Goal: Task Accomplishment & Management: Use online tool/utility

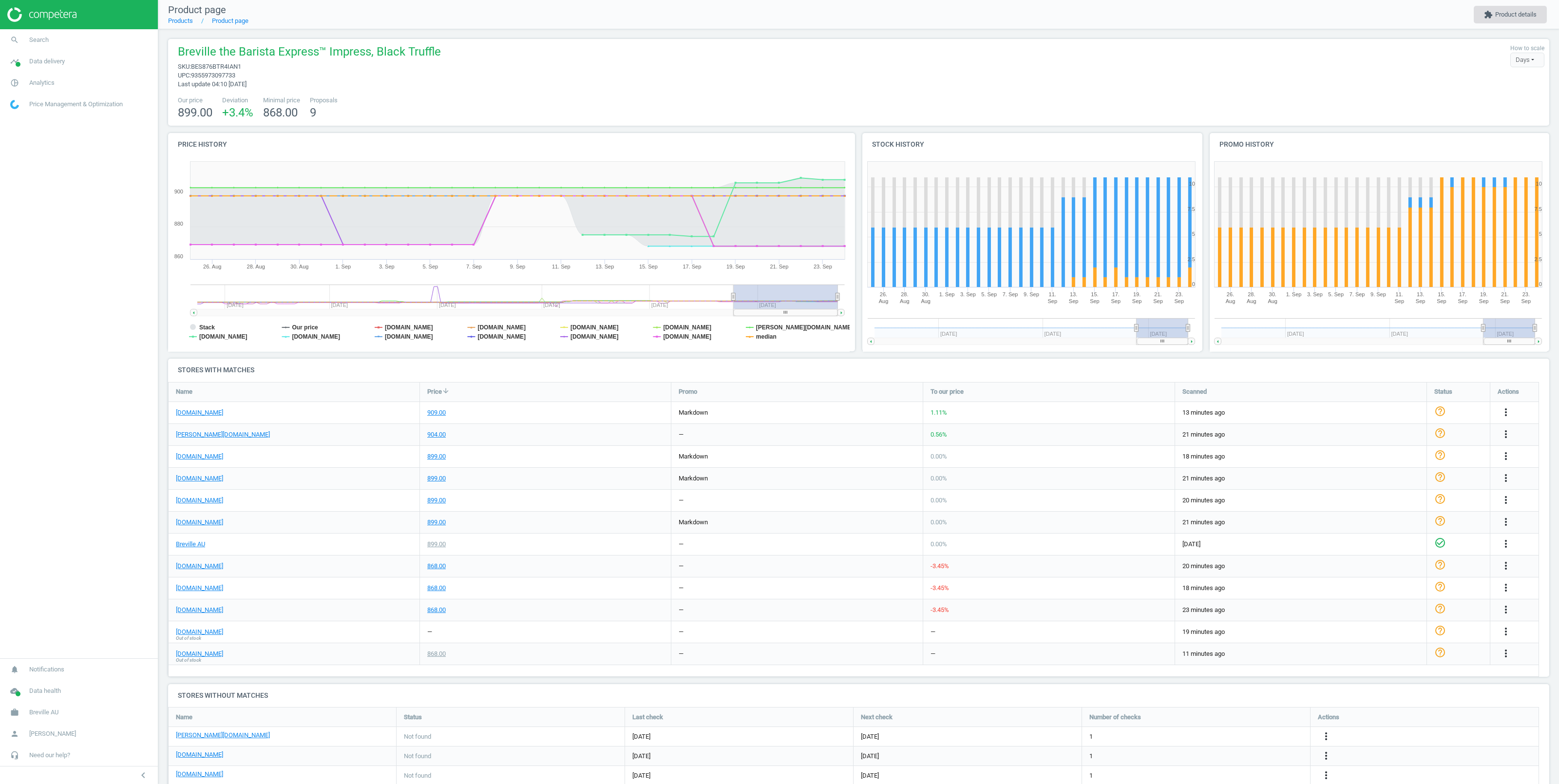
click at [1508, 13] on button "extension Product details" at bounding box center [1510, 14] width 73 height 17
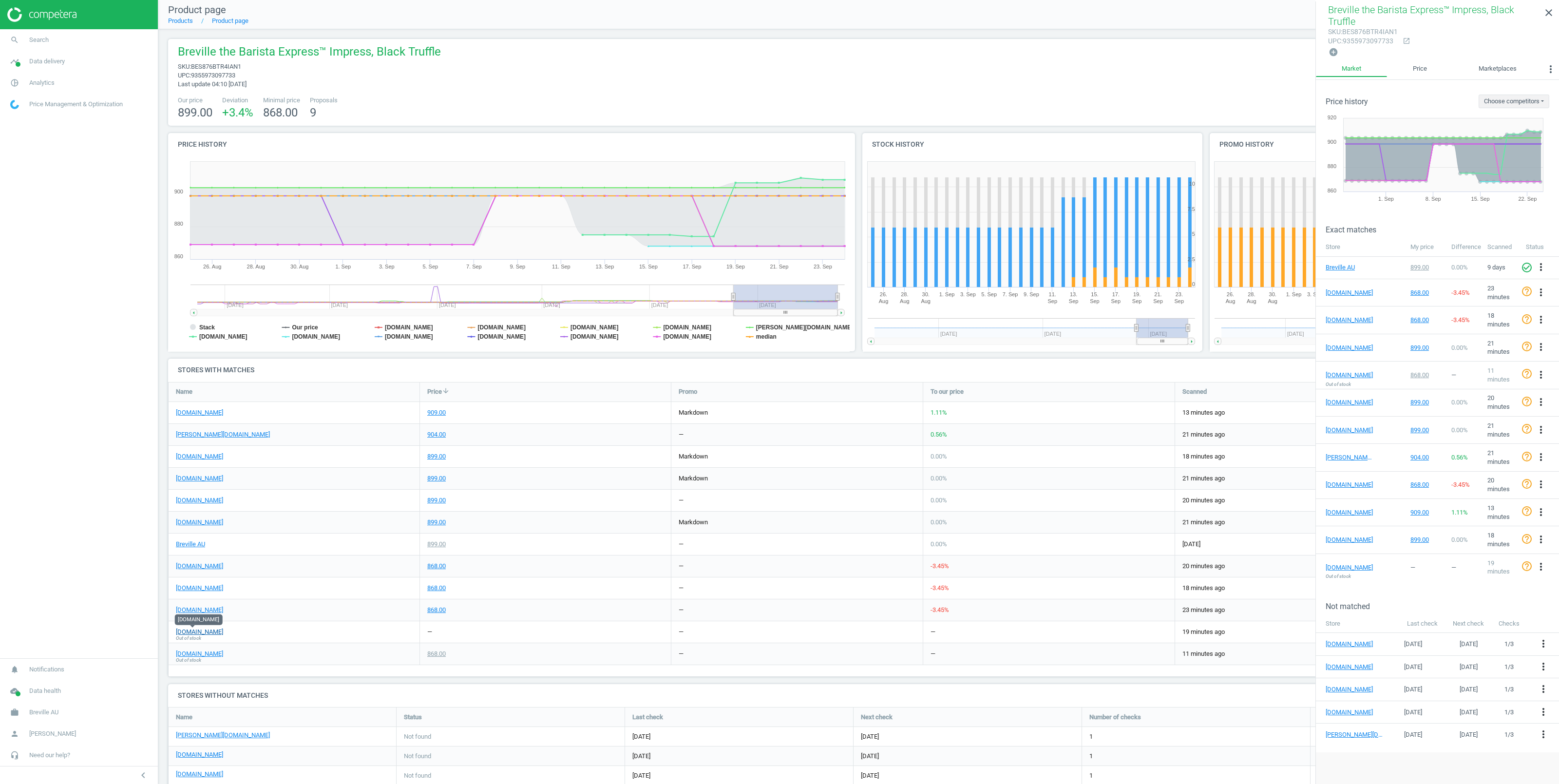
click at [187, 632] on link "breville.com" at bounding box center [199, 632] width 47 height 9
drag, startPoint x: 195, startPoint y: 66, endPoint x: 238, endPoint y: 68, distance: 43.0
click at [238, 68] on span "sku : BES876BTR4IAN1" at bounding box center [309, 67] width 263 height 9
copy span "BES876BTR4IAN"
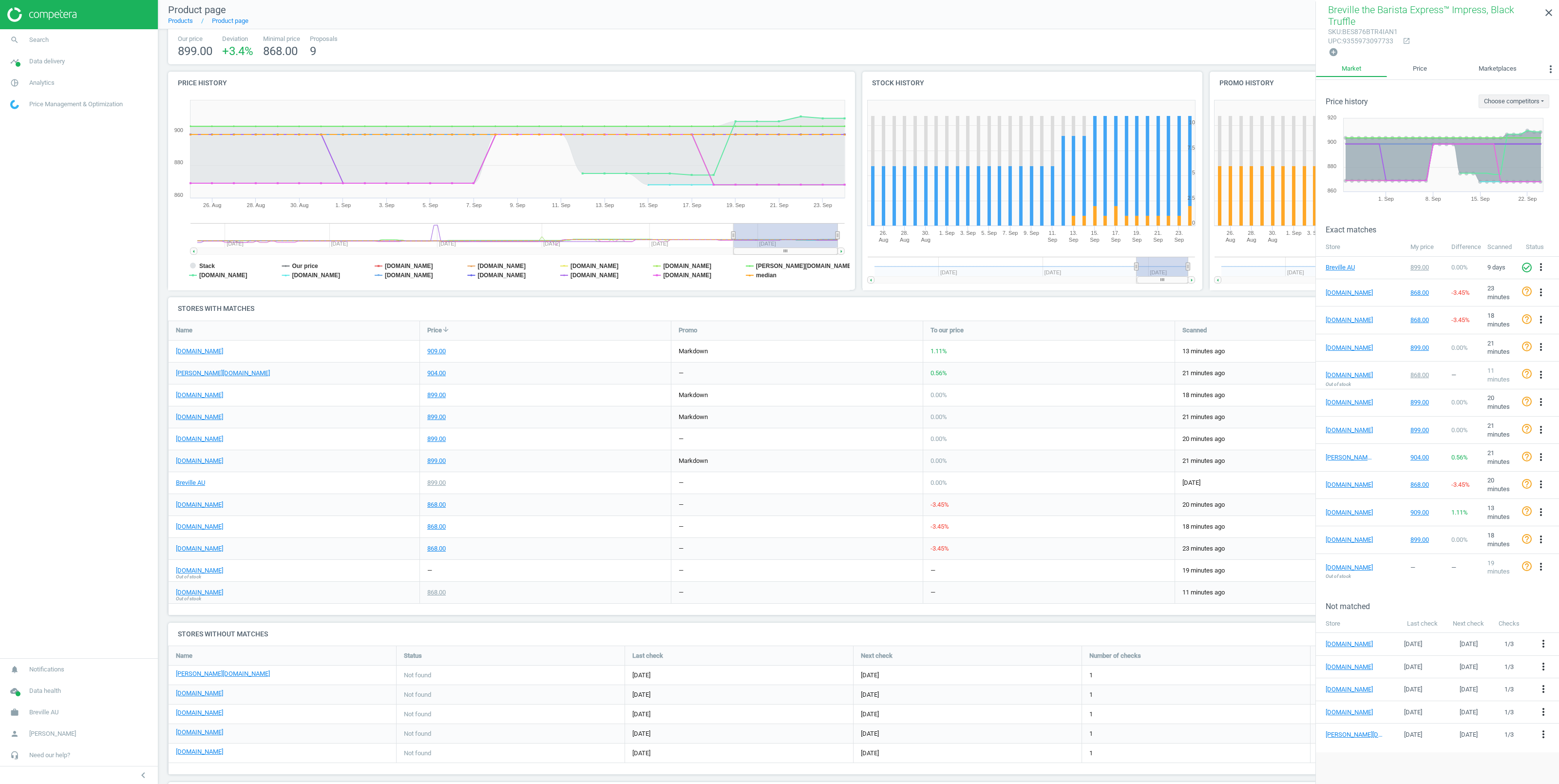
scroll to position [102, 0]
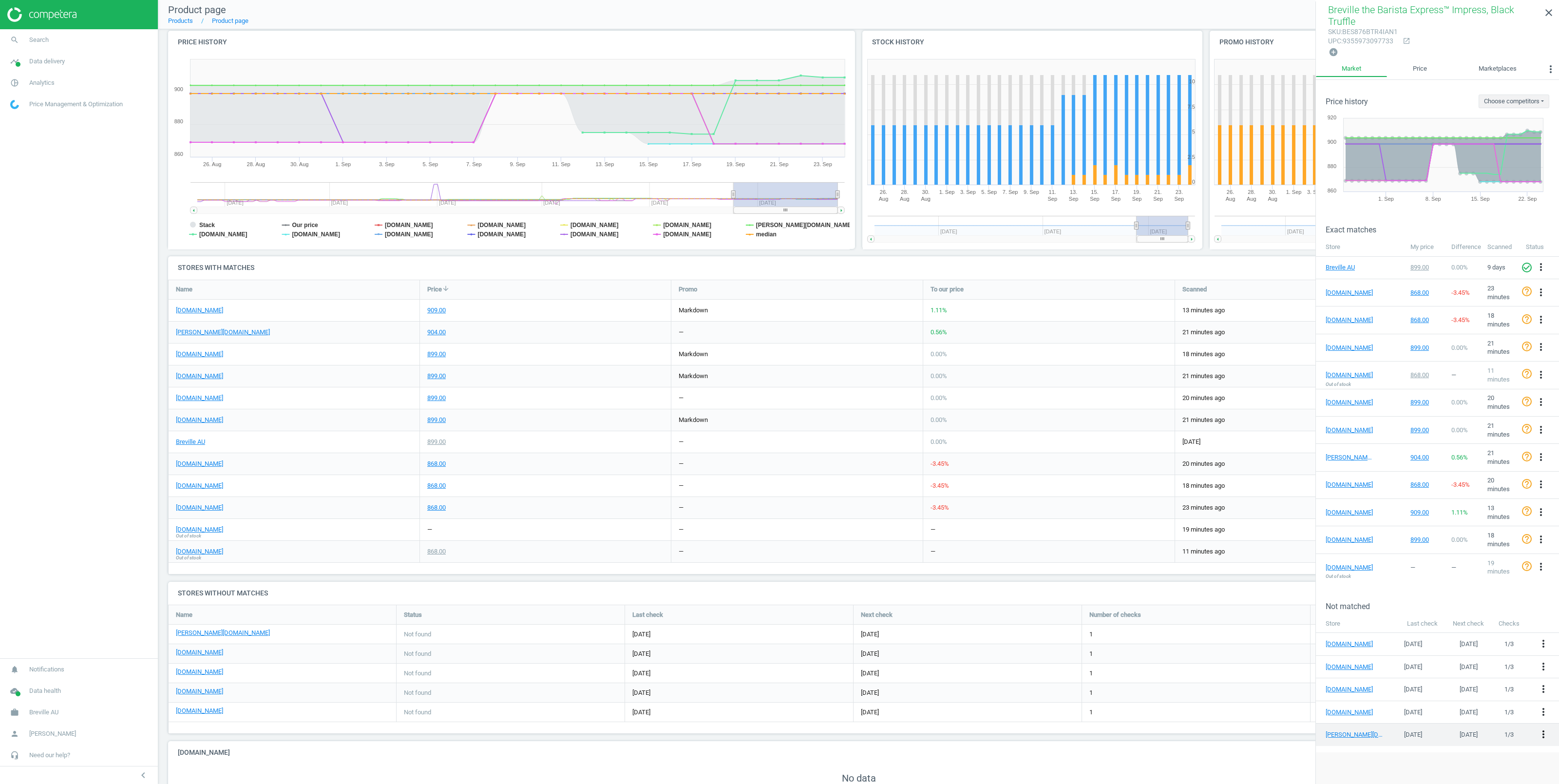
click at [1542, 733] on icon "more_vert" at bounding box center [1544, 734] width 12 height 12
click at [1446, 736] on link "Edit URL/product option" at bounding box center [1468, 733] width 134 height 15
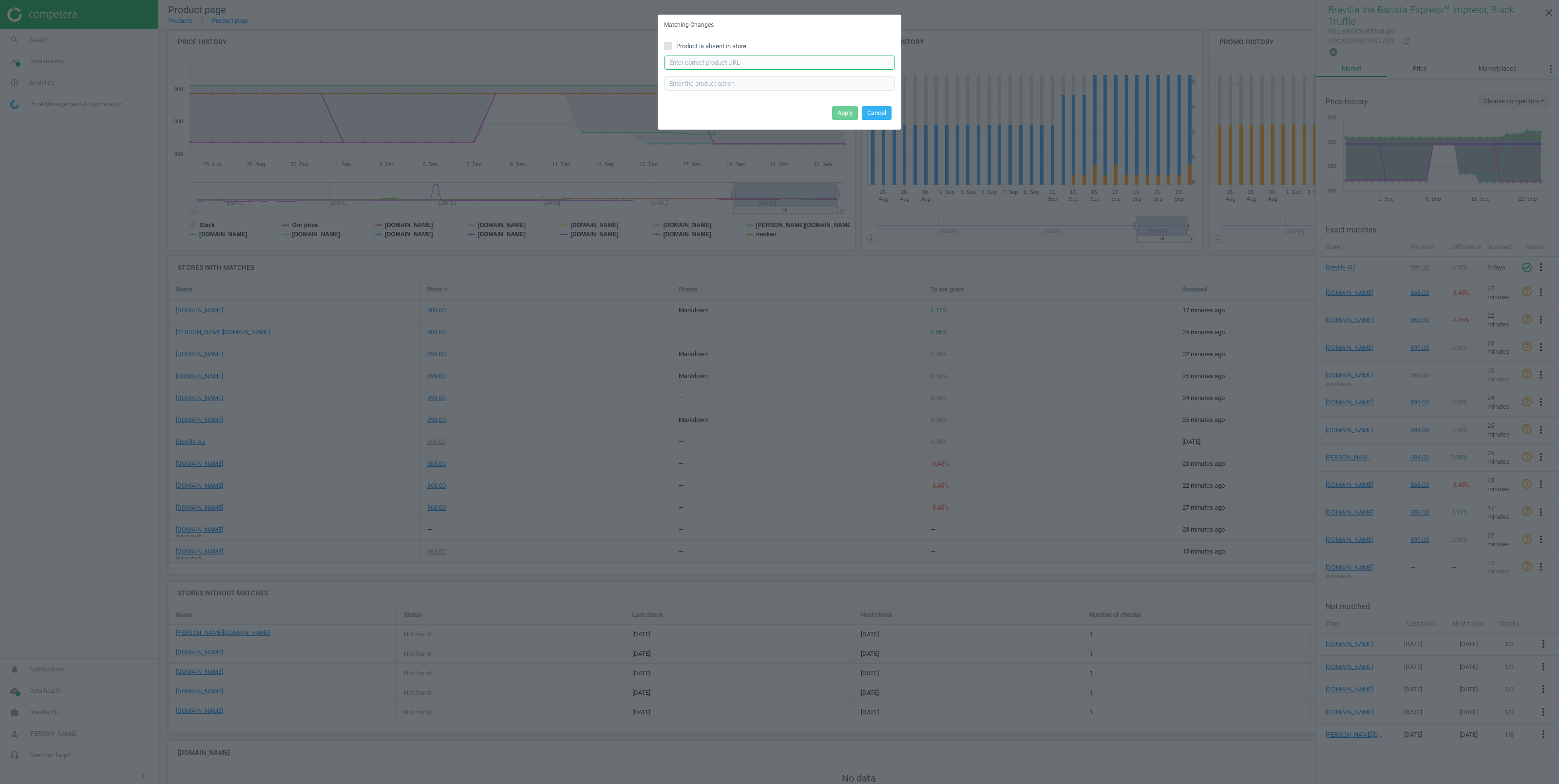
click at [690, 63] on input "text" at bounding box center [779, 62] width 231 height 15
paste input "https://www.myer.com.au/p/breville-barista-express-impress-black-truffle-bes876…"
type input "https://www.myer.com.au/p/breville-barista-express-impress-black-truffle-bes876…"
click at [844, 113] on button "Apply" at bounding box center [845, 113] width 26 height 14
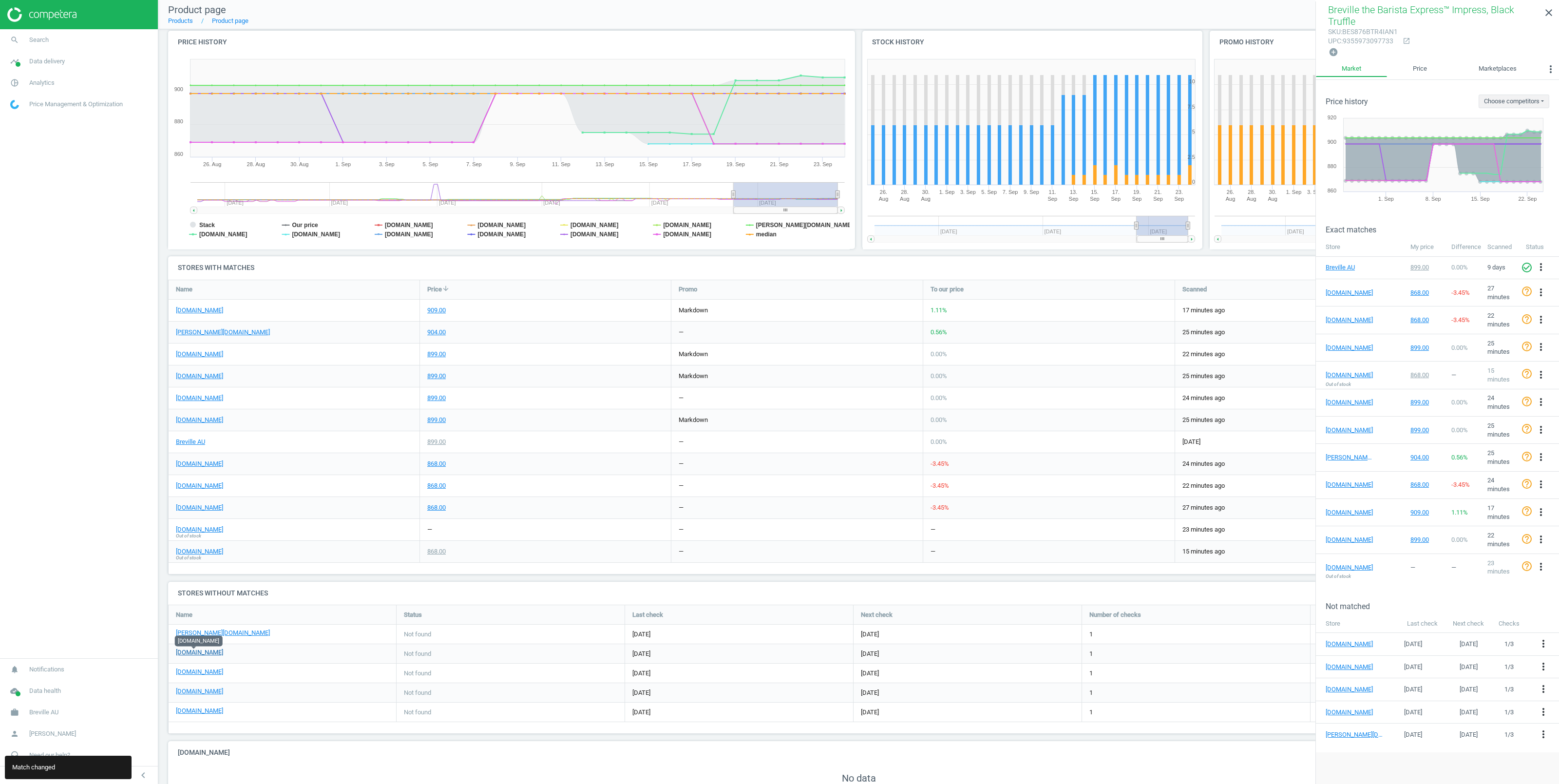
click at [196, 653] on link "[DOMAIN_NAME]" at bounding box center [199, 652] width 47 height 9
click at [1544, 689] on icon "more_vert" at bounding box center [1544, 689] width 12 height 12
click at [1425, 687] on link "Edit URL/product option" at bounding box center [1468, 688] width 134 height 15
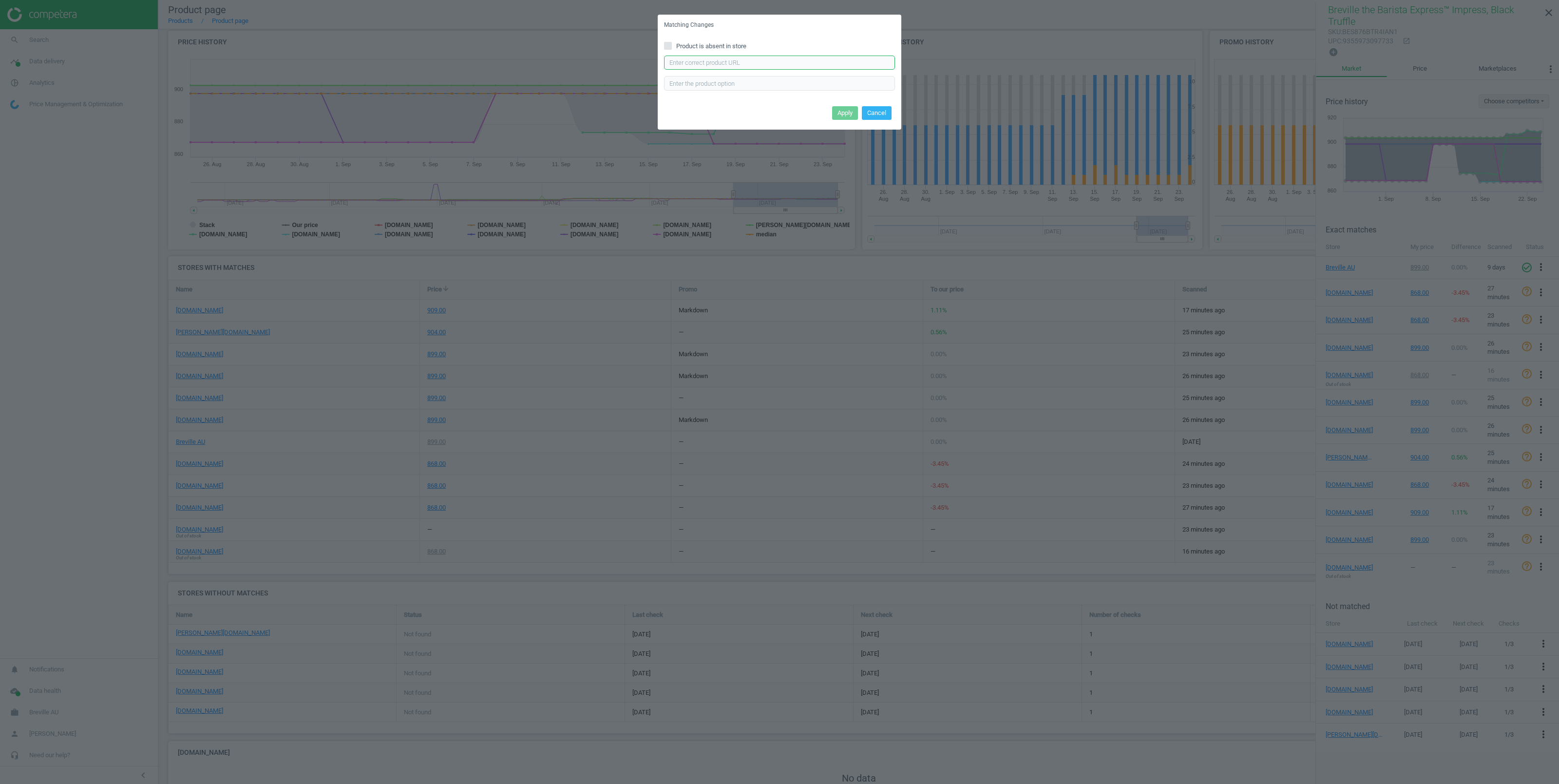
click at [684, 63] on input "text" at bounding box center [779, 62] width 231 height 15
paste input "https://www.jbhifi.com.au/products/breville-the-barista-express-impress-manual-…"
type input "https://www.jbhifi.com.au/products/breville-the-barista-express-impress-manual-…"
click at [847, 114] on button "Apply" at bounding box center [845, 113] width 26 height 14
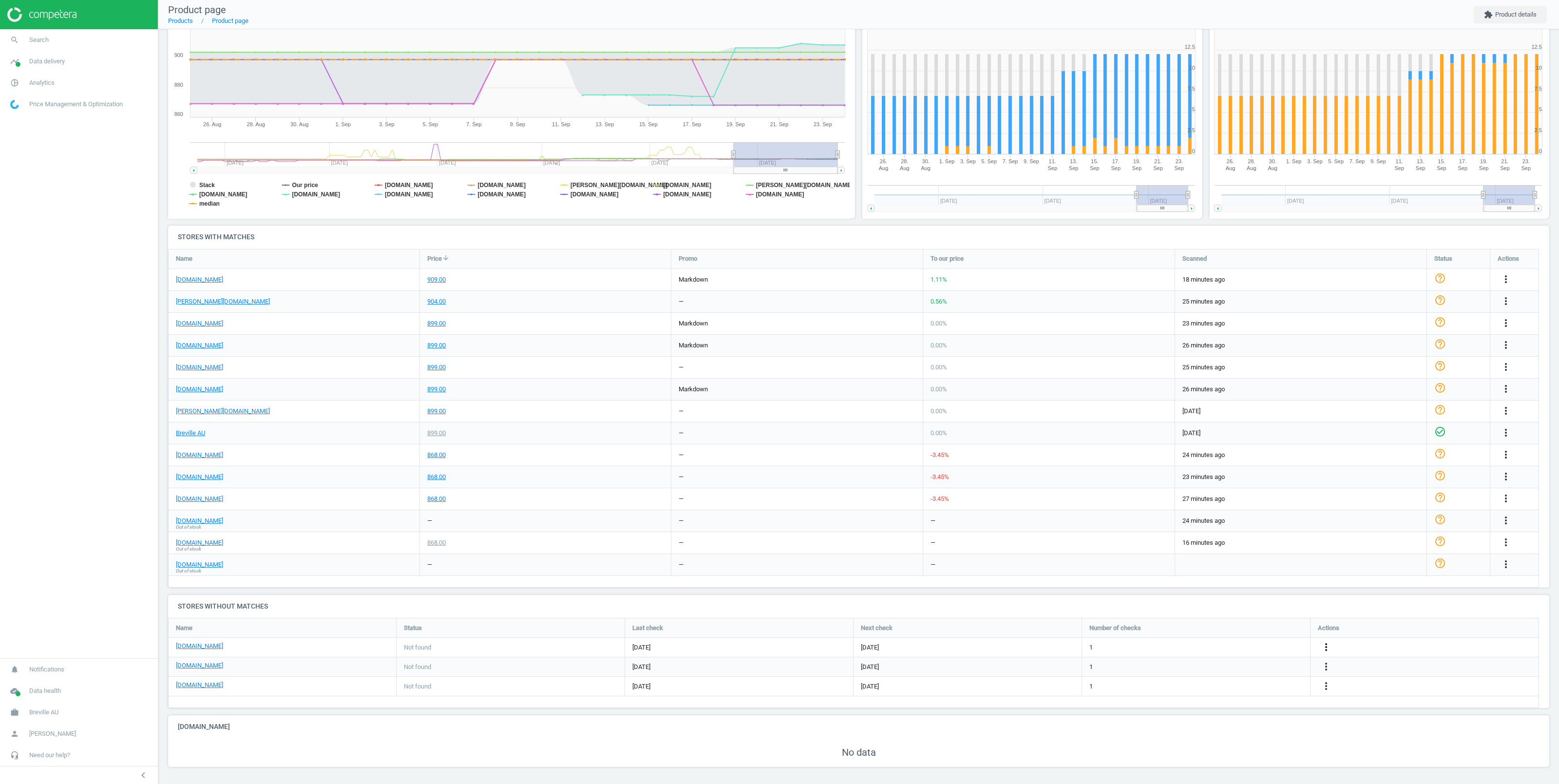
click at [1325, 646] on icon "more_vert" at bounding box center [1326, 647] width 12 height 12
click at [182, 646] on link "bigw.com.au" at bounding box center [199, 646] width 47 height 9
click at [192, 666] on link "target.com.au" at bounding box center [199, 666] width 47 height 9
click at [222, 686] on link "kitchenwarehouse.com.au" at bounding box center [199, 685] width 47 height 9
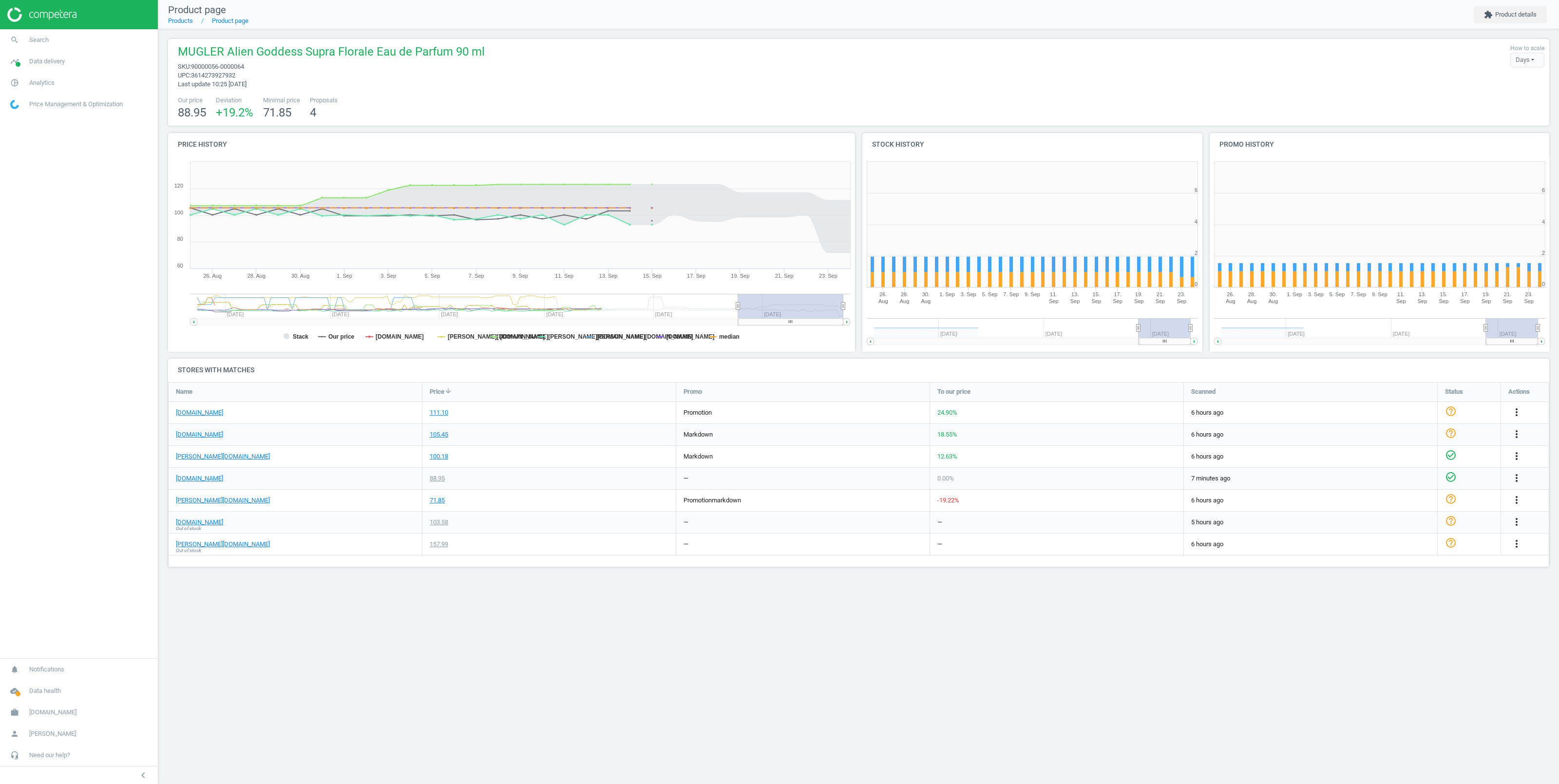
scroll to position [205, 350]
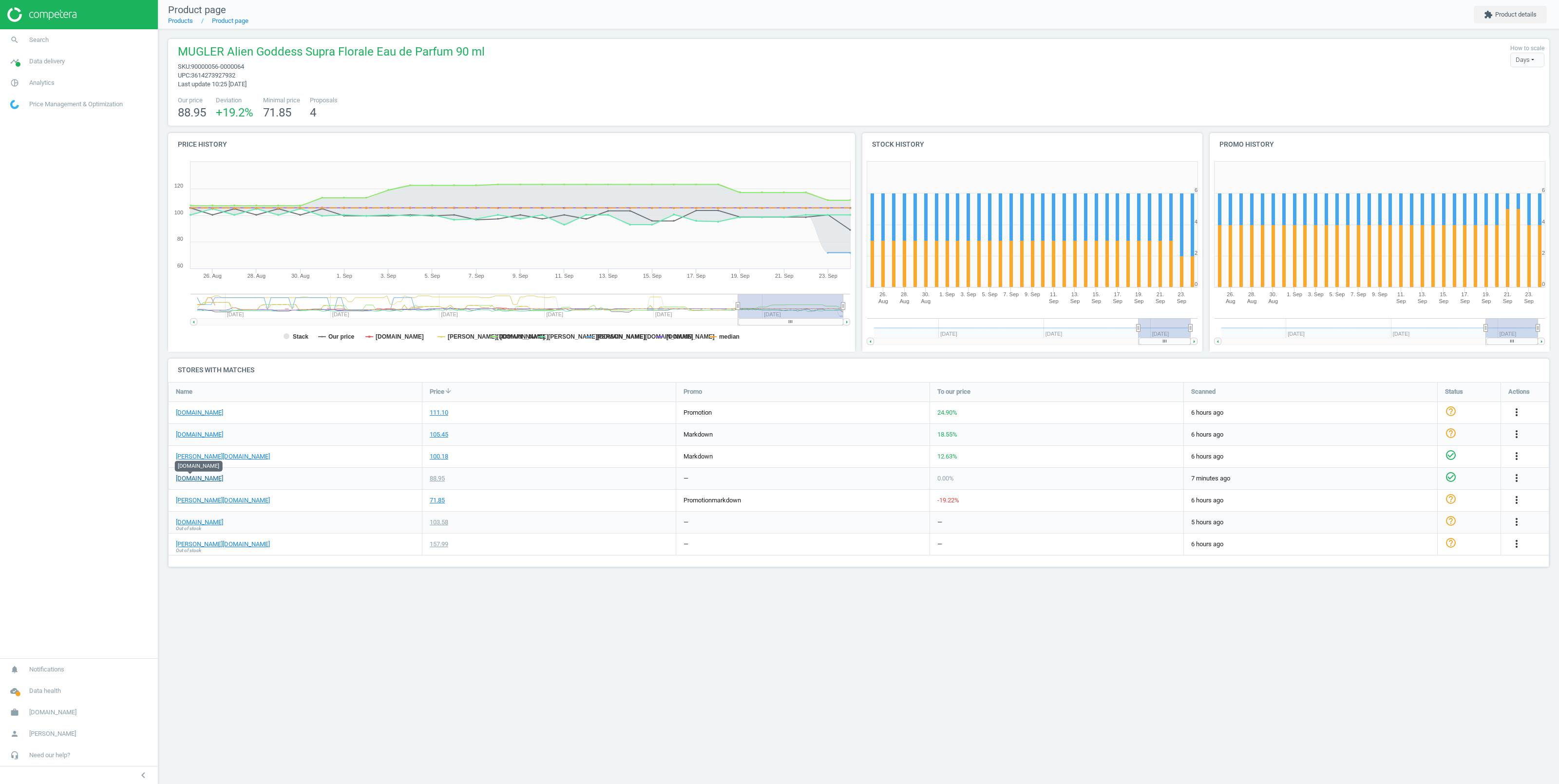
click at [182, 477] on link "Flaconi.de" at bounding box center [199, 479] width 47 height 9
click at [201, 501] on link "basler-beauty.de" at bounding box center [223, 500] width 94 height 9
click at [1517, 499] on icon "more_vert" at bounding box center [1517, 500] width 12 height 12
click at [1401, 551] on link "Delete match and blacklist this URL" at bounding box center [1441, 552] width 134 height 15
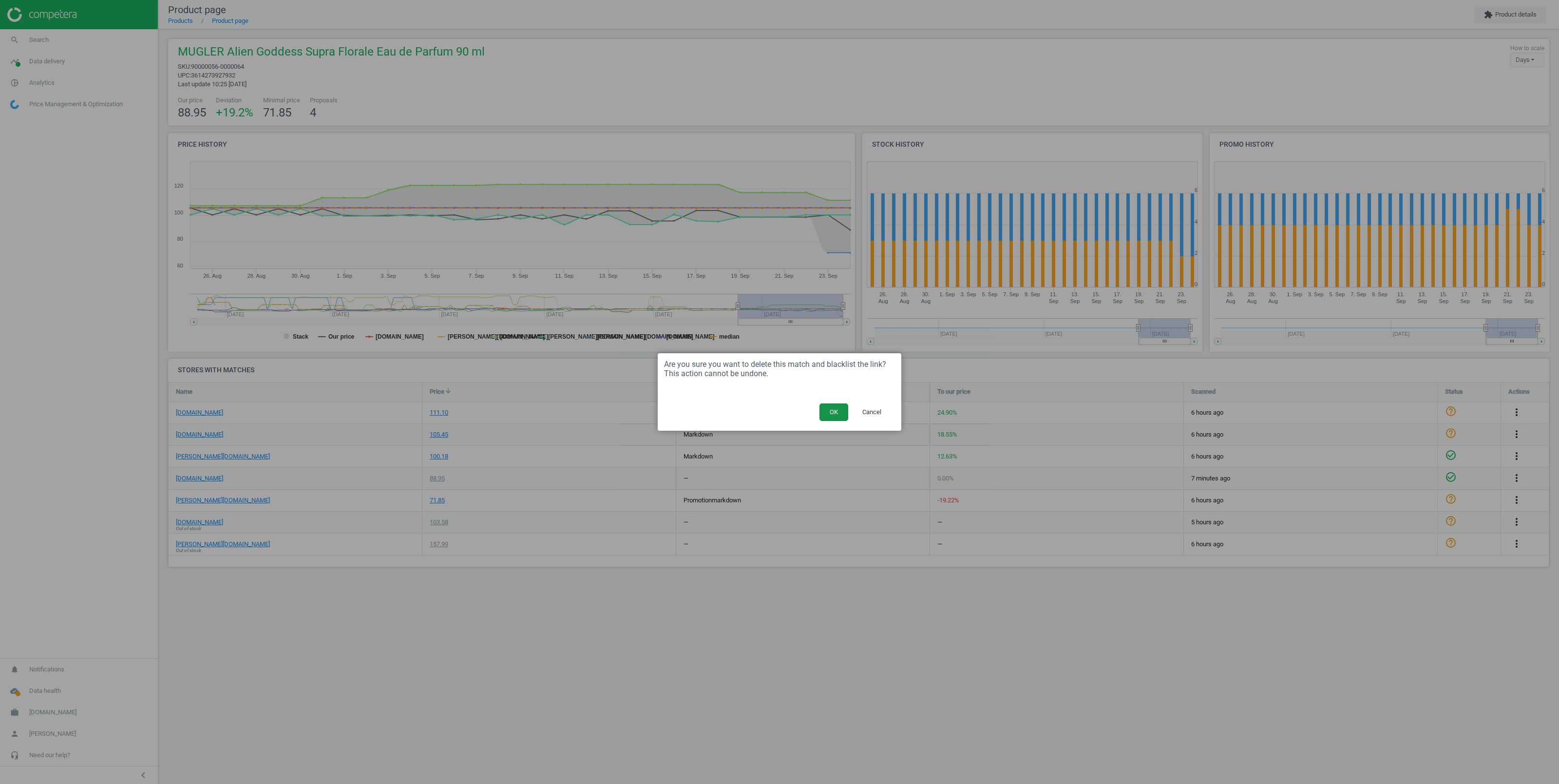
click at [837, 410] on button "OK" at bounding box center [834, 412] width 29 height 17
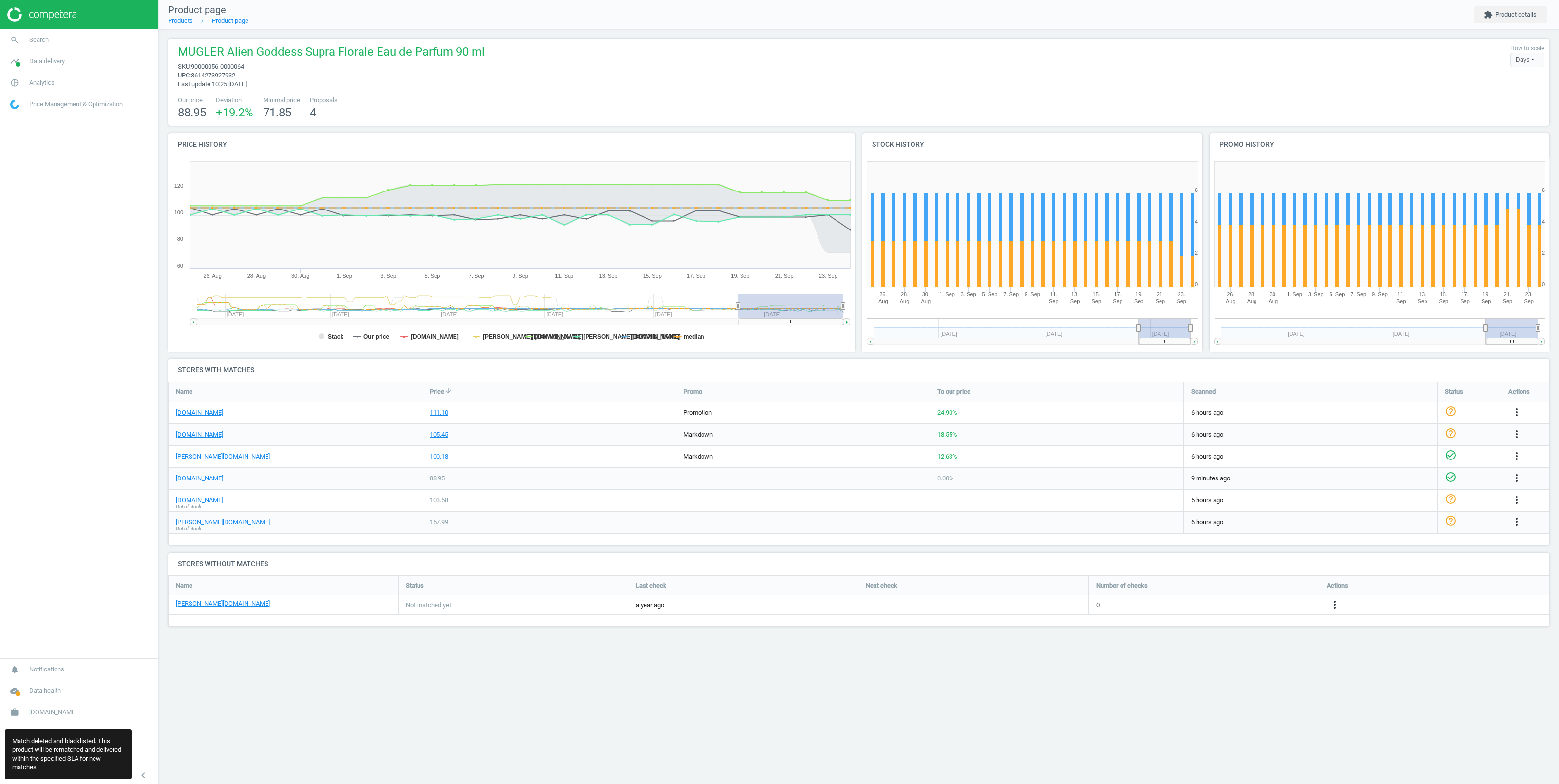
scroll to position [62, 1391]
click at [1337, 606] on icon "more_vert" at bounding box center [1335, 605] width 12 height 12
click at [1227, 601] on link "Edit URL/product option" at bounding box center [1259, 605] width 134 height 15
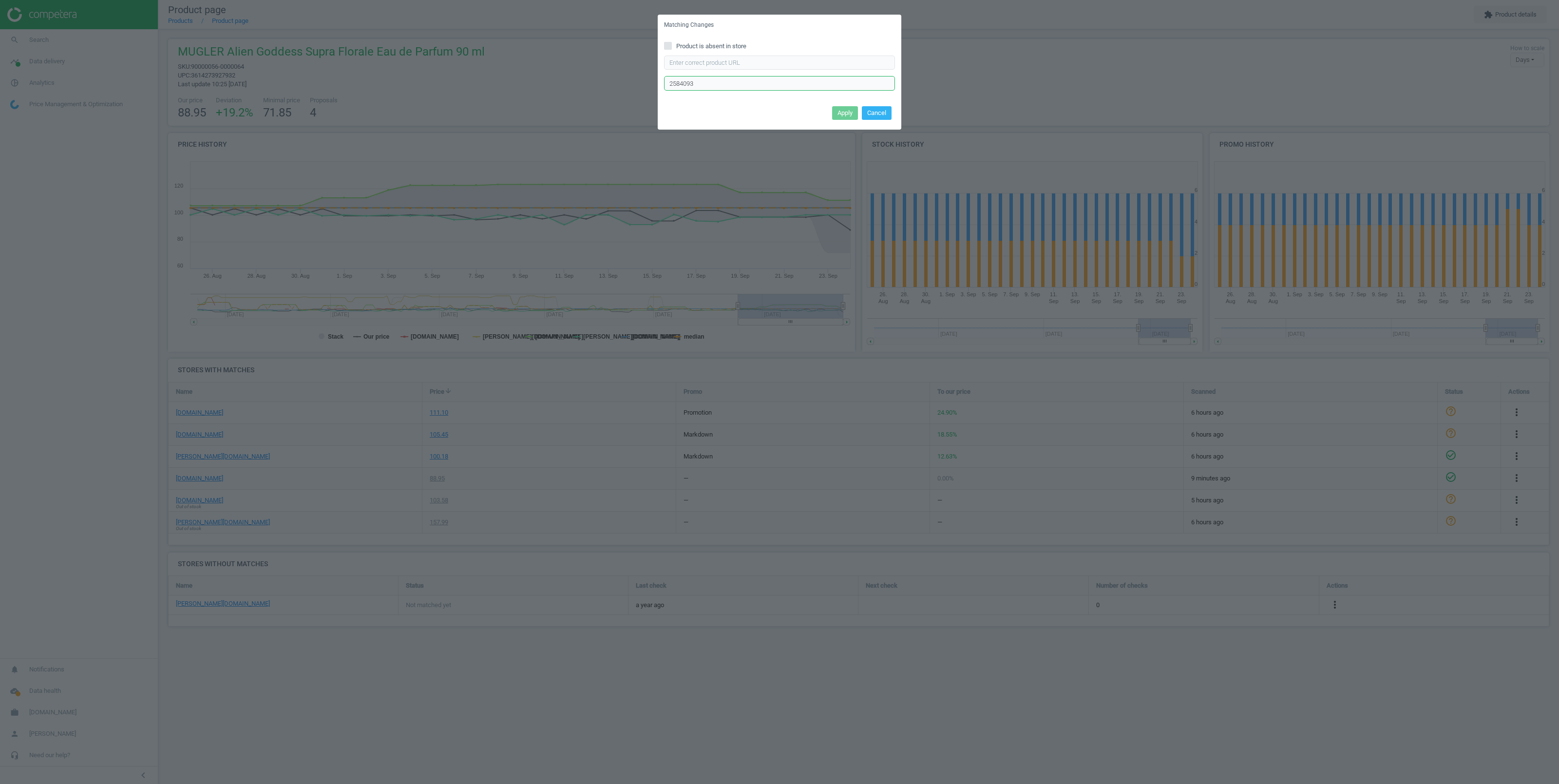
drag, startPoint x: 697, startPoint y: 84, endPoint x: 656, endPoint y: 80, distance: 41.2
click at [664, 80] on input "2584093" at bounding box center [779, 83] width 231 height 15
click at [670, 45] on input "Product is absent in store" at bounding box center [668, 46] width 6 height 6
checkbox input "true"
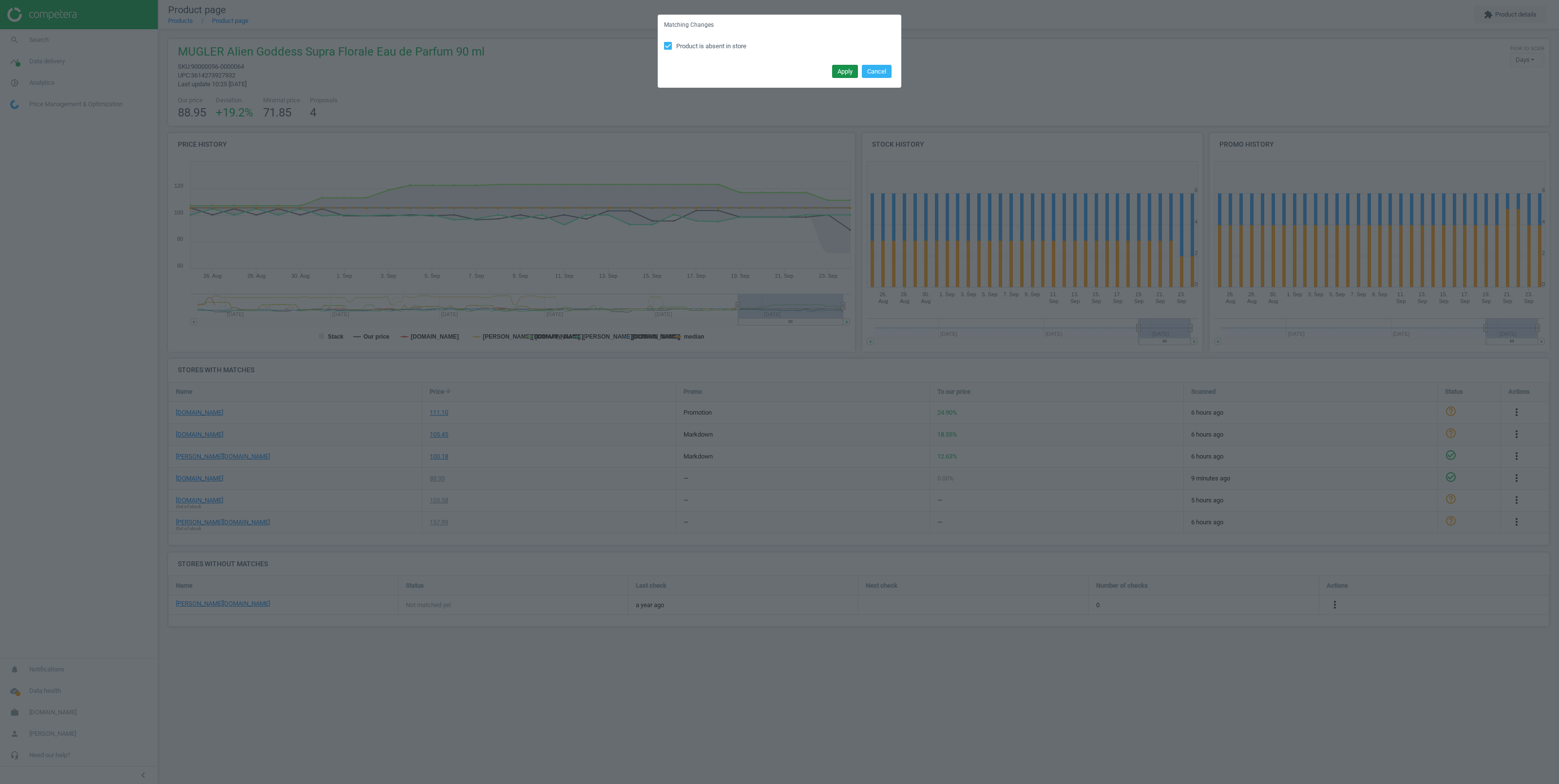
click at [837, 73] on button "Apply" at bounding box center [845, 71] width 26 height 14
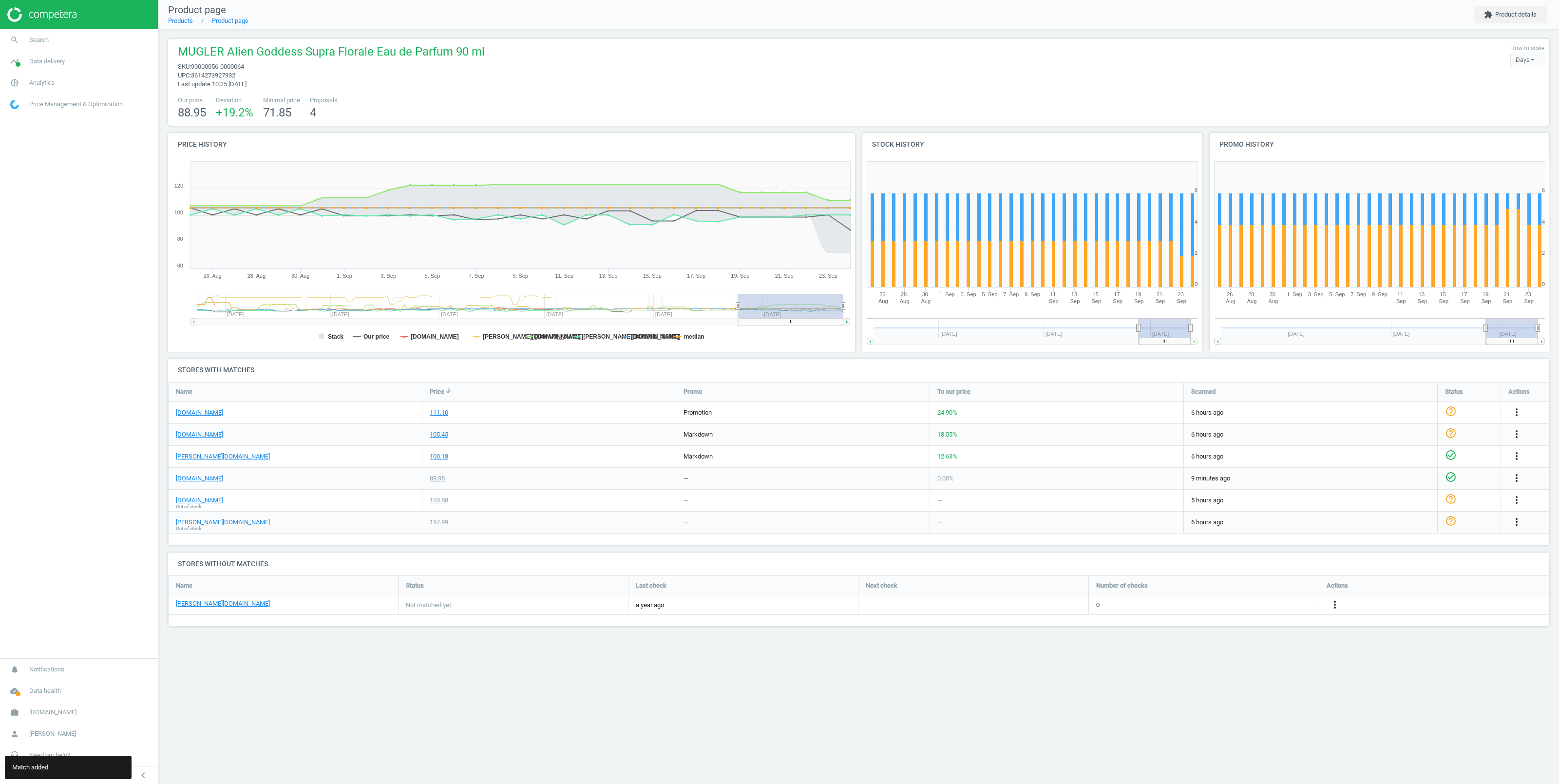
click at [606, 688] on div "Product page Products Product page extension Product details MUGLER Alien Godde…" at bounding box center [859, 392] width 1401 height 784
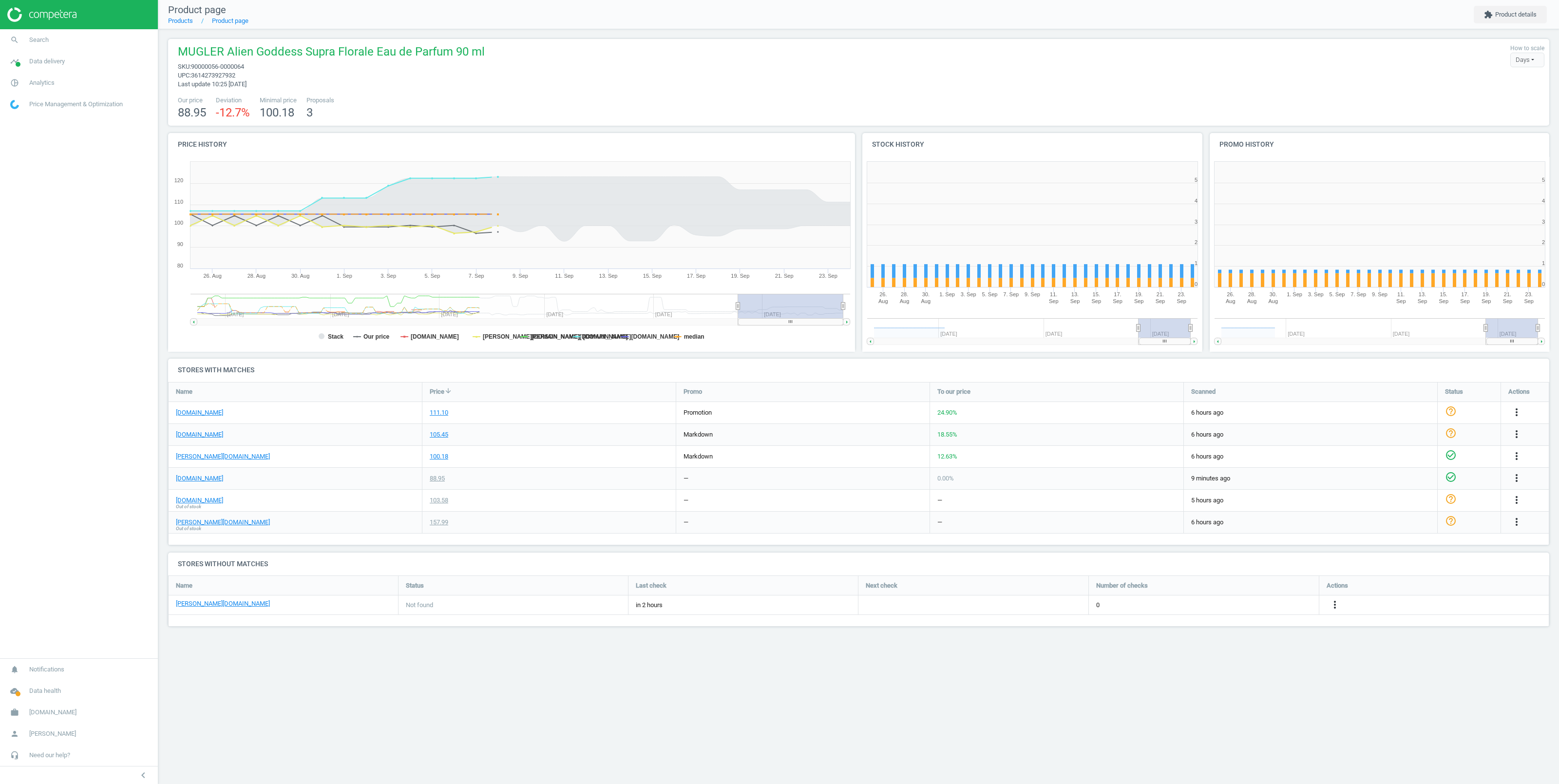
scroll to position [205, 350]
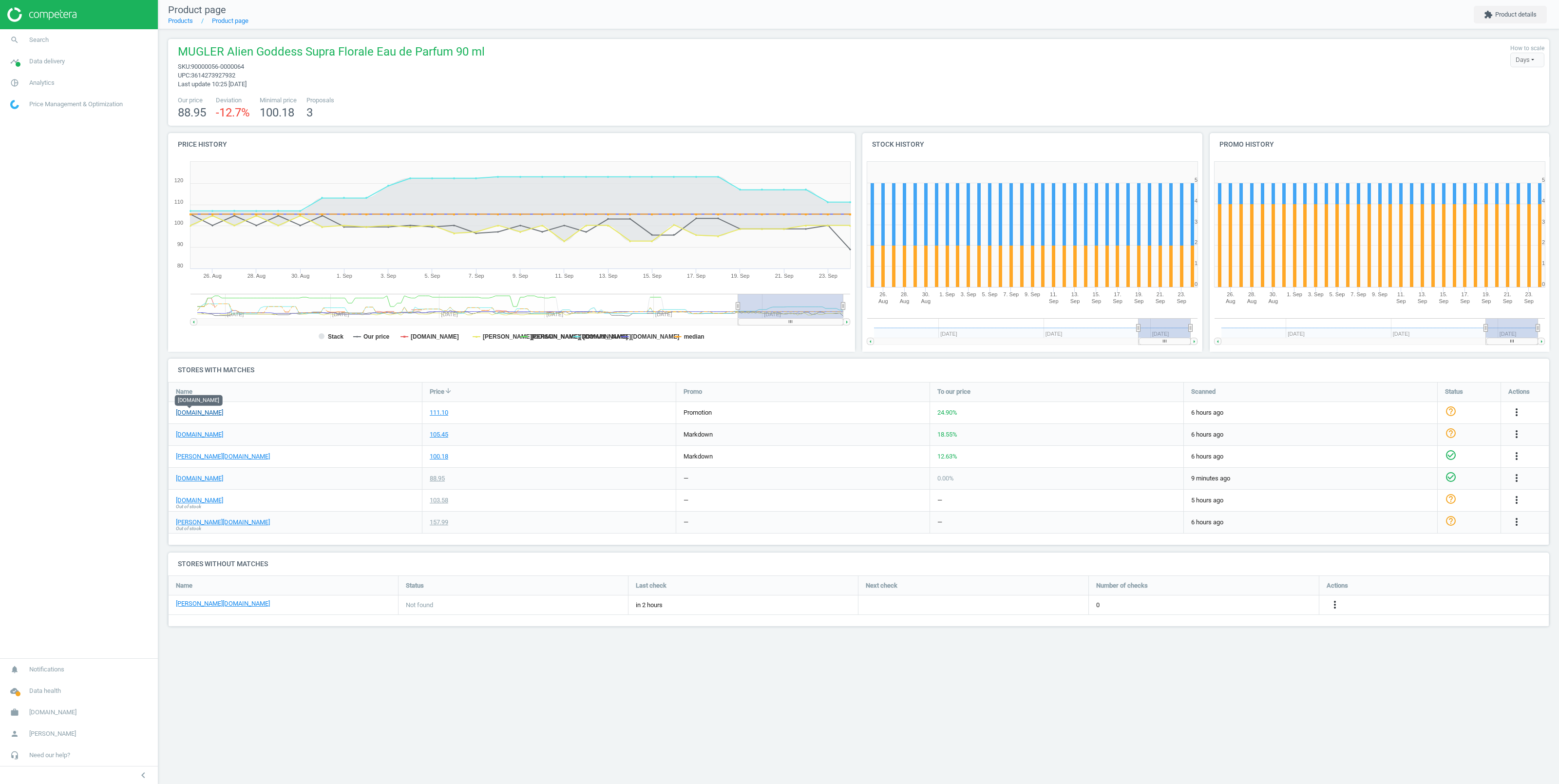
click at [188, 412] on link "notino.de" at bounding box center [199, 413] width 47 height 9
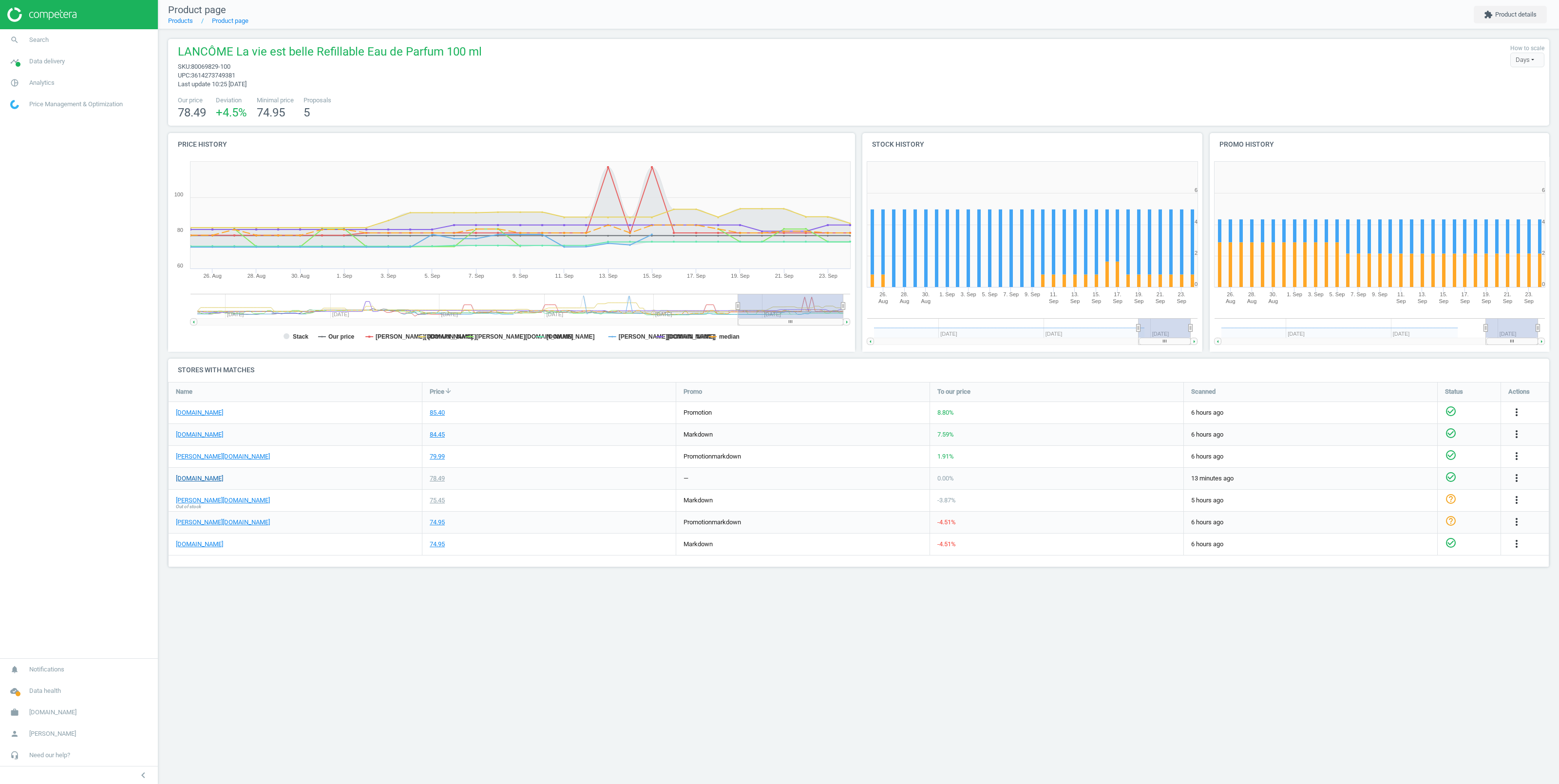
scroll to position [205, 350]
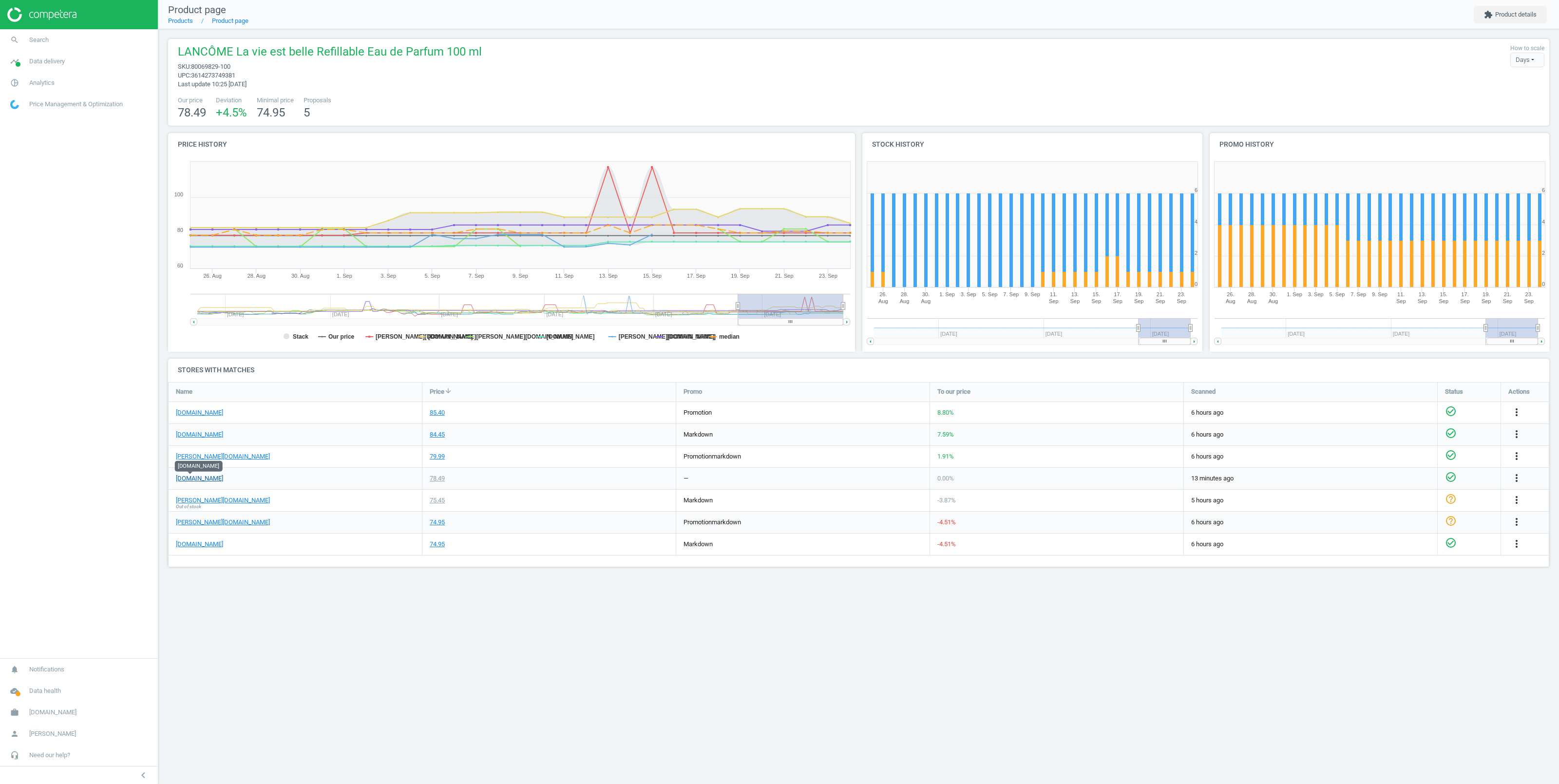
click at [187, 479] on link "[DOMAIN_NAME]" at bounding box center [199, 479] width 47 height 9
click at [189, 543] on link "[DOMAIN_NAME]" at bounding box center [199, 544] width 47 height 9
click at [1517, 543] on icon "more_vert" at bounding box center [1517, 543] width 12 height 12
click at [1402, 597] on link "Delete match and blacklist this URL" at bounding box center [1441, 597] width 134 height 15
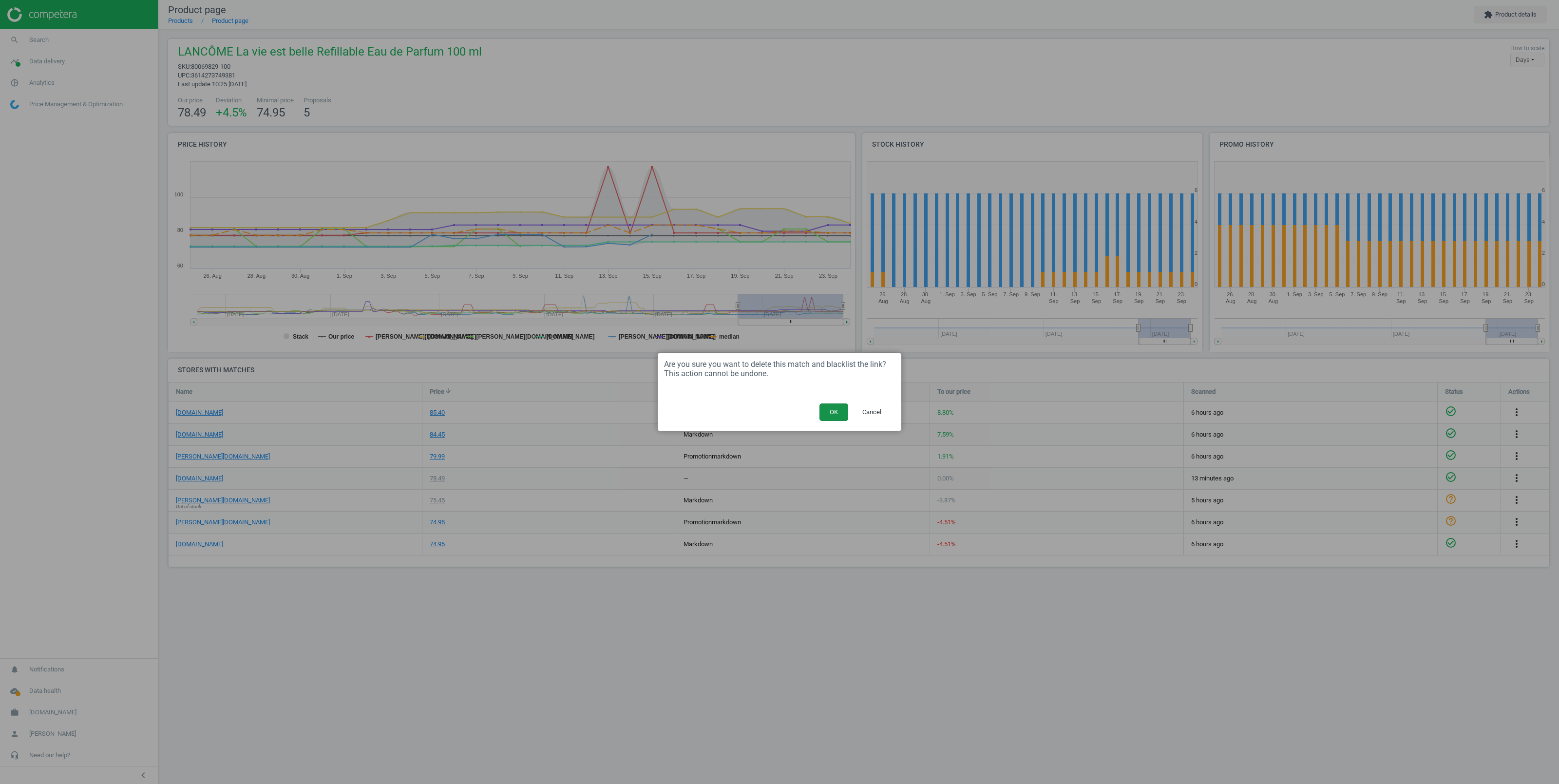
click at [829, 407] on button "OK" at bounding box center [834, 412] width 29 height 17
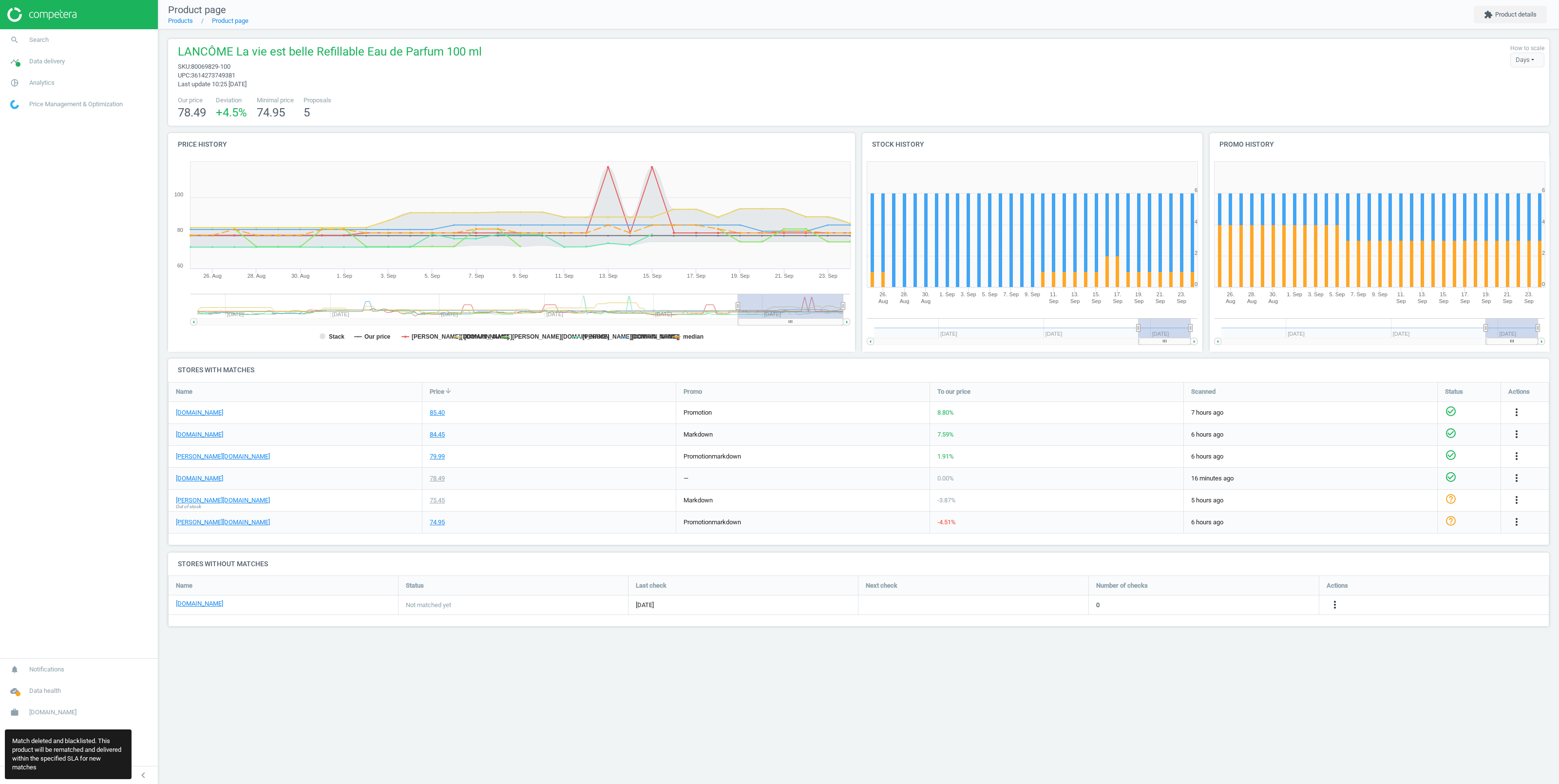
scroll to position [62, 1391]
click at [1333, 605] on icon "more_vert" at bounding box center [1335, 605] width 12 height 12
click at [1244, 603] on link "Edit URL/product option" at bounding box center [1259, 605] width 134 height 15
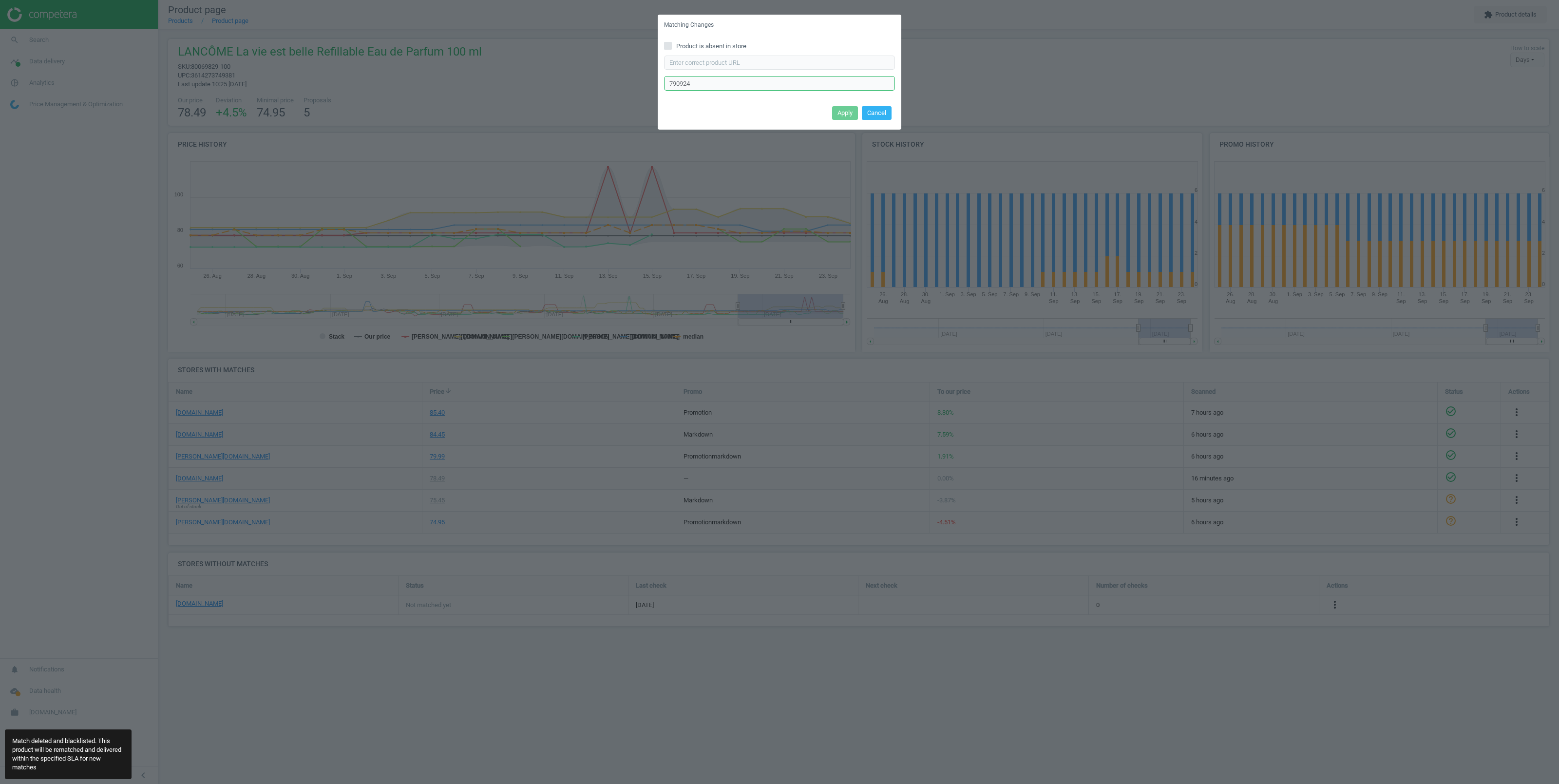
drag, startPoint x: 621, startPoint y: 75, endPoint x: 563, endPoint y: 71, distance: 58.1
click at [664, 76] on input "790924" at bounding box center [779, 83] width 231 height 15
click at [669, 46] on input "Product is absent in store" at bounding box center [668, 46] width 6 height 6
checkbox input "true"
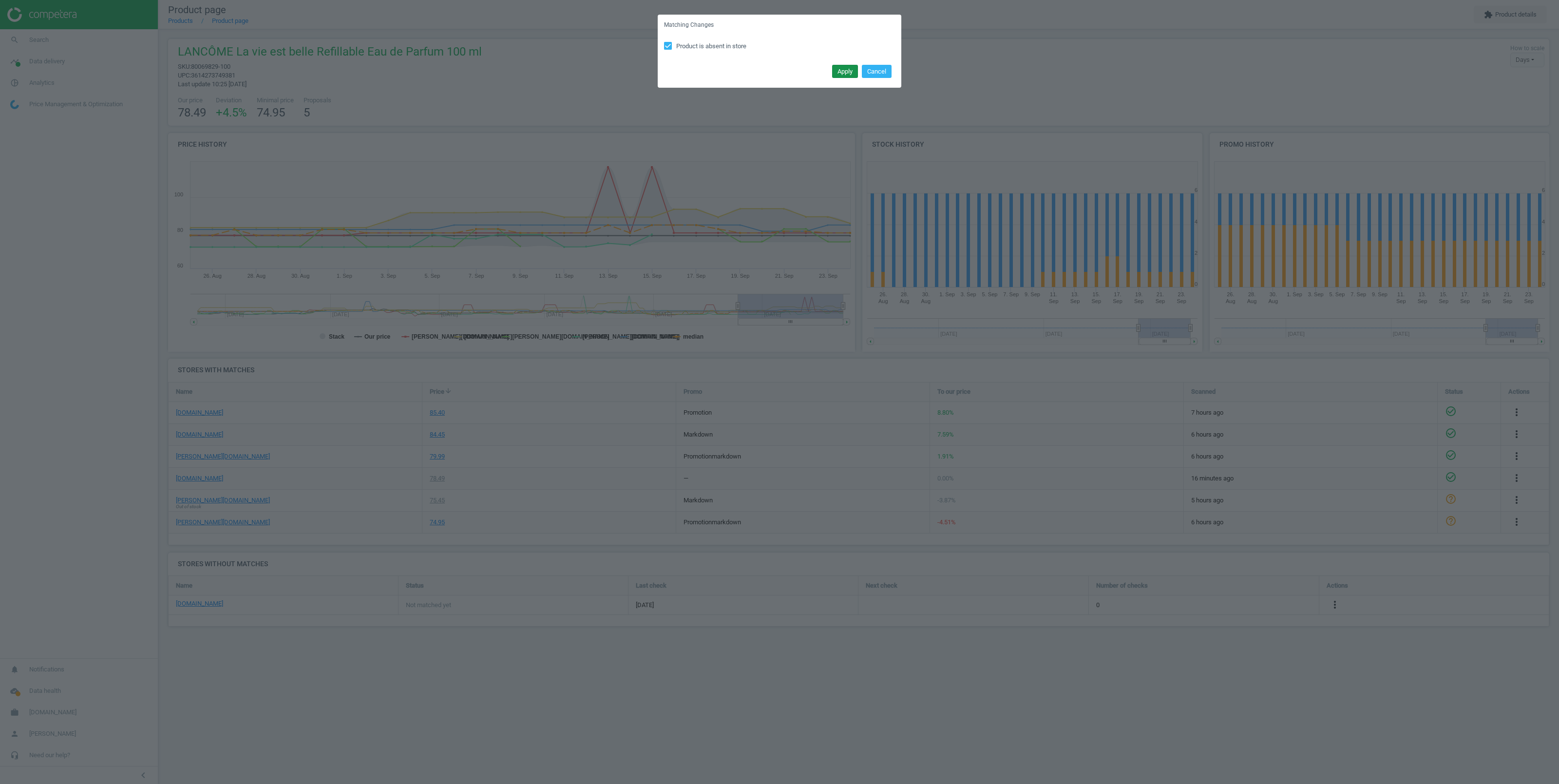
click at [847, 73] on button "Apply" at bounding box center [845, 71] width 26 height 14
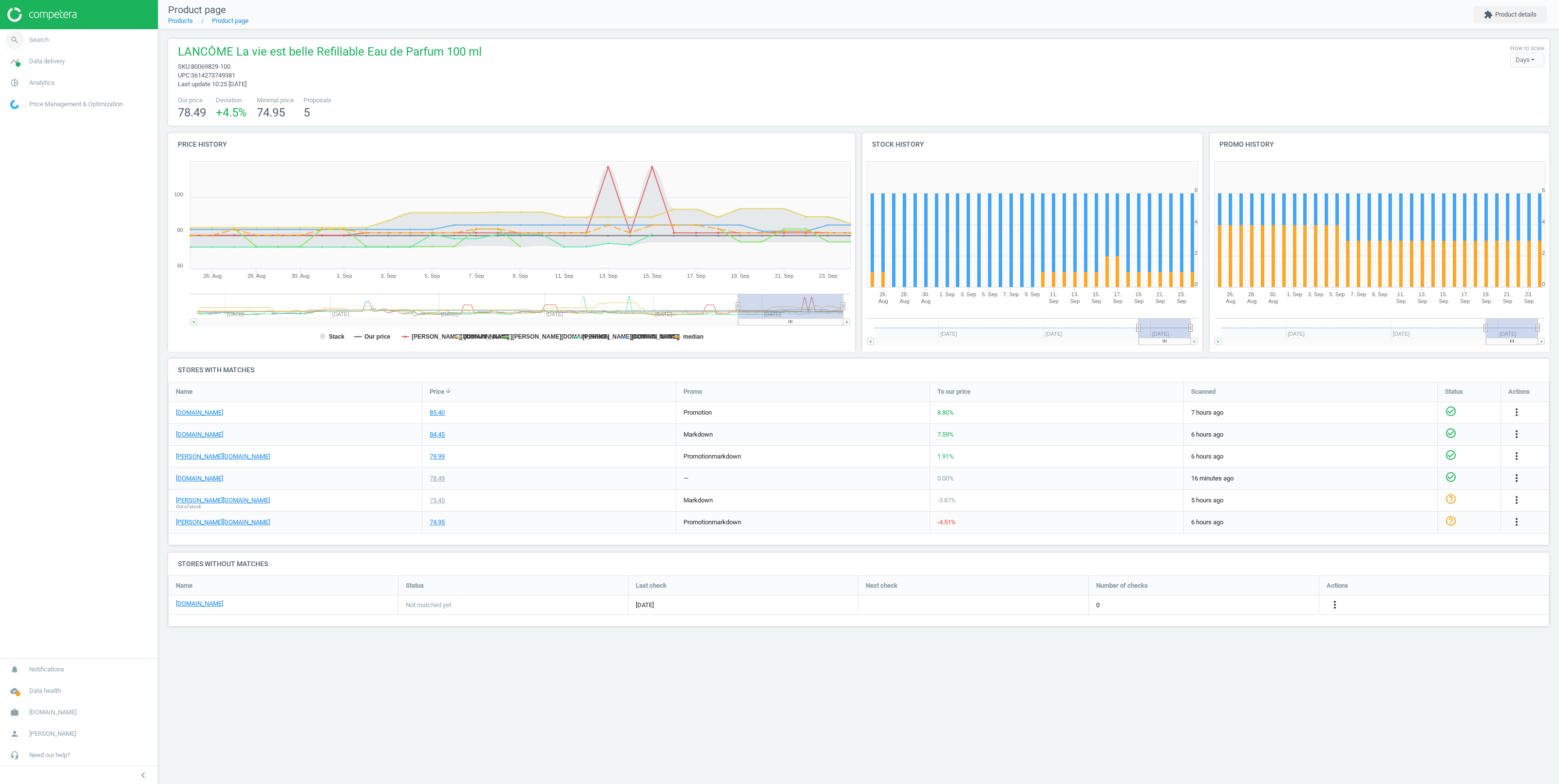
click at [31, 41] on span "Search" at bounding box center [39, 40] width 19 height 9
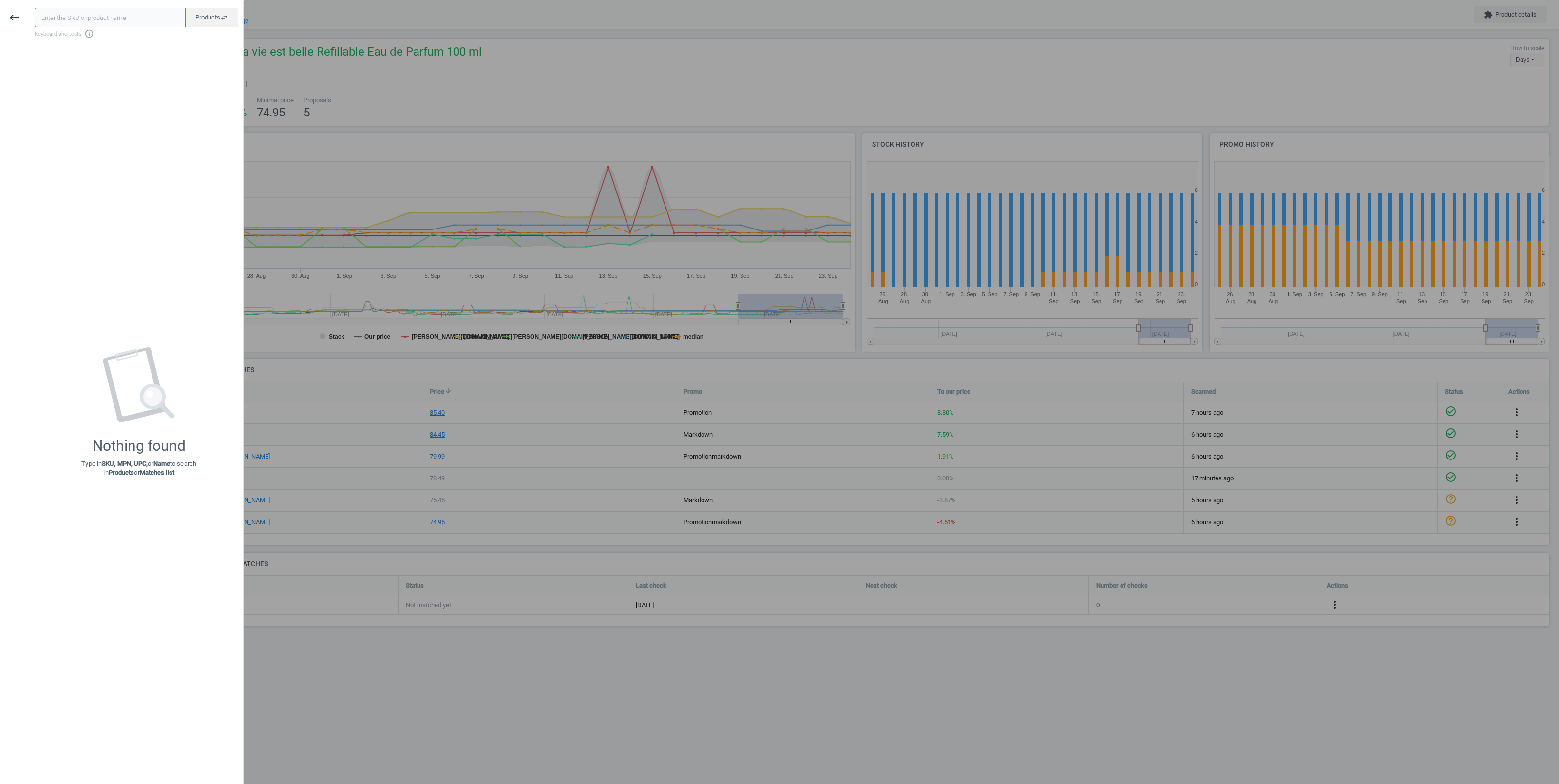
click at [75, 23] on input "text" at bounding box center [110, 17] width 151 height 19
paste input "80062316-0025519"
type input "80062316-0025519"
click at [370, 665] on div at bounding box center [780, 392] width 1559 height 784
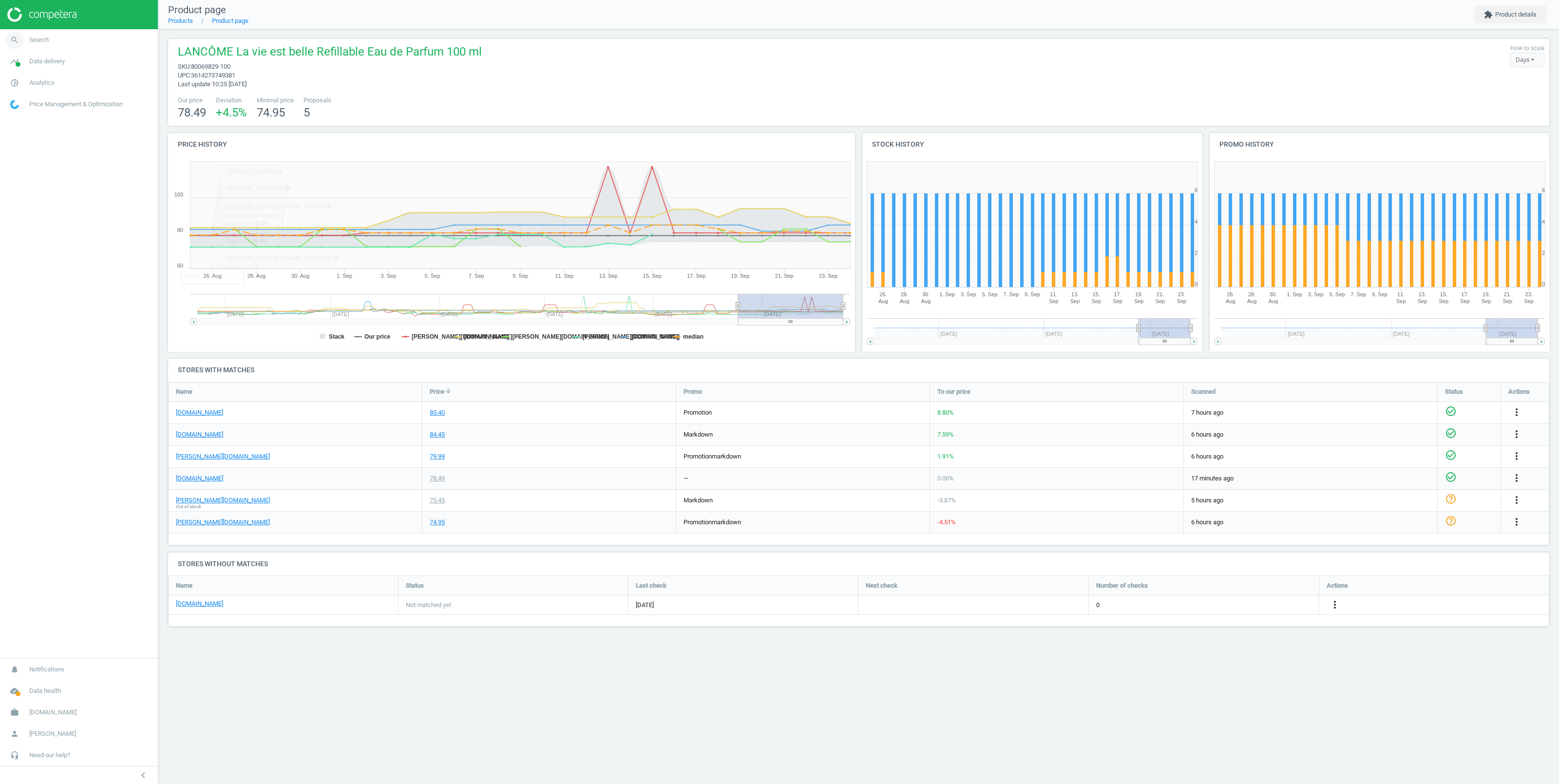
click at [51, 41] on link "search Search" at bounding box center [78, 39] width 158 height 21
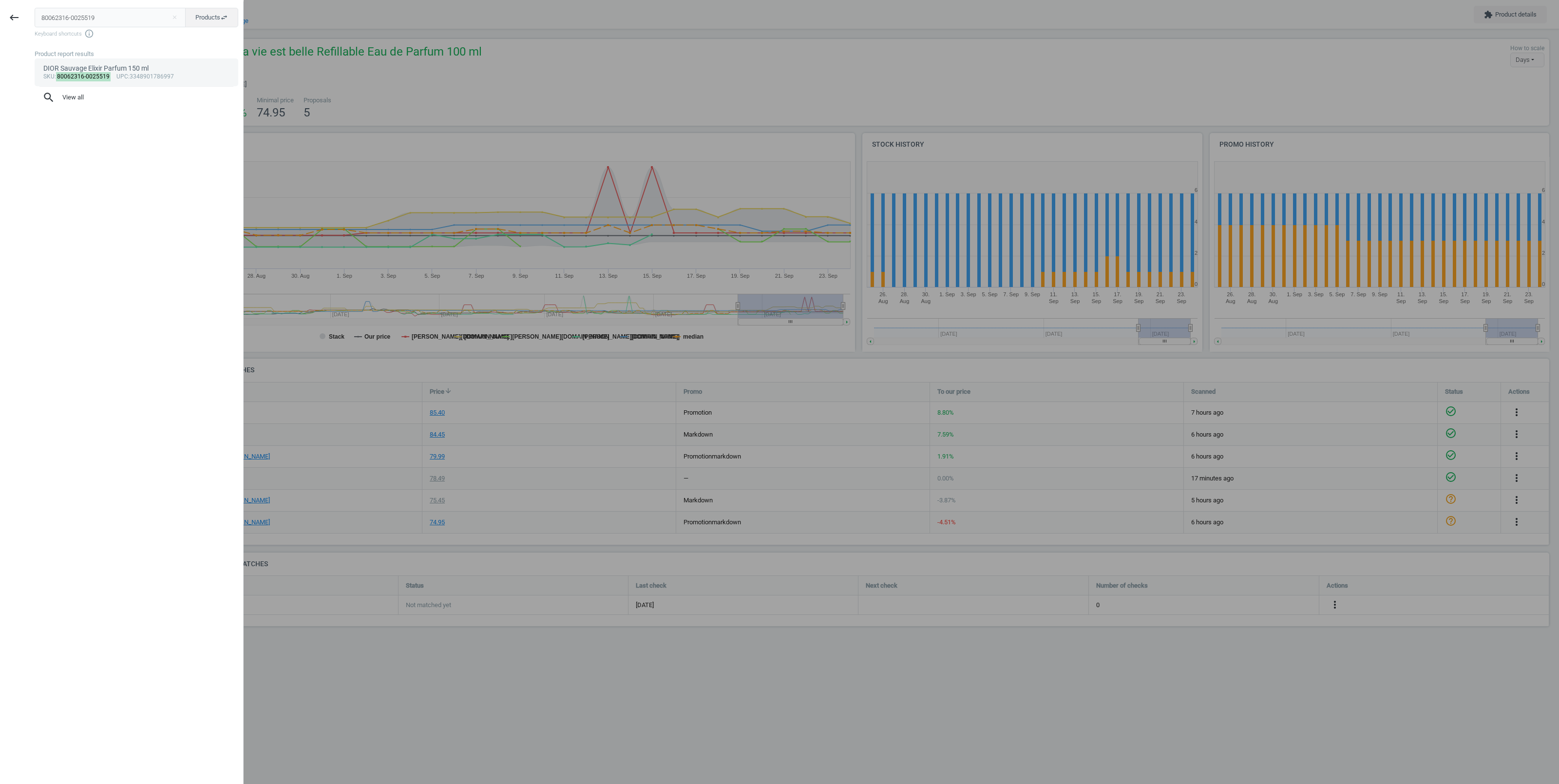
click at [113, 75] on div "sku : 80062316-0025519 upc :3348901786997" at bounding box center [136, 77] width 187 height 8
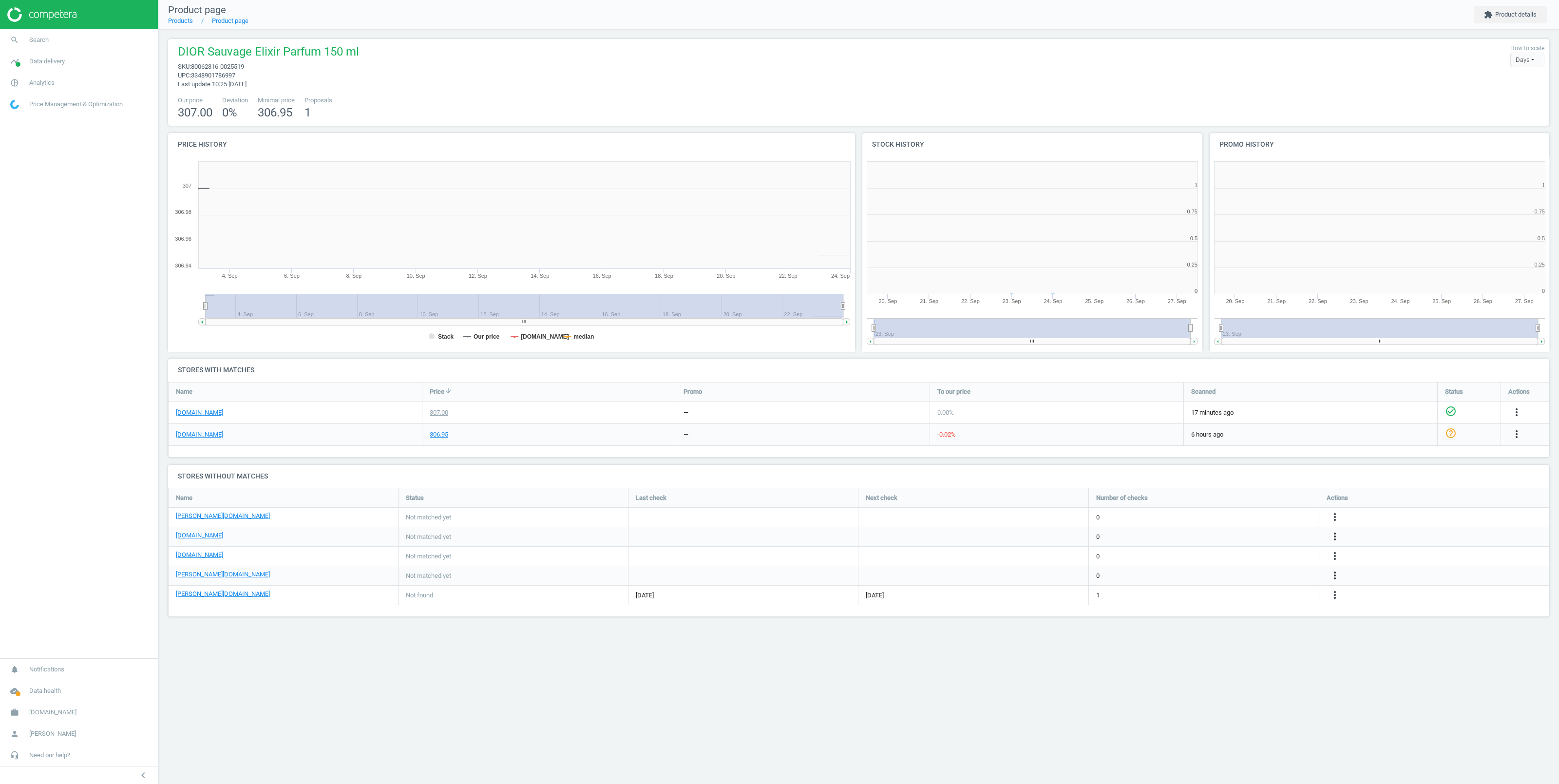
scroll to position [205, 350]
click at [190, 412] on link "[DOMAIN_NAME]" at bounding box center [199, 413] width 47 height 9
click at [194, 518] on link "[PERSON_NAME][DOMAIN_NAME]" at bounding box center [223, 516] width 94 height 9
click at [1335, 516] on icon "more_vert" at bounding box center [1335, 517] width 12 height 12
click at [1216, 517] on link "Edit URL/product option" at bounding box center [1259, 517] width 134 height 15
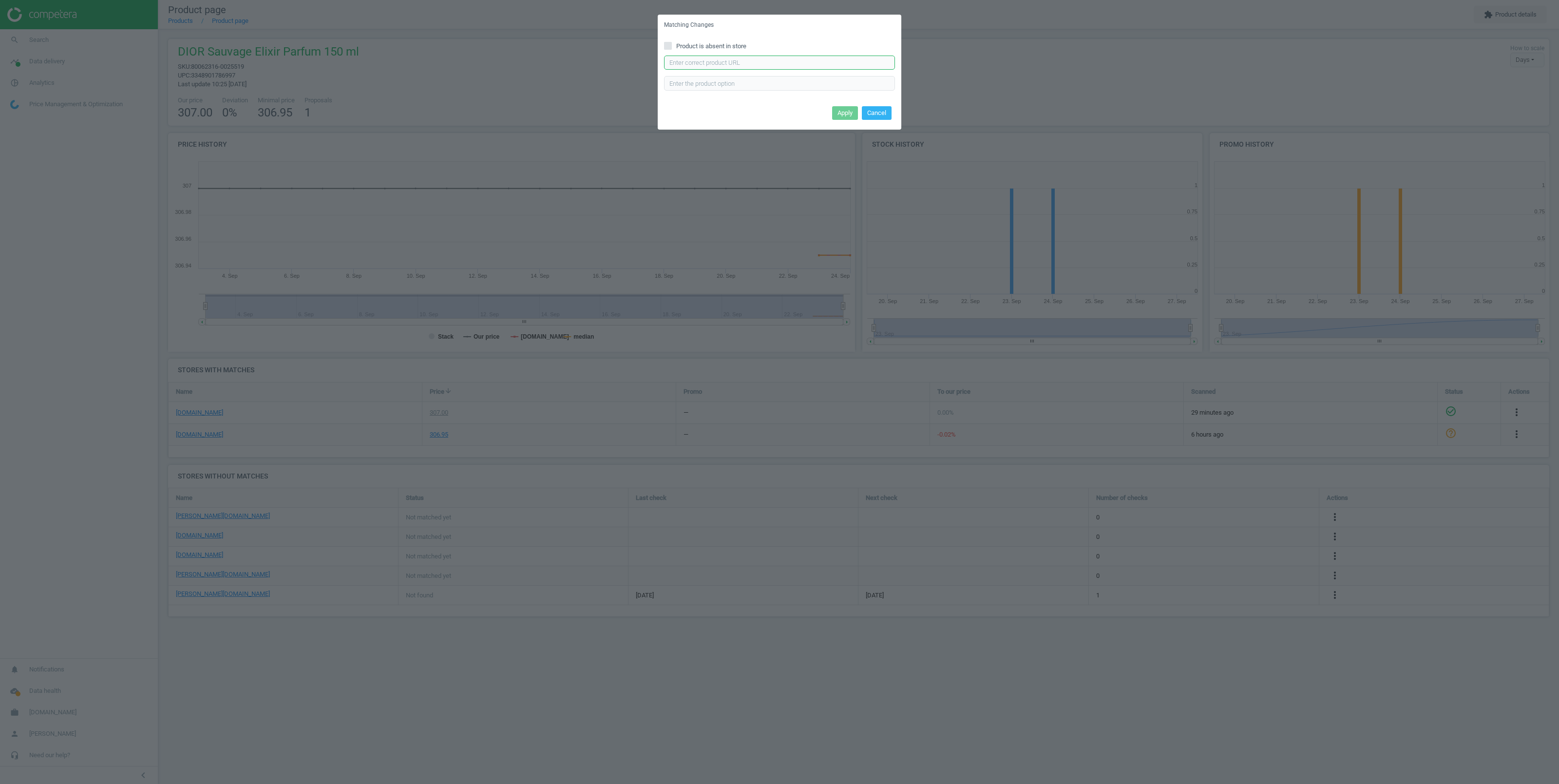
click at [688, 63] on input "text" at bounding box center [779, 62] width 231 height 15
paste input "https://www.douglas.de/de/p/5010236005?variant=1252173"
type input "https://www.douglas.de/de/p/5010236005?variant=1252173"
click at [846, 114] on button "Apply" at bounding box center [845, 113] width 26 height 14
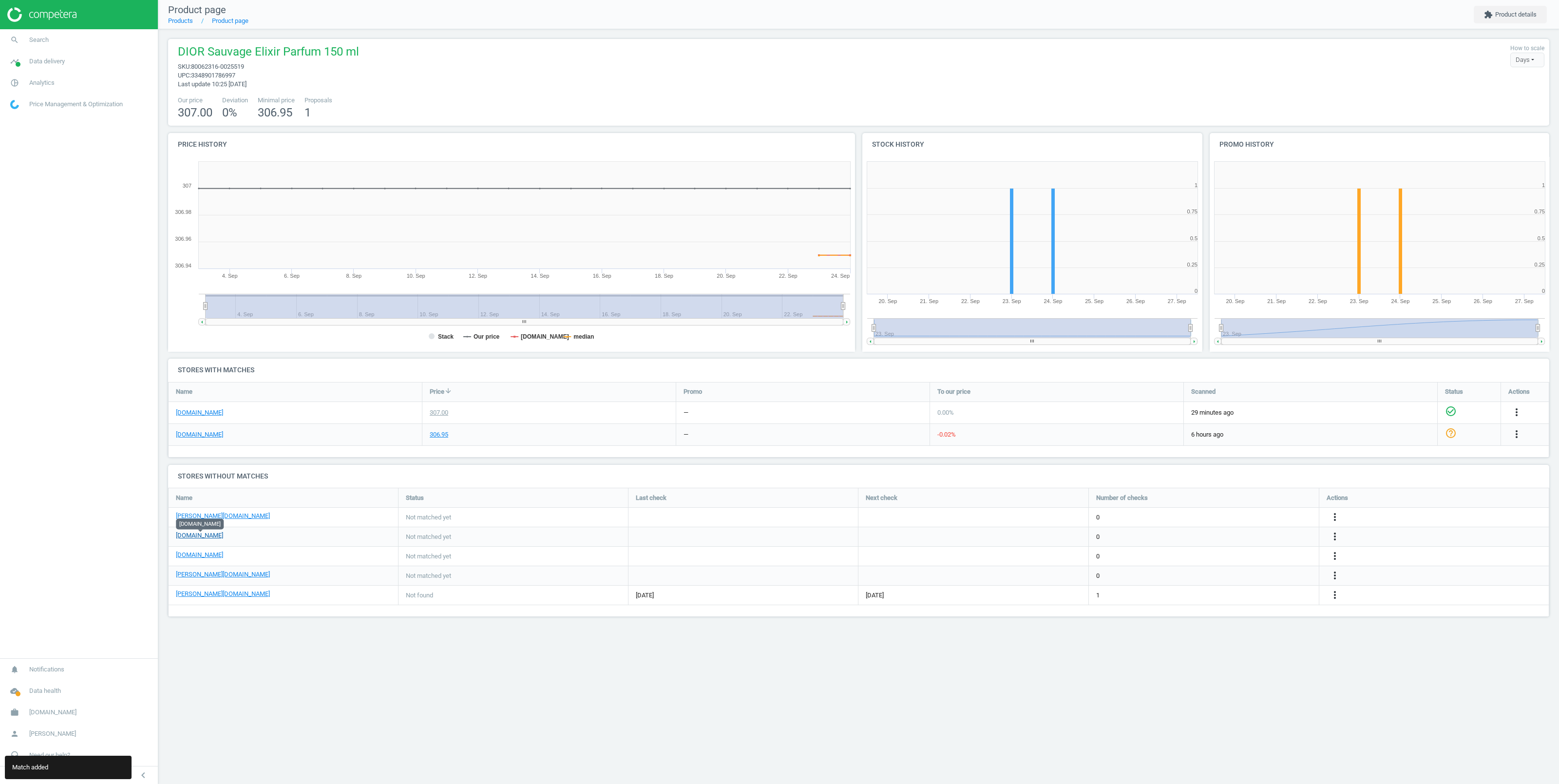
click at [196, 538] on link "[DOMAIN_NAME]" at bounding box center [199, 536] width 47 height 9
click at [1335, 536] on icon "more_vert" at bounding box center [1335, 536] width 12 height 12
drag, startPoint x: 1240, startPoint y: 536, endPoint x: 1237, endPoint y: 531, distance: 5.8
click at [1240, 534] on link "Edit URL/product option" at bounding box center [1259, 536] width 134 height 15
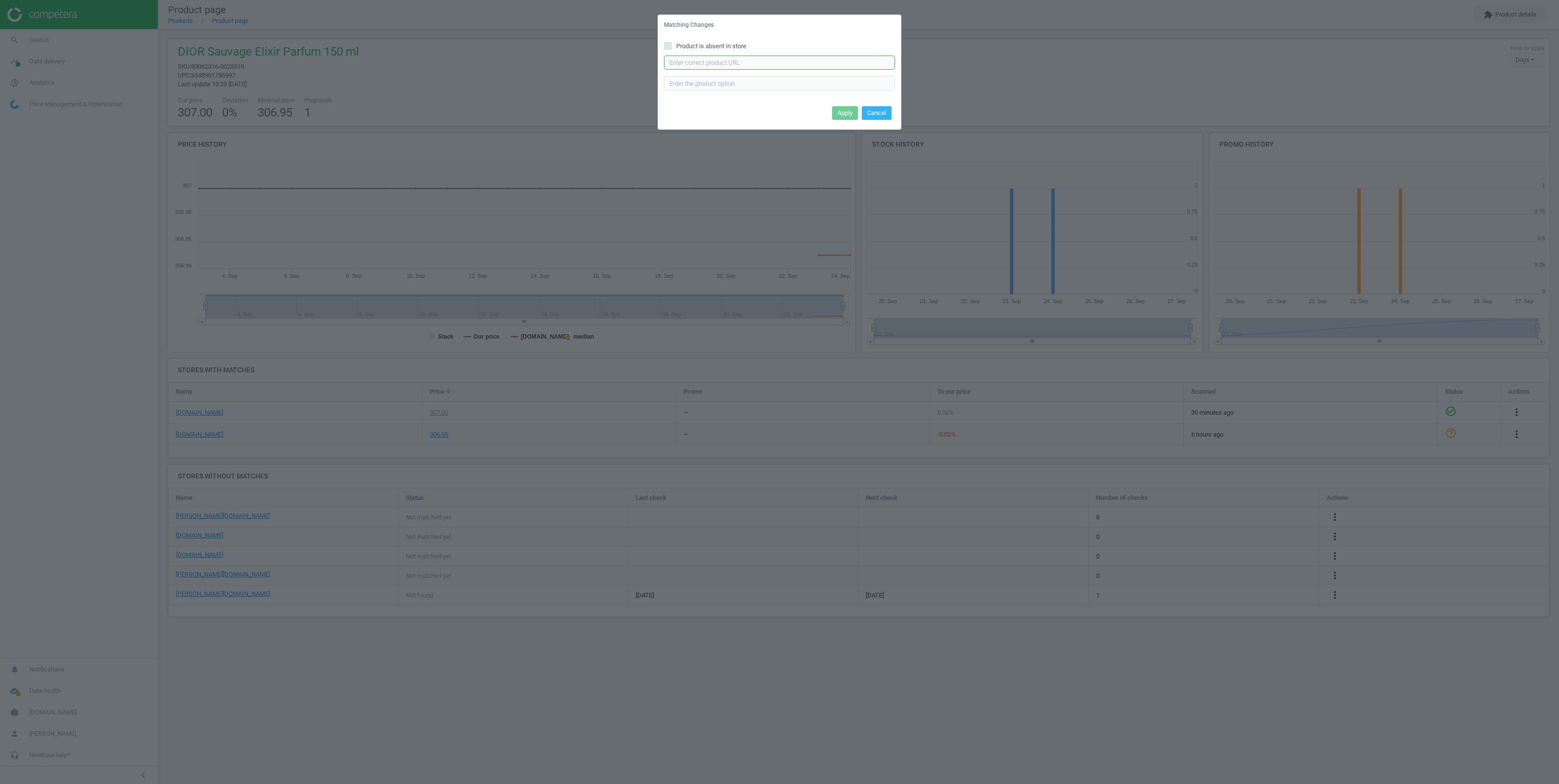
click at [680, 61] on input "text" at bounding box center [779, 62] width 231 height 15
paste input "https://www.parfumdreams.de/DIOR/Herrenduefte/Sauvage/Sauvage-Elixir/index_1055…"
type input "https://www.parfumdreams.de/DIOR/Herrenduefte/Sauvage/Sauvage-Elixir/index_1055…"
click at [681, 84] on input "text" at bounding box center [779, 83] width 231 height 15
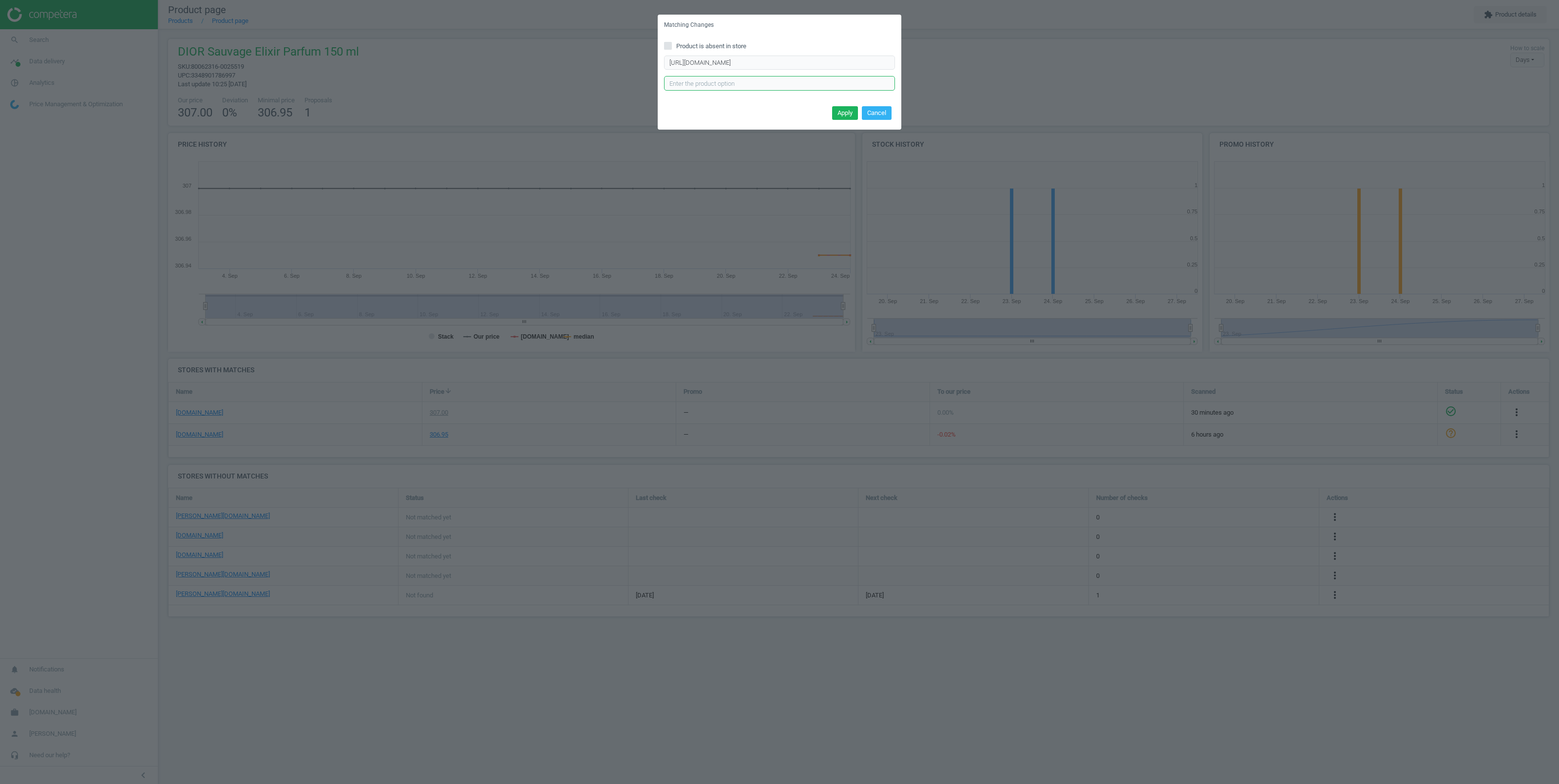
paste input "1252173"
type input "1252173"
click at [845, 116] on button "Apply" at bounding box center [845, 113] width 26 height 14
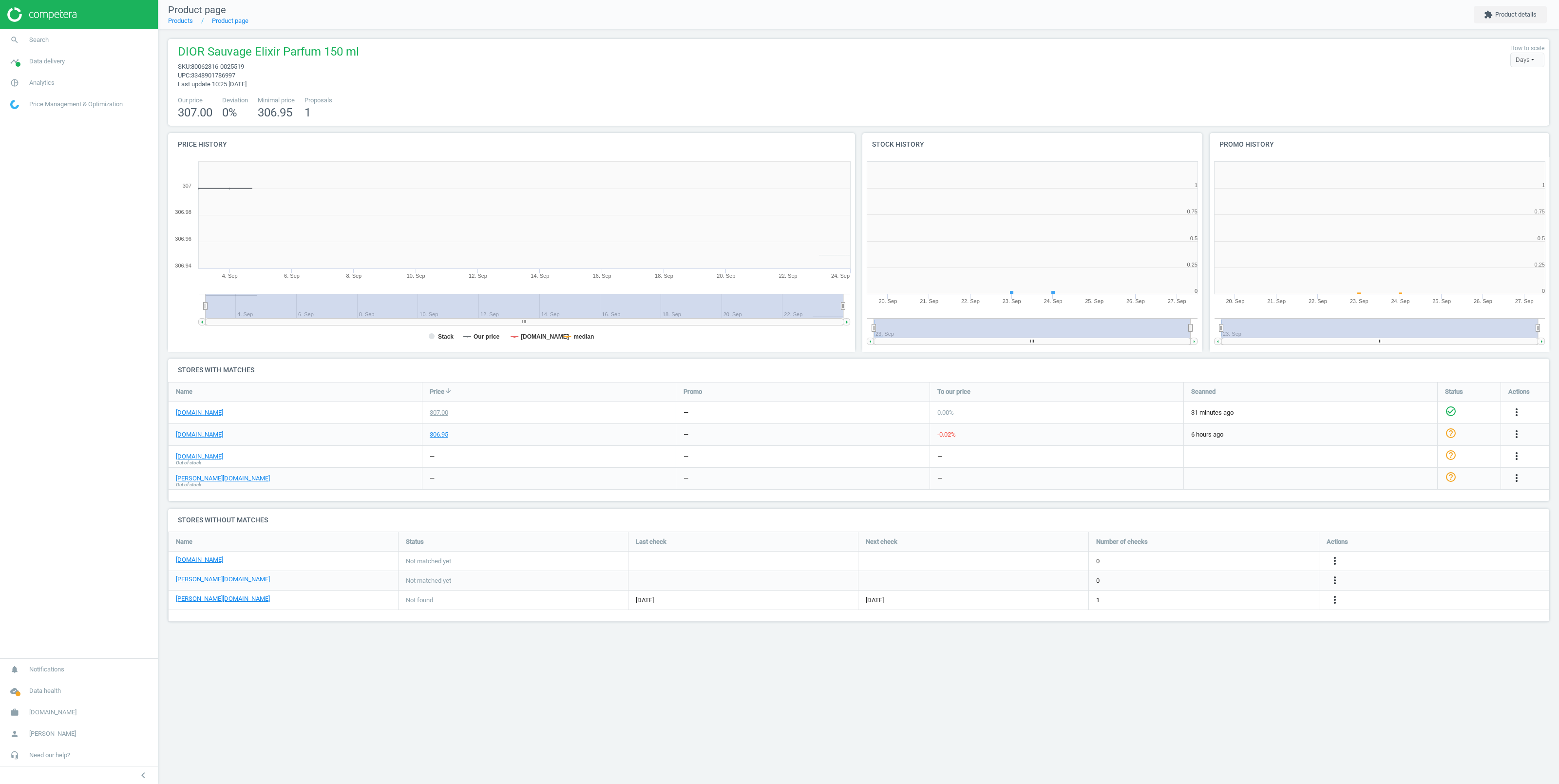
scroll to position [205, 350]
click at [187, 562] on link "notino.de" at bounding box center [199, 560] width 47 height 9
click at [1337, 561] on icon "more_vert" at bounding box center [1335, 561] width 12 height 12
click at [1223, 558] on link "Edit URL/product option" at bounding box center [1259, 561] width 134 height 15
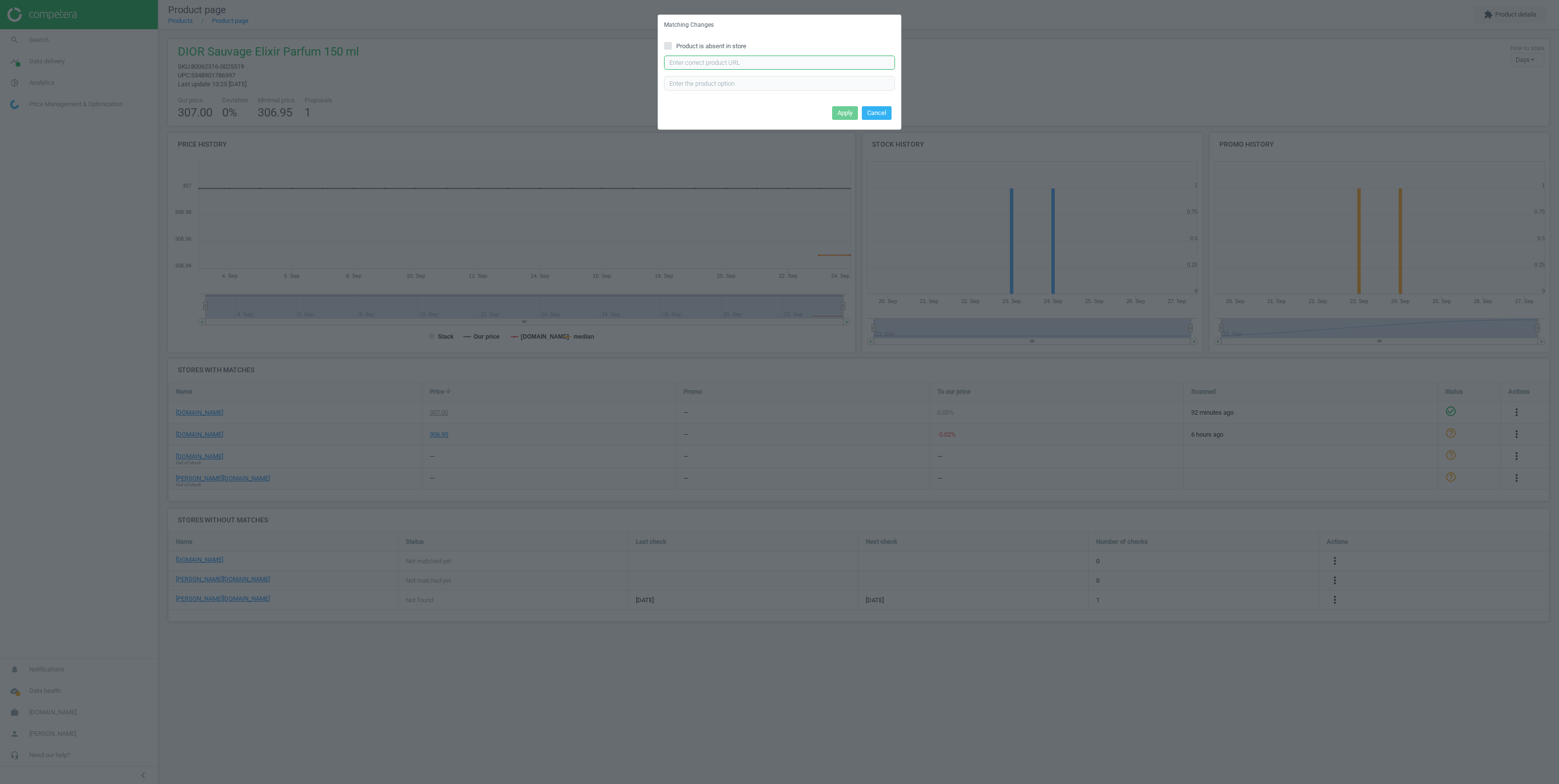
click at [677, 61] on input "text" at bounding box center [779, 62] width 231 height 15
paste input "https://www.notino.de/dior/sauvage-elixir-parfuem-extrakt-fuer-herren/p-1632856…"
type input "https://www.notino.de/dior/sauvage-elixir-parfuem-extrakt-fuer-herren/p-1632856…"
click at [843, 114] on button "Apply" at bounding box center [845, 113] width 26 height 14
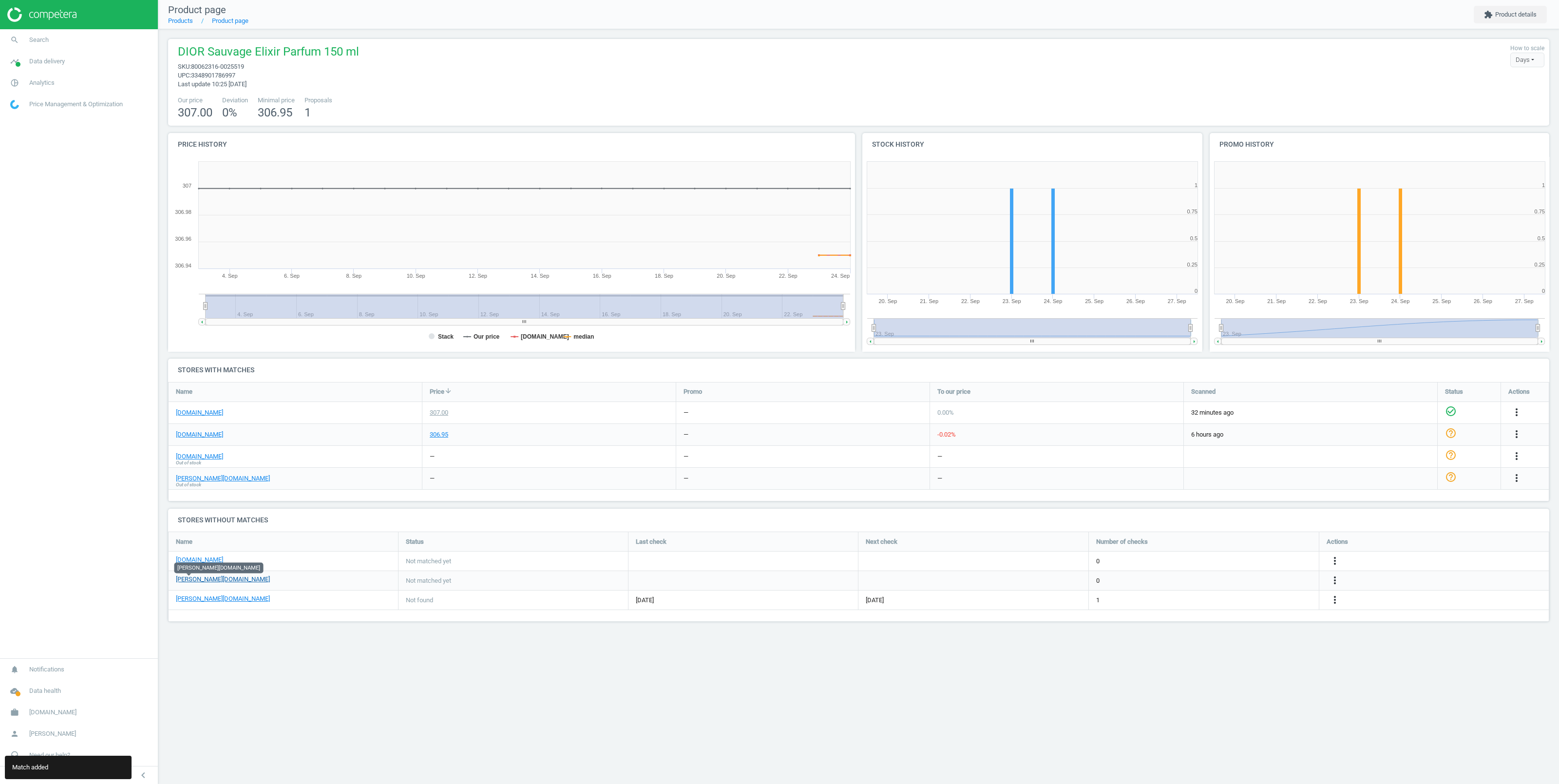
click at [187, 581] on link "pieper.de" at bounding box center [223, 579] width 94 height 9
click at [1336, 579] on icon "more_vert" at bounding box center [1335, 580] width 12 height 12
click at [1237, 580] on link "Edit URL/product option" at bounding box center [1259, 581] width 134 height 15
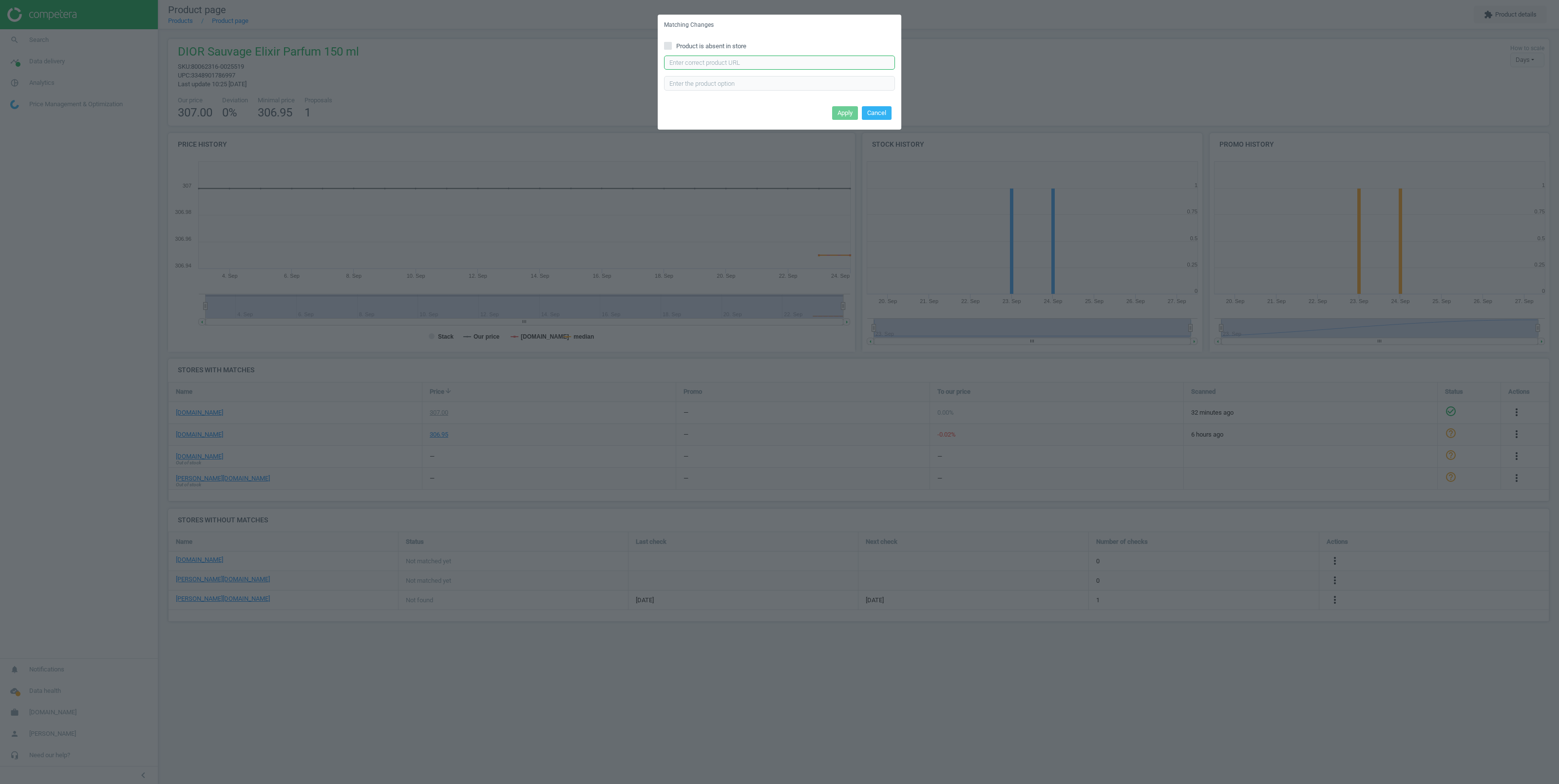
click at [698, 62] on input "text" at bounding box center [779, 62] width 231 height 15
paste input "https://www.pieper.de/DIOR-Sauvage-Elixir-Duft-1102660.html?number=1127547"
type input "https://www.pieper.de/DIOR-Sauvage-Elixir-Duft-1102660.html?number=1127547"
click at [842, 109] on button "Apply" at bounding box center [845, 113] width 26 height 14
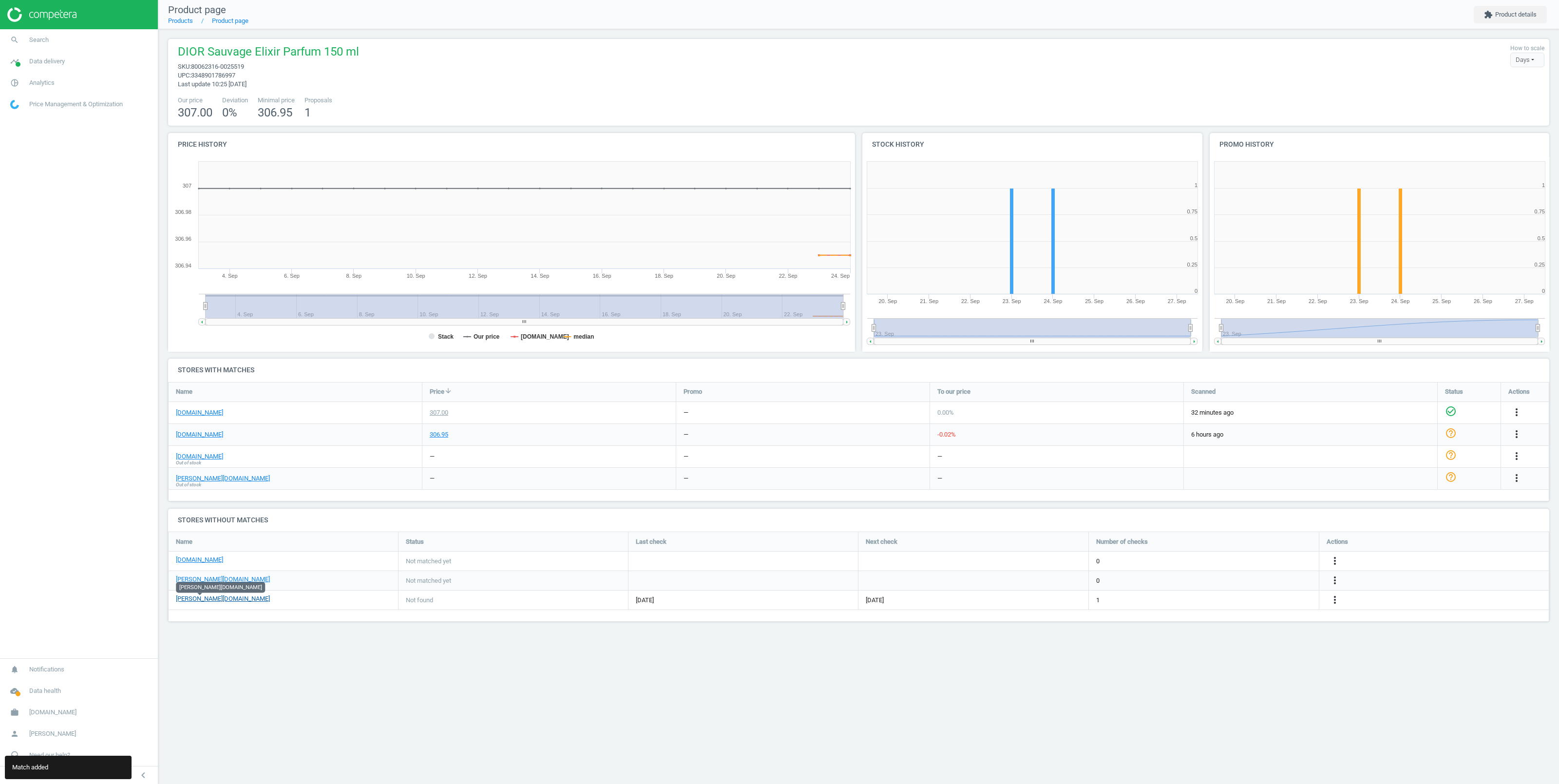
click at [196, 598] on link "basler-beauty.de" at bounding box center [223, 599] width 94 height 9
click at [1334, 599] on icon "more_vert" at bounding box center [1335, 599] width 12 height 12
click at [1001, 641] on div "Product page Products Product page extension Product details DIOR Sauvage Elixi…" at bounding box center [859, 392] width 1401 height 784
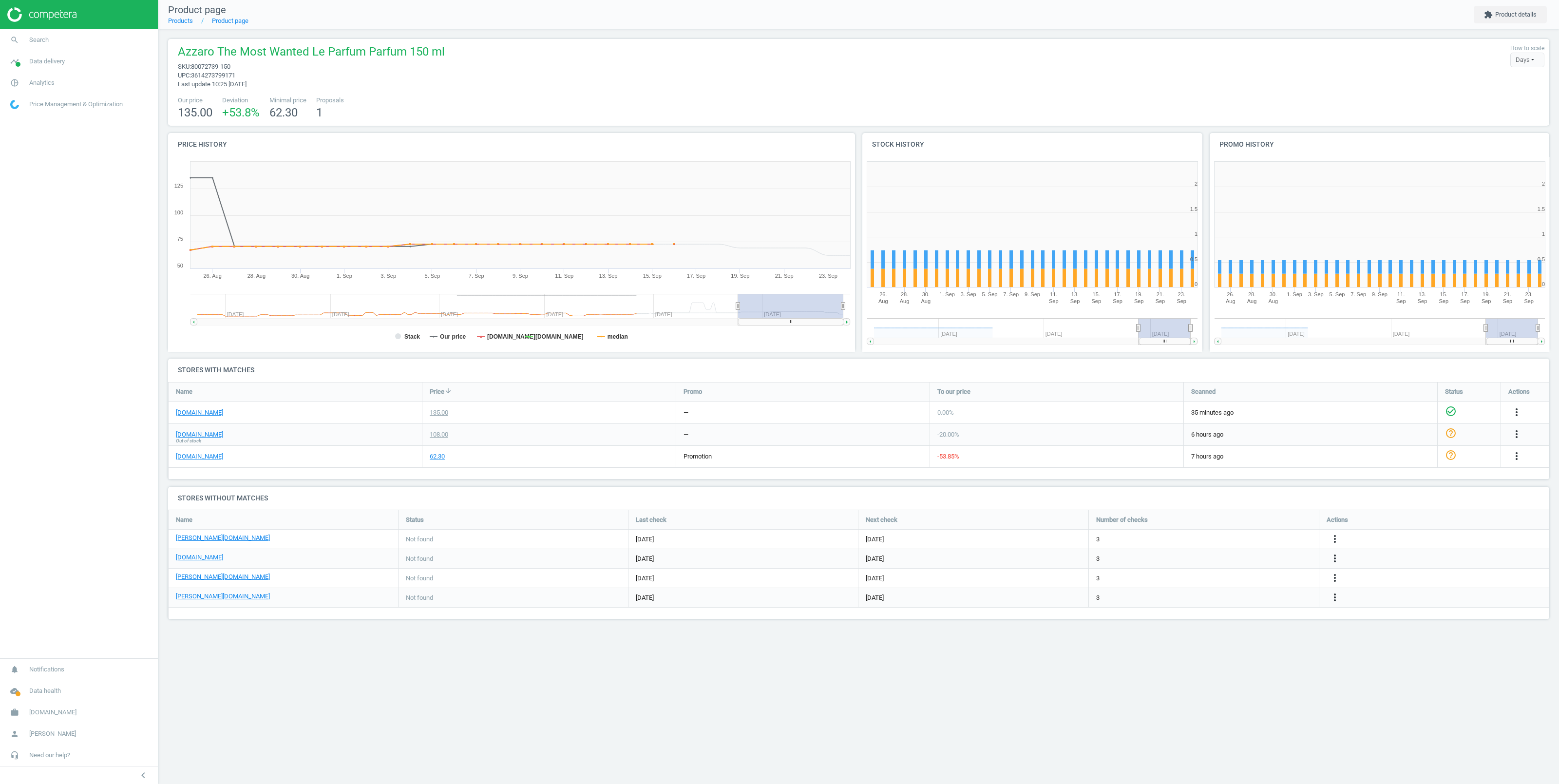
scroll to position [205, 350]
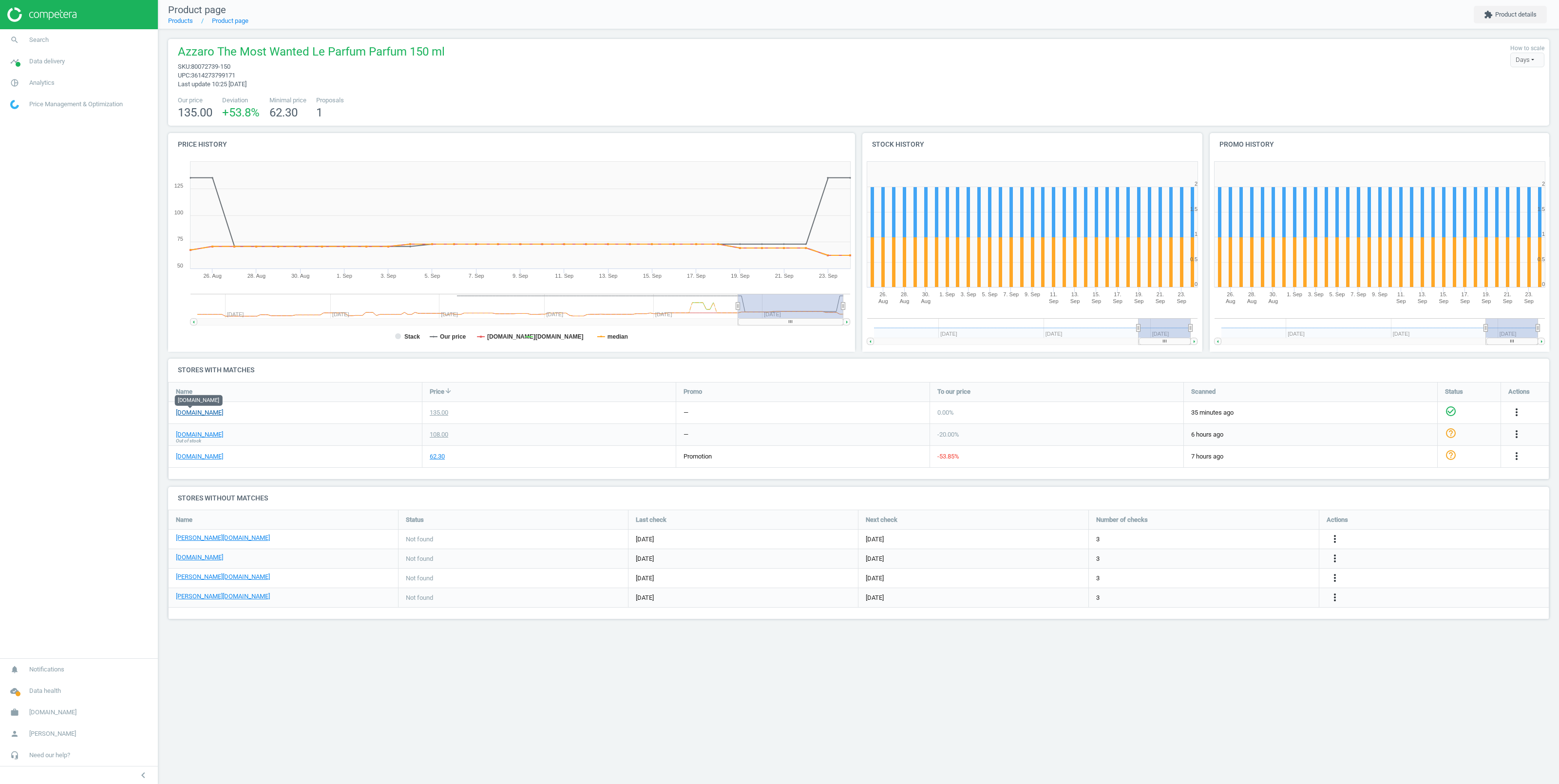
click at [185, 413] on link "[DOMAIN_NAME]" at bounding box center [199, 413] width 47 height 9
click at [188, 456] on link "[DOMAIN_NAME]" at bounding box center [199, 457] width 47 height 9
click at [1513, 455] on icon "more_vert" at bounding box center [1517, 456] width 12 height 12
click at [1393, 508] on link "Delete match and blacklist this URL" at bounding box center [1441, 509] width 134 height 15
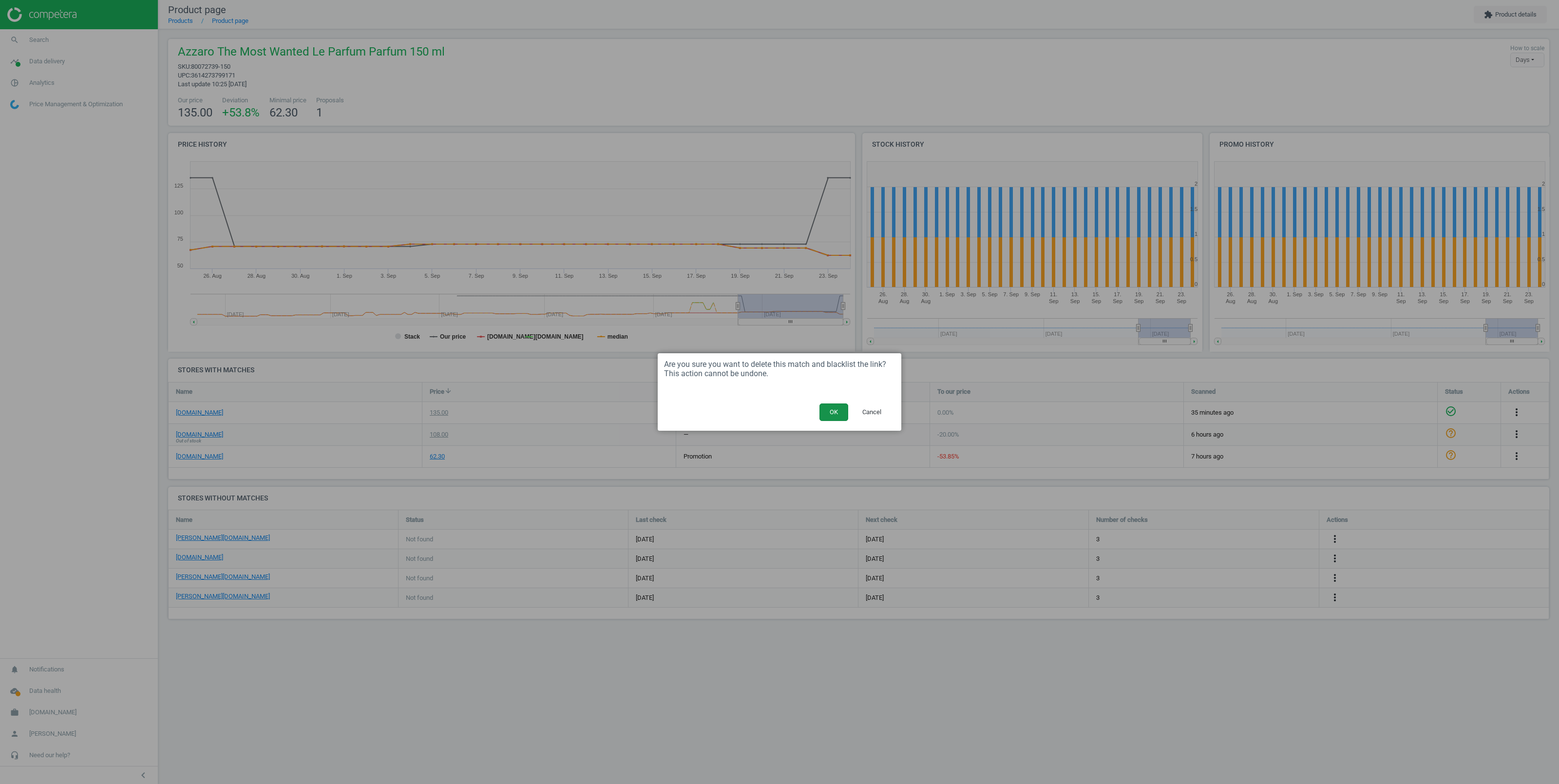
click at [832, 412] on button "OK" at bounding box center [834, 412] width 29 height 17
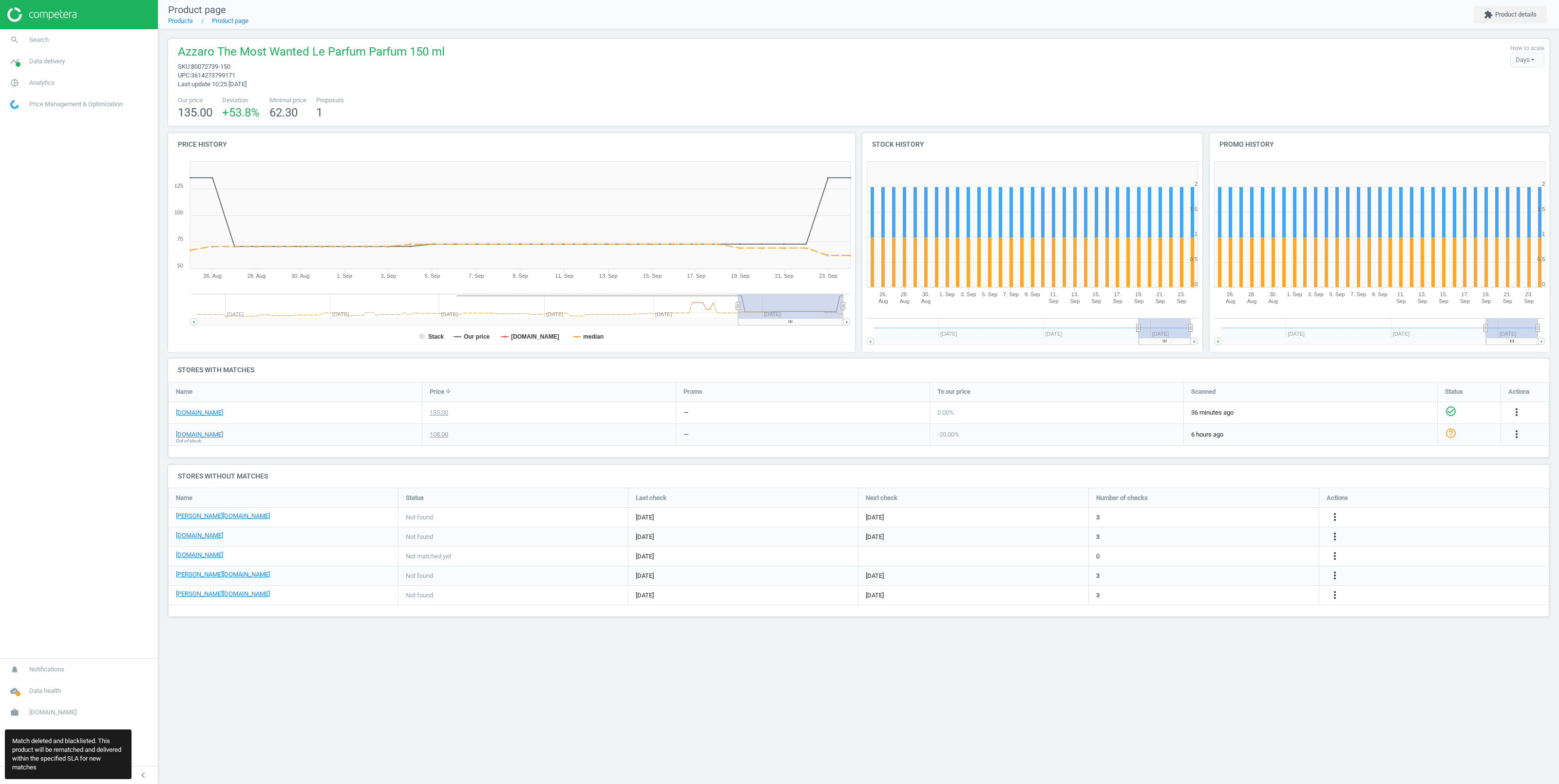
scroll to position [140, 1391]
click at [1337, 554] on icon "more_vert" at bounding box center [1335, 556] width 12 height 12
click at [1223, 555] on link "Edit URL/product option" at bounding box center [1259, 556] width 134 height 15
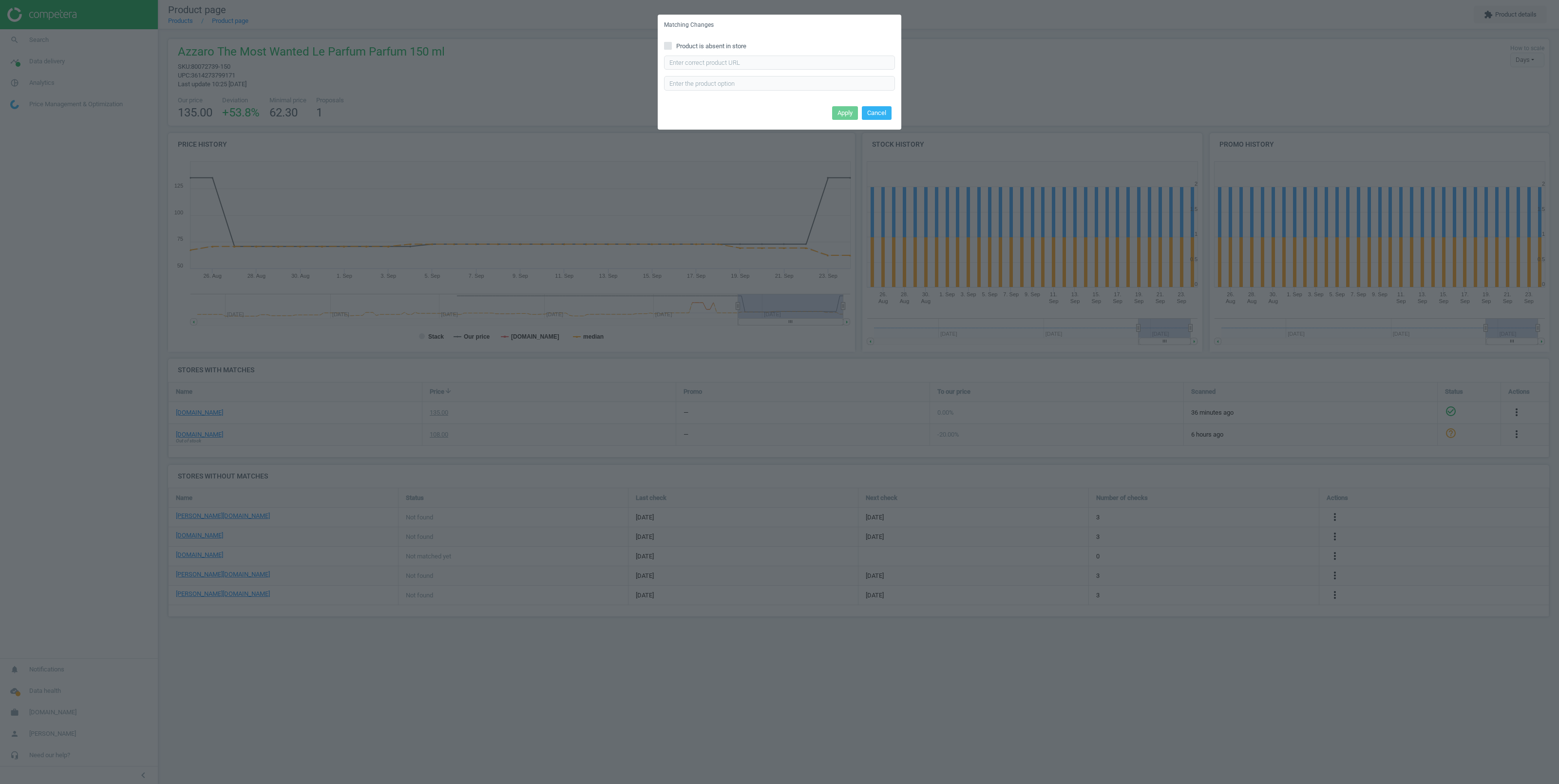
click at [669, 44] on input "Product is absent in store" at bounding box center [668, 46] width 6 height 6
checkbox input "true"
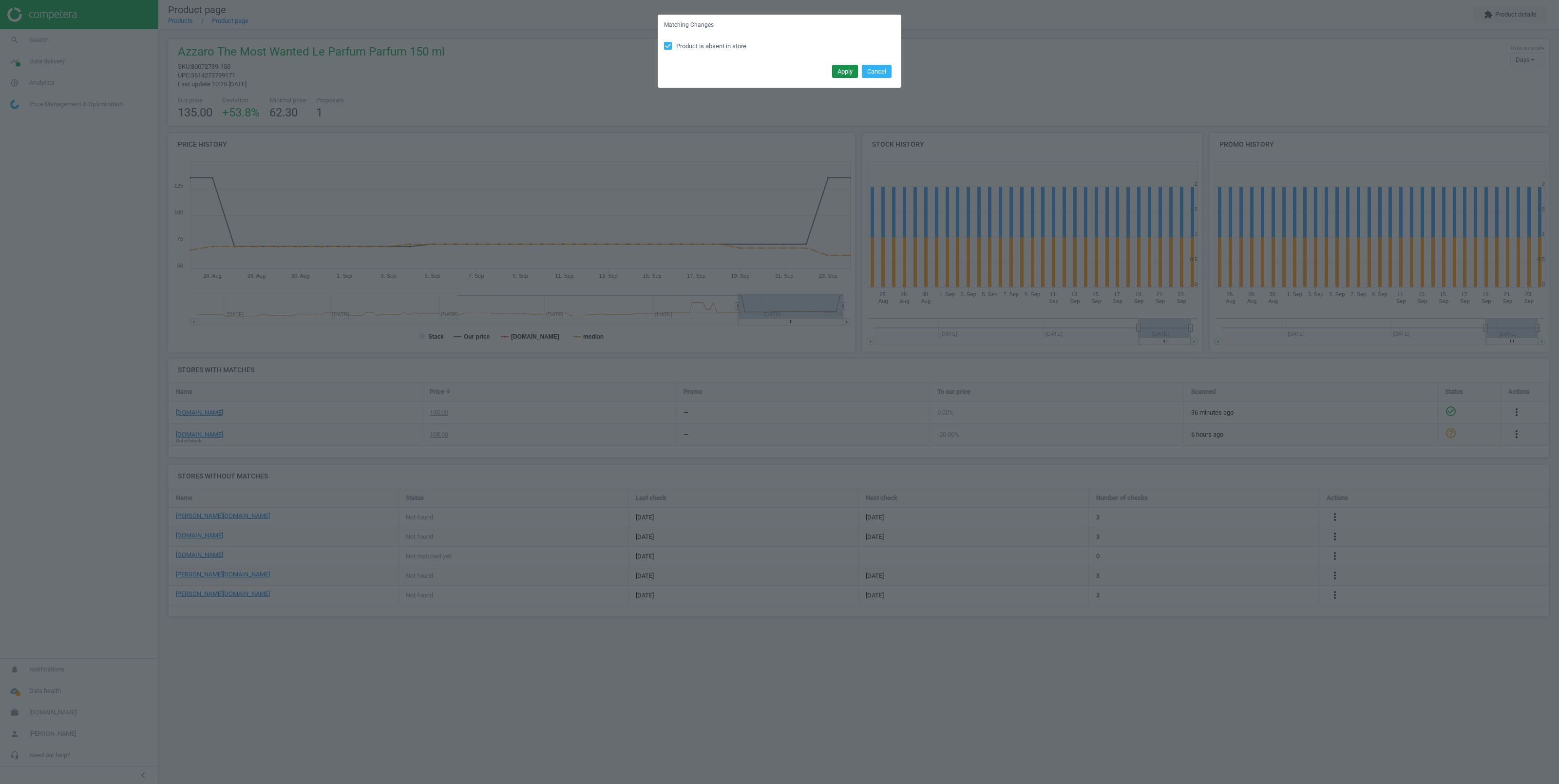
click at [839, 73] on button "Apply" at bounding box center [845, 71] width 26 height 14
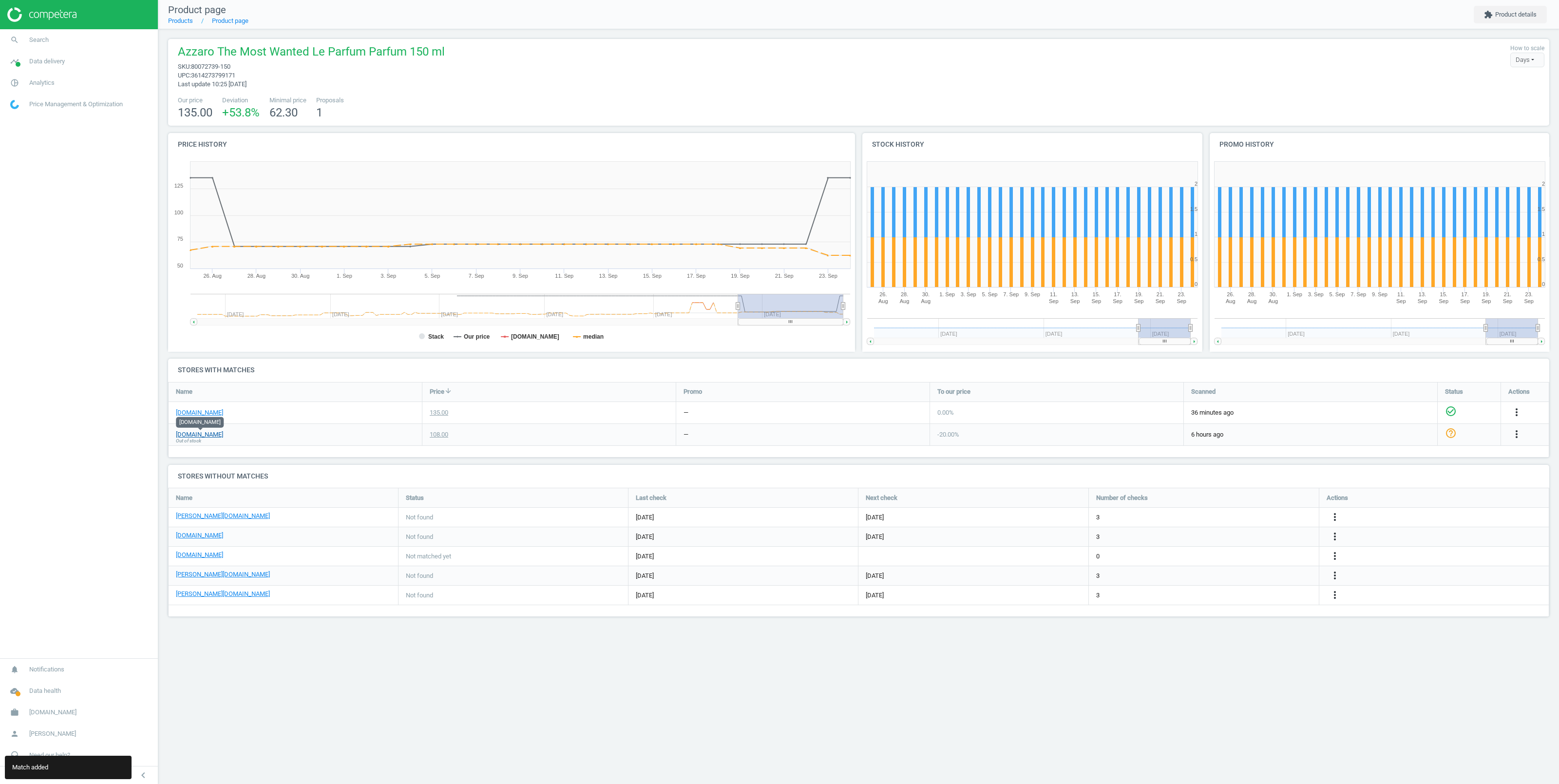
click at [212, 434] on link "parfumdreams.de" at bounding box center [199, 435] width 47 height 9
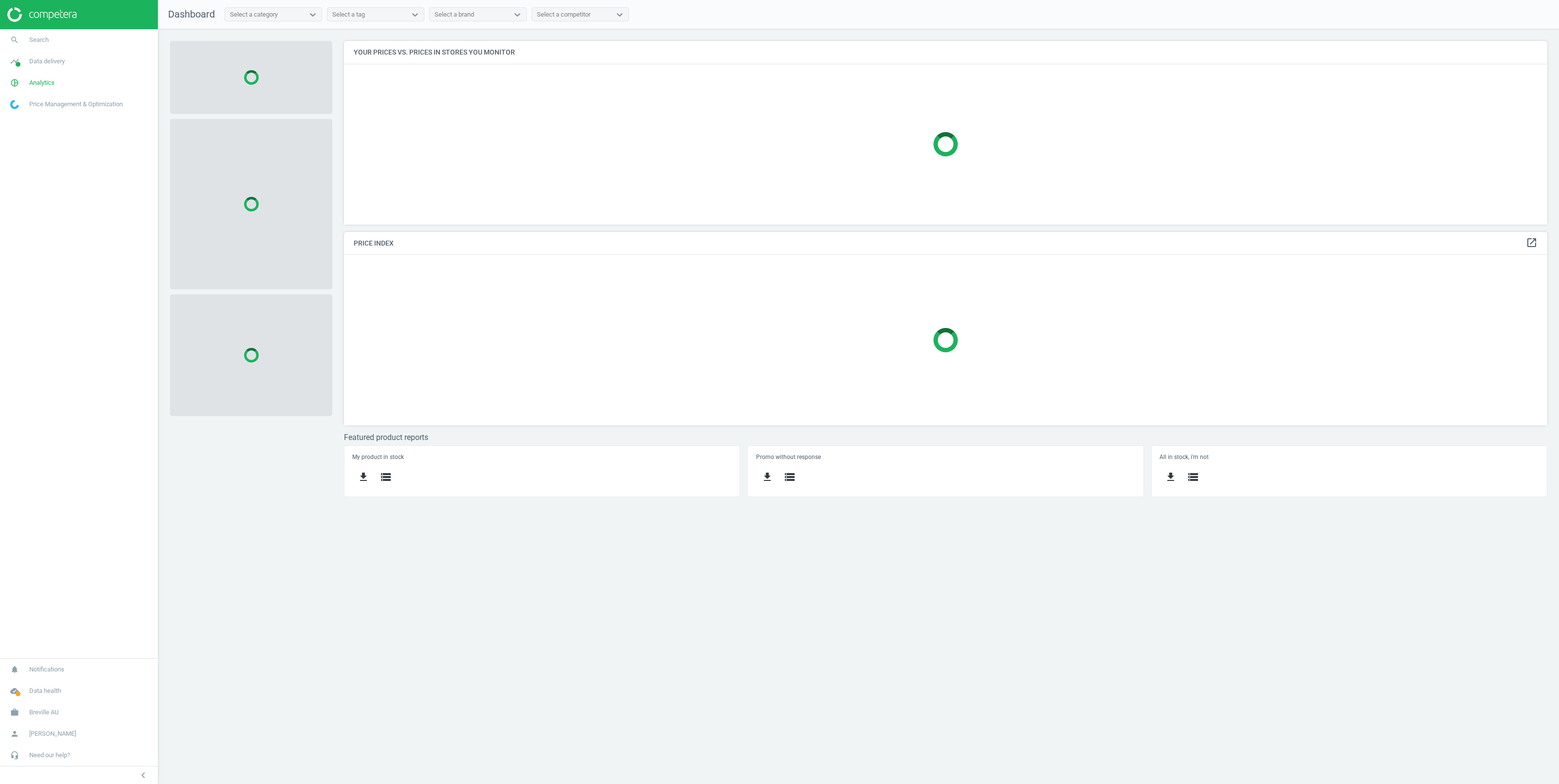
scroll to position [194, 1214]
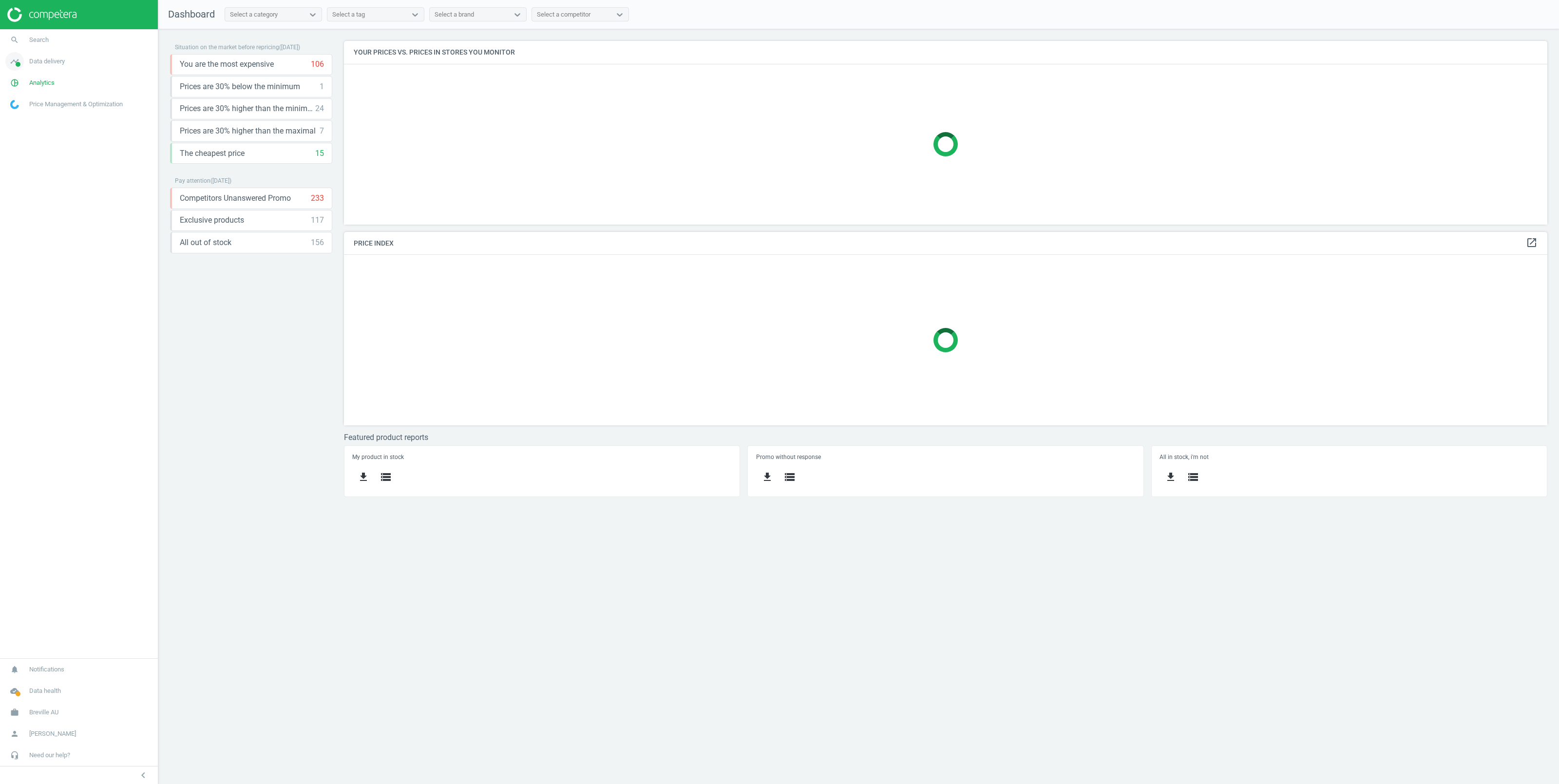
click at [53, 61] on span "Data delivery" at bounding box center [46, 62] width 35 height 9
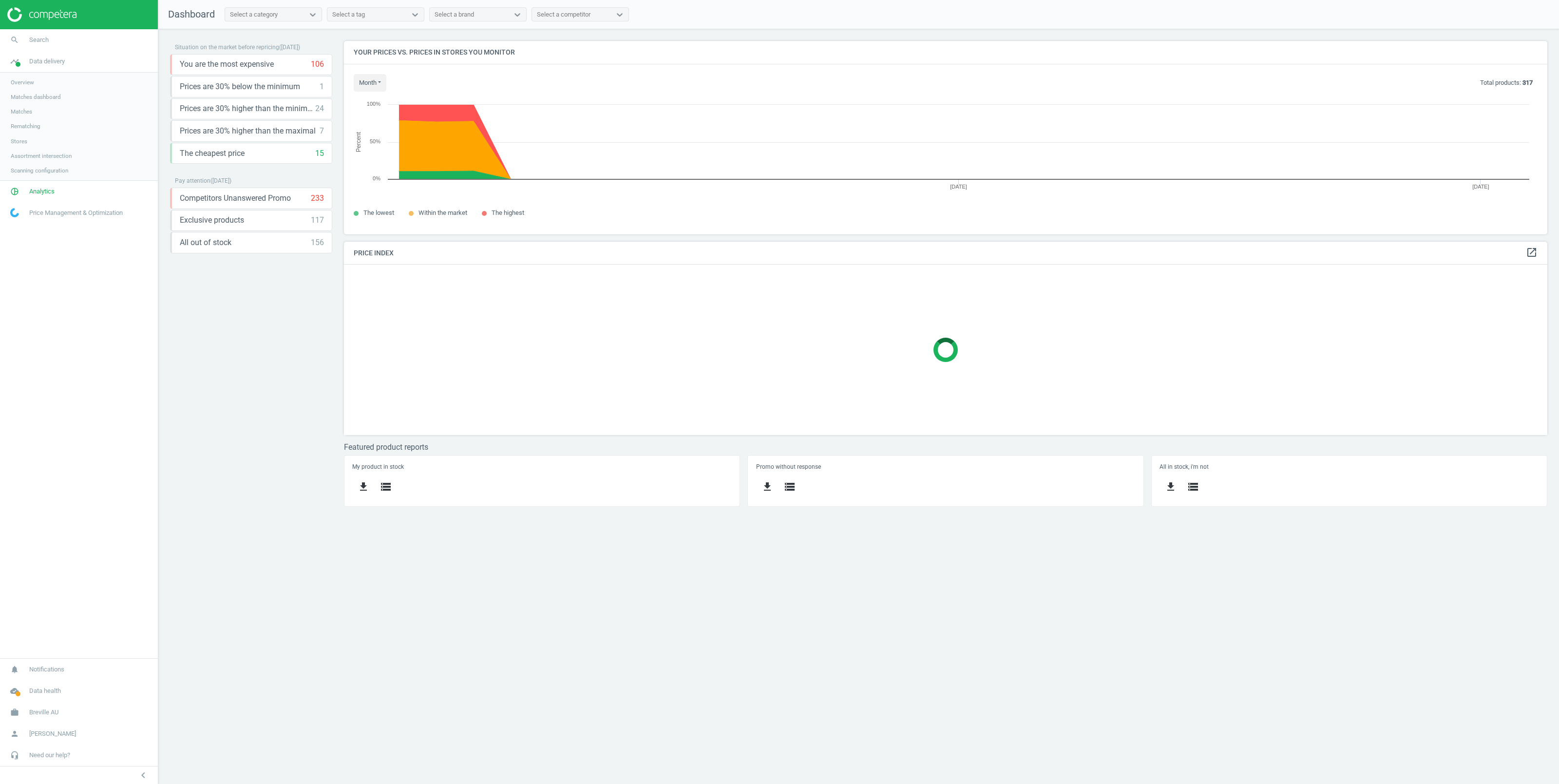
click at [16, 141] on span "Stores" at bounding box center [19, 141] width 17 height 8
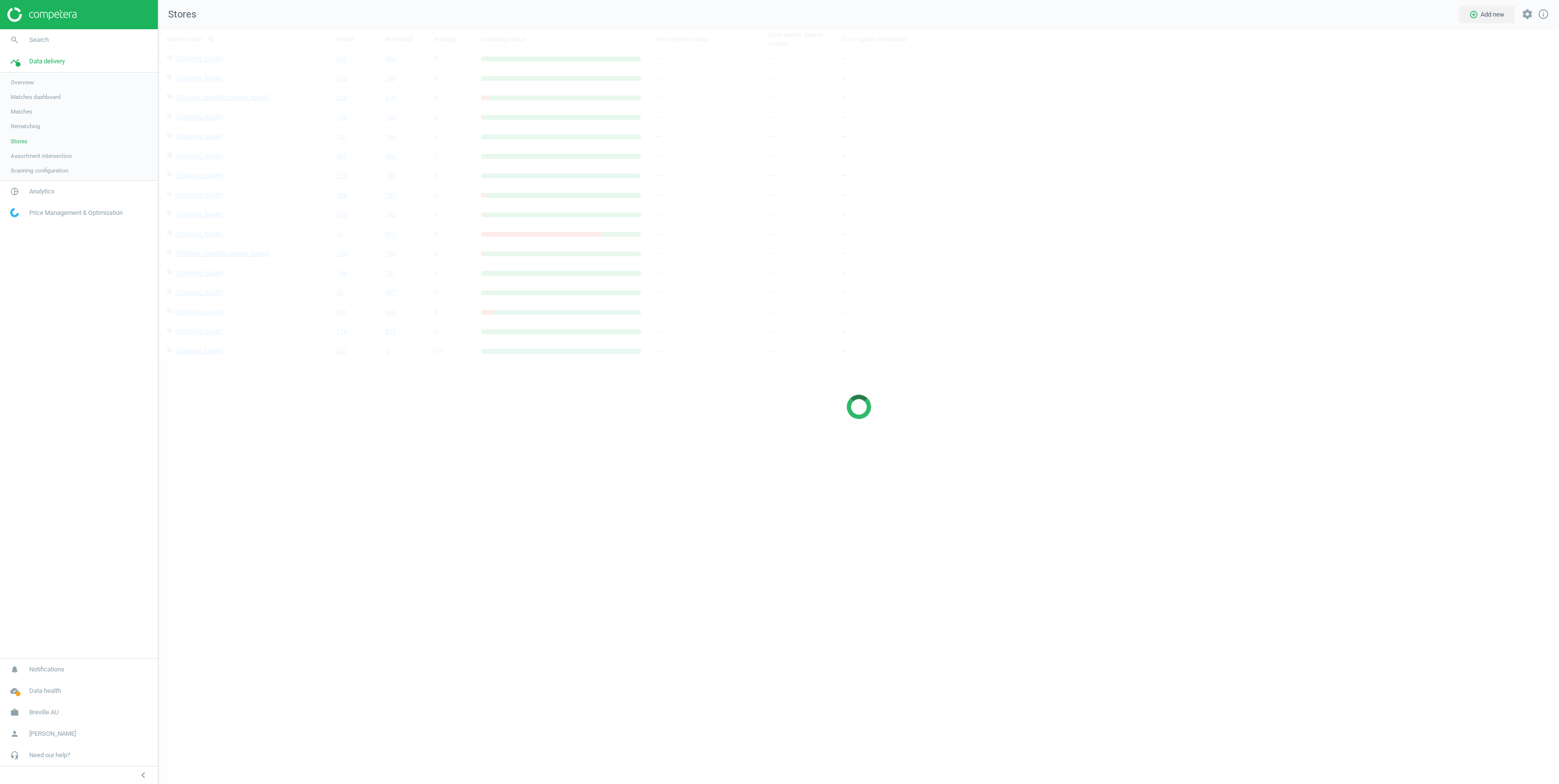
scroll to position [765, 1411]
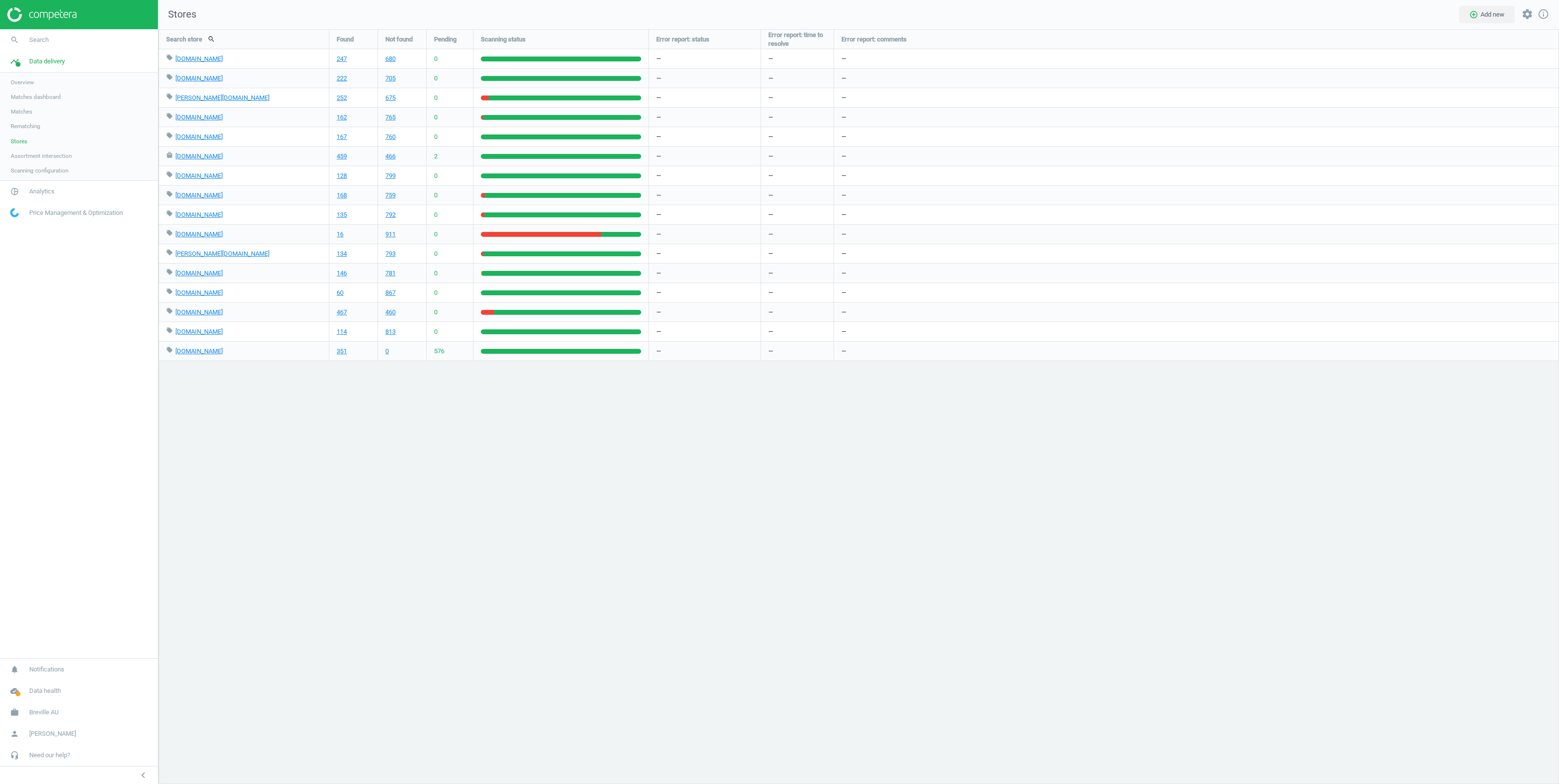
click at [27, 113] on span "Matches" at bounding box center [21, 111] width 21 height 8
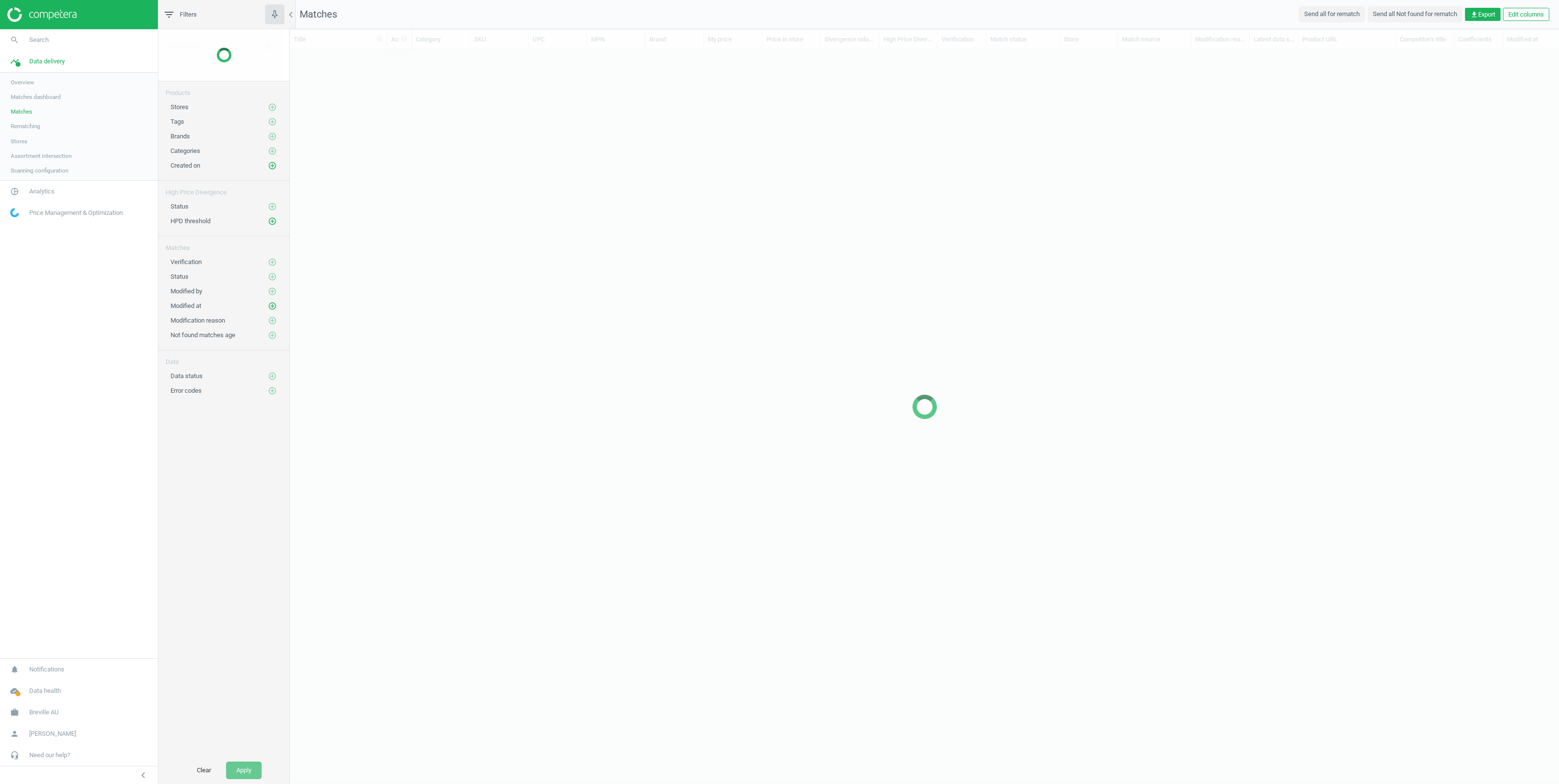
scroll to position [695, 1259]
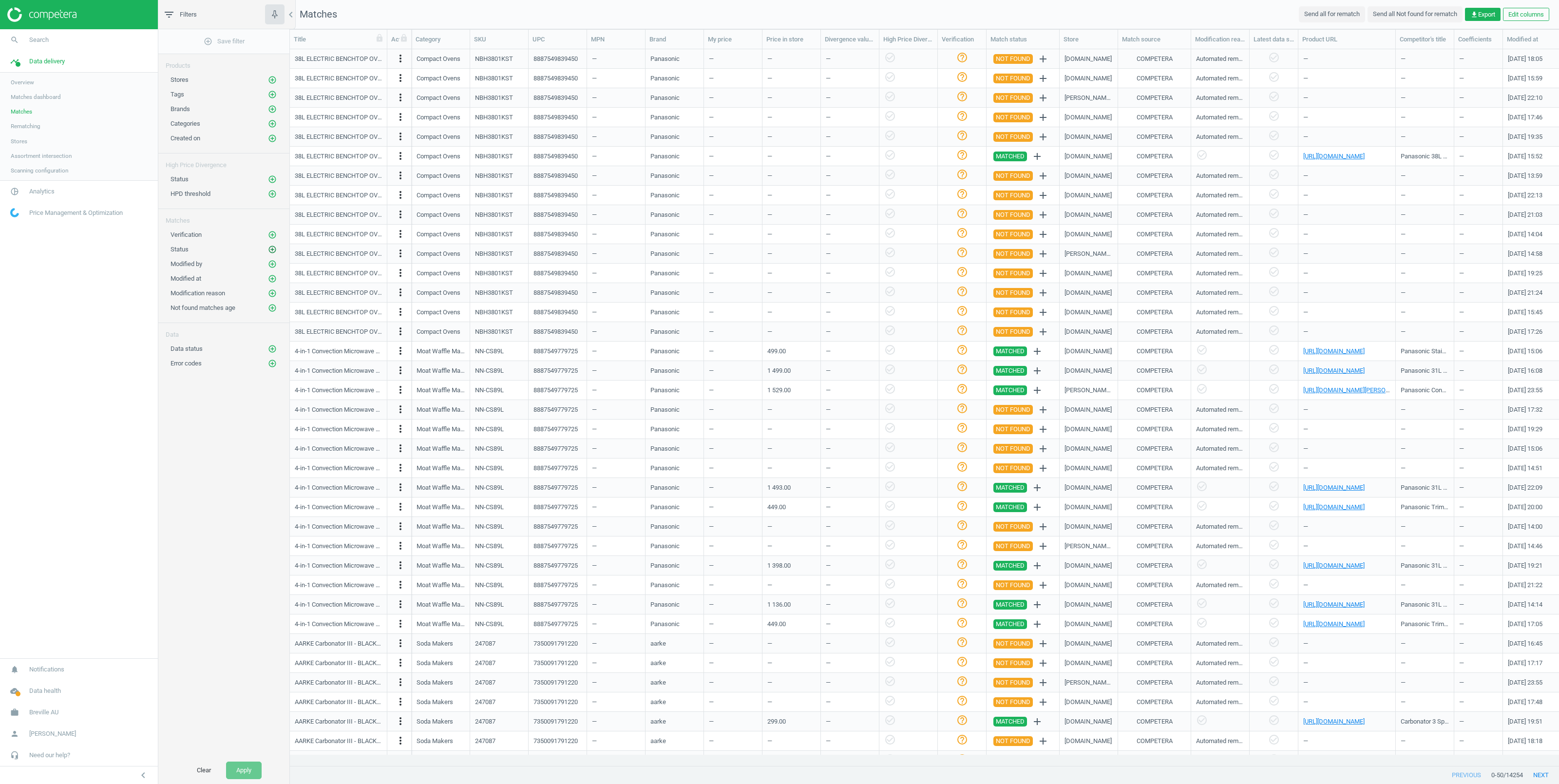
click at [272, 252] on icon "add_circle_outline" at bounding box center [273, 250] width 9 height 9
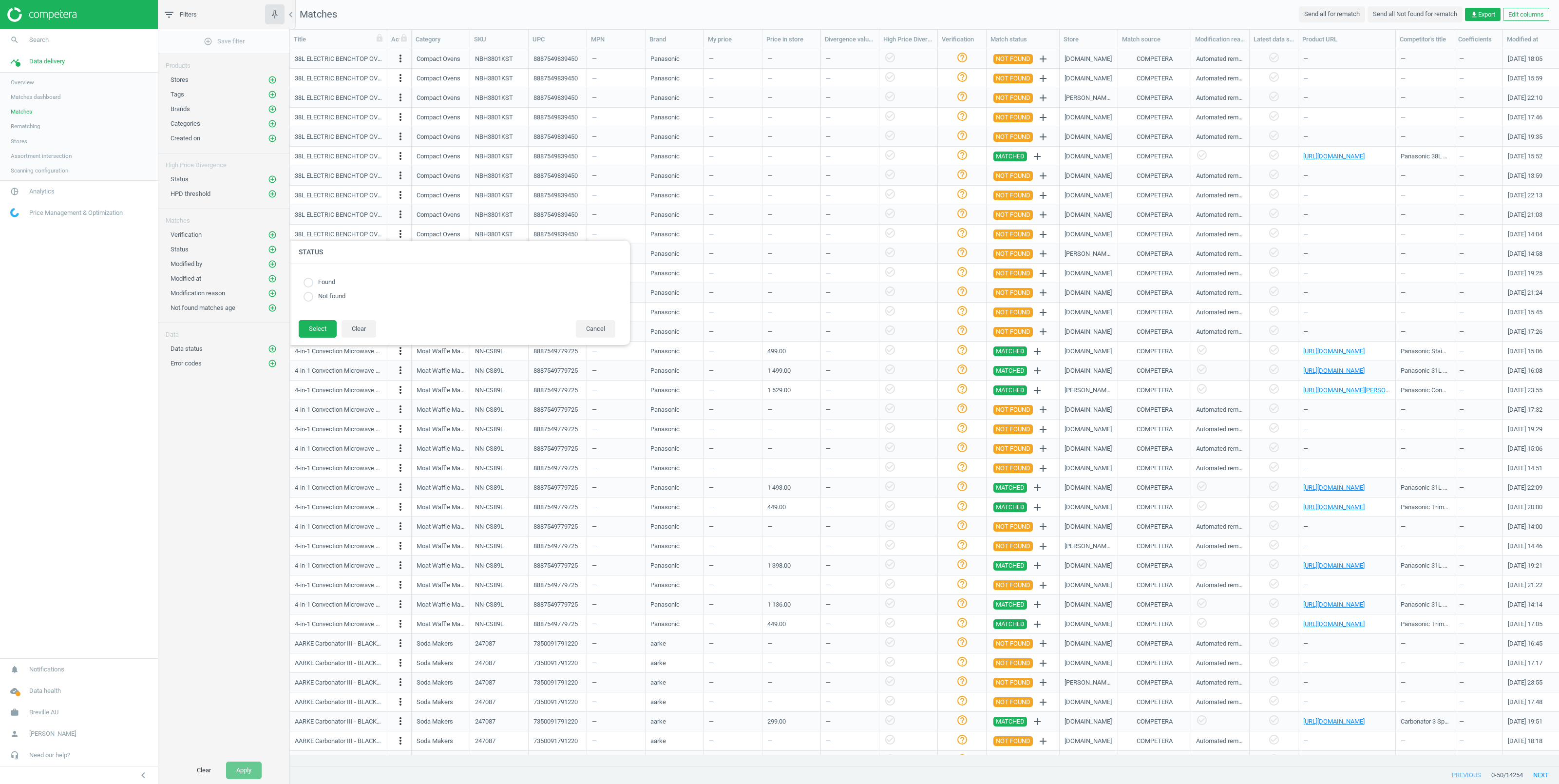
click at [309, 296] on input "radio" at bounding box center [308, 296] width 10 height 10
radio input "true"
click at [316, 331] on button "Select" at bounding box center [317, 329] width 38 height 17
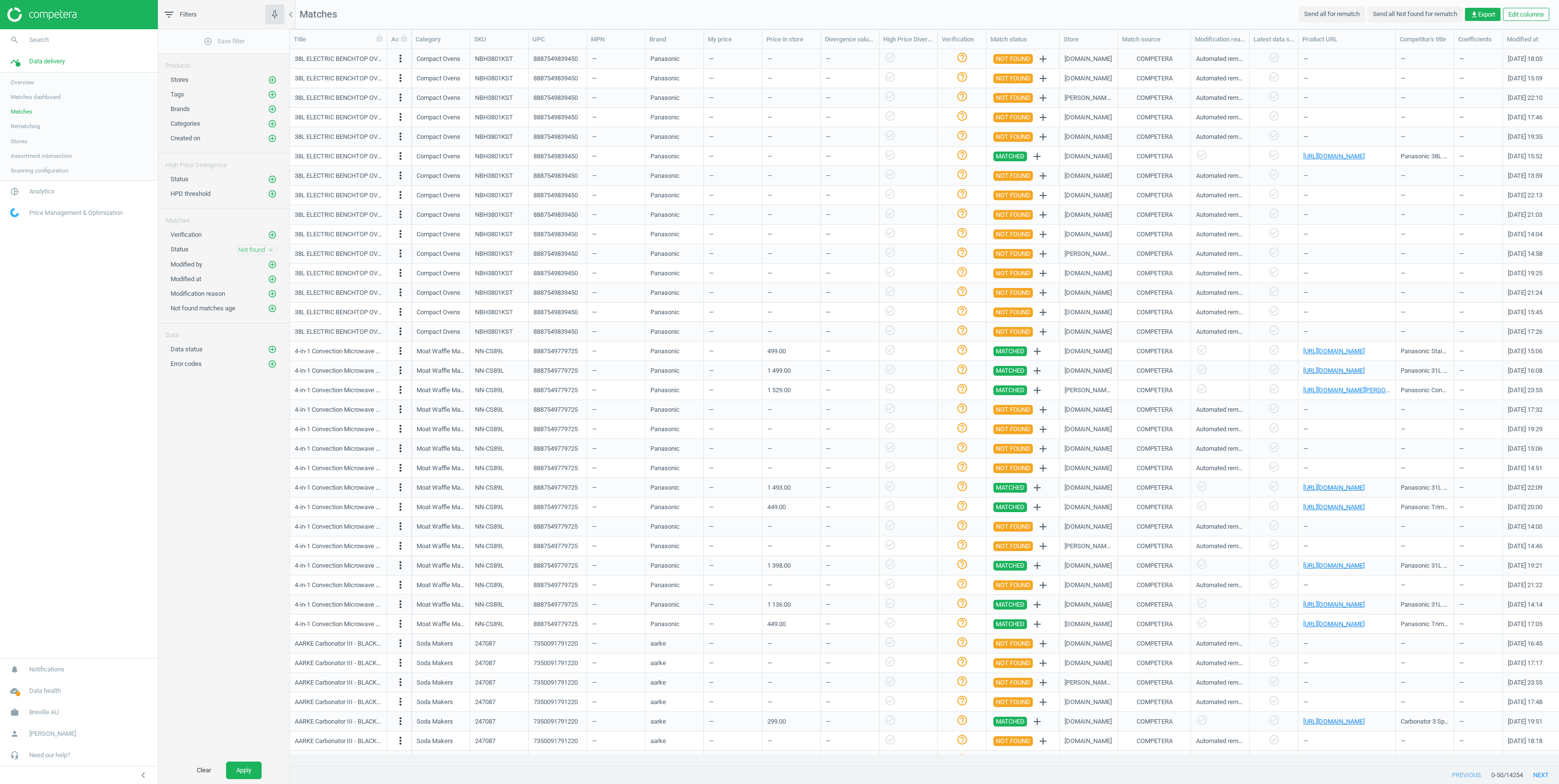
drag, startPoint x: 239, startPoint y: 772, endPoint x: 239, endPoint y: 738, distance: 34.0
click at [240, 771] on button "Apply" at bounding box center [243, 770] width 35 height 17
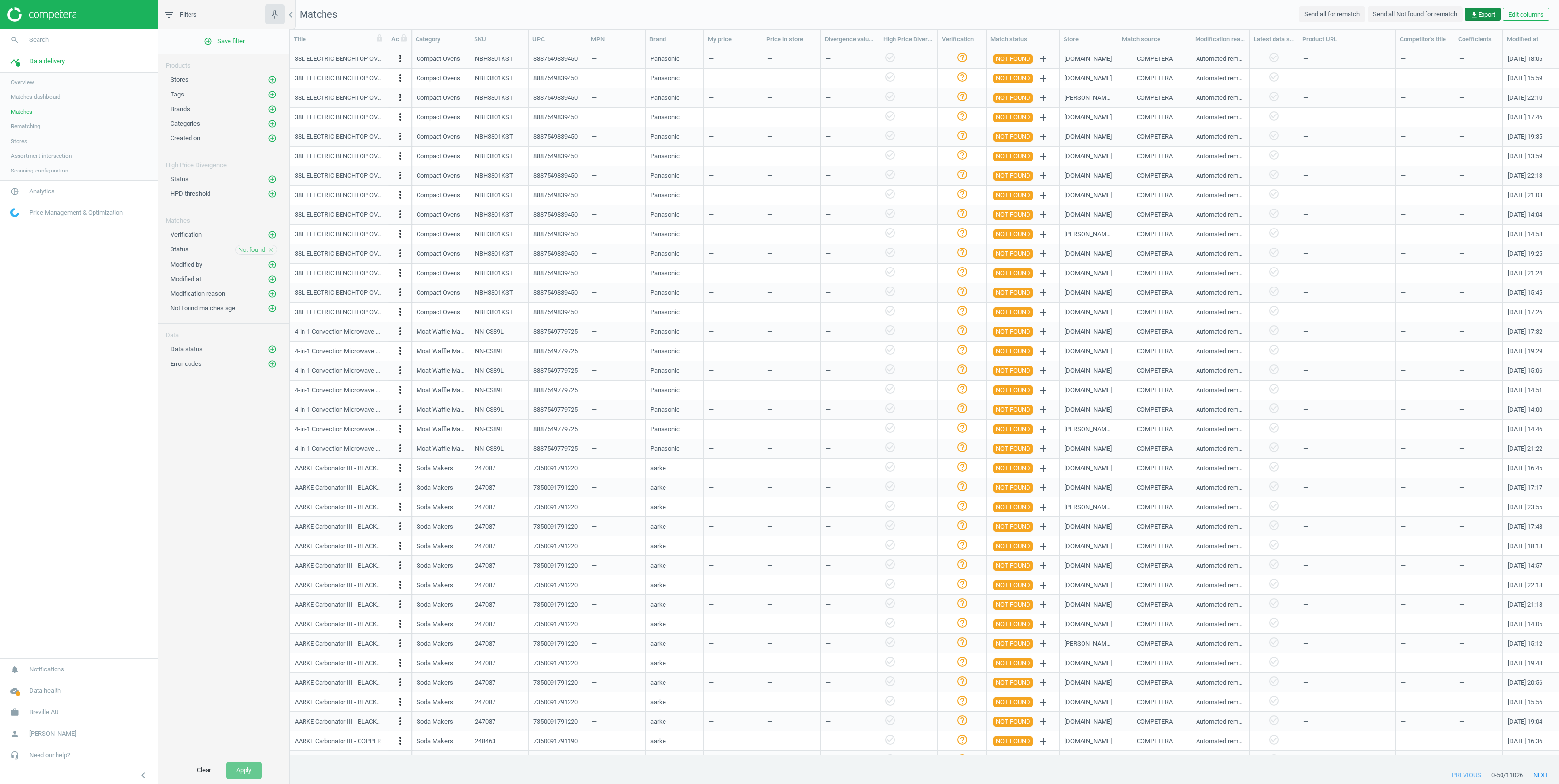
click at [1486, 17] on span "get_app Export" at bounding box center [1482, 15] width 25 height 9
click at [273, 107] on icon "add_circle_outline" at bounding box center [273, 109] width 9 height 9
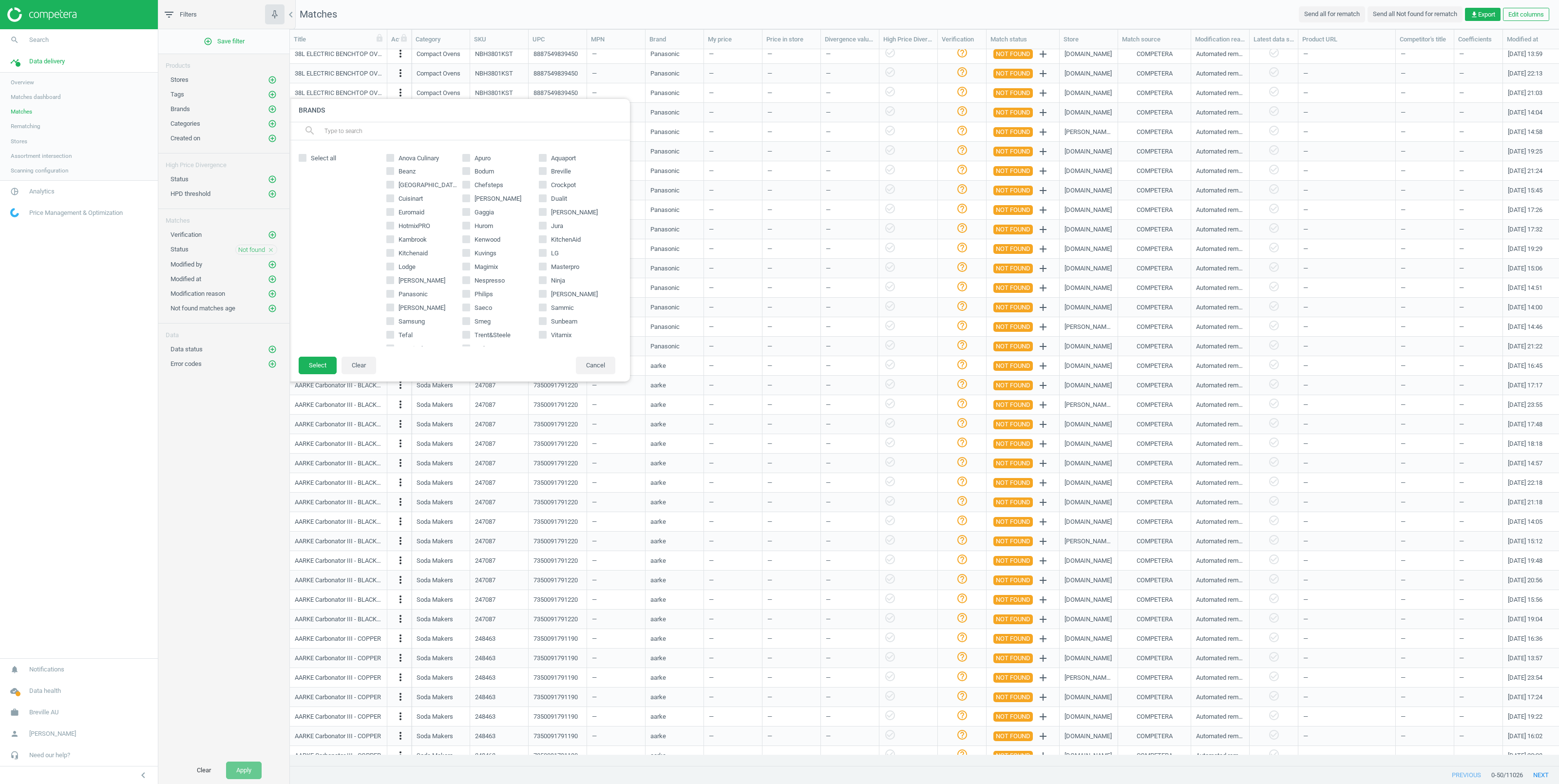
click at [540, 170] on input "Breville" at bounding box center [543, 171] width 6 height 6
checkbox input "true"
click at [391, 185] on input "[GEOGRAPHIC_DATA] Local" at bounding box center [390, 185] width 6 height 6
checkbox input "true"
click at [390, 171] on input "Beanz" at bounding box center [390, 171] width 6 height 6
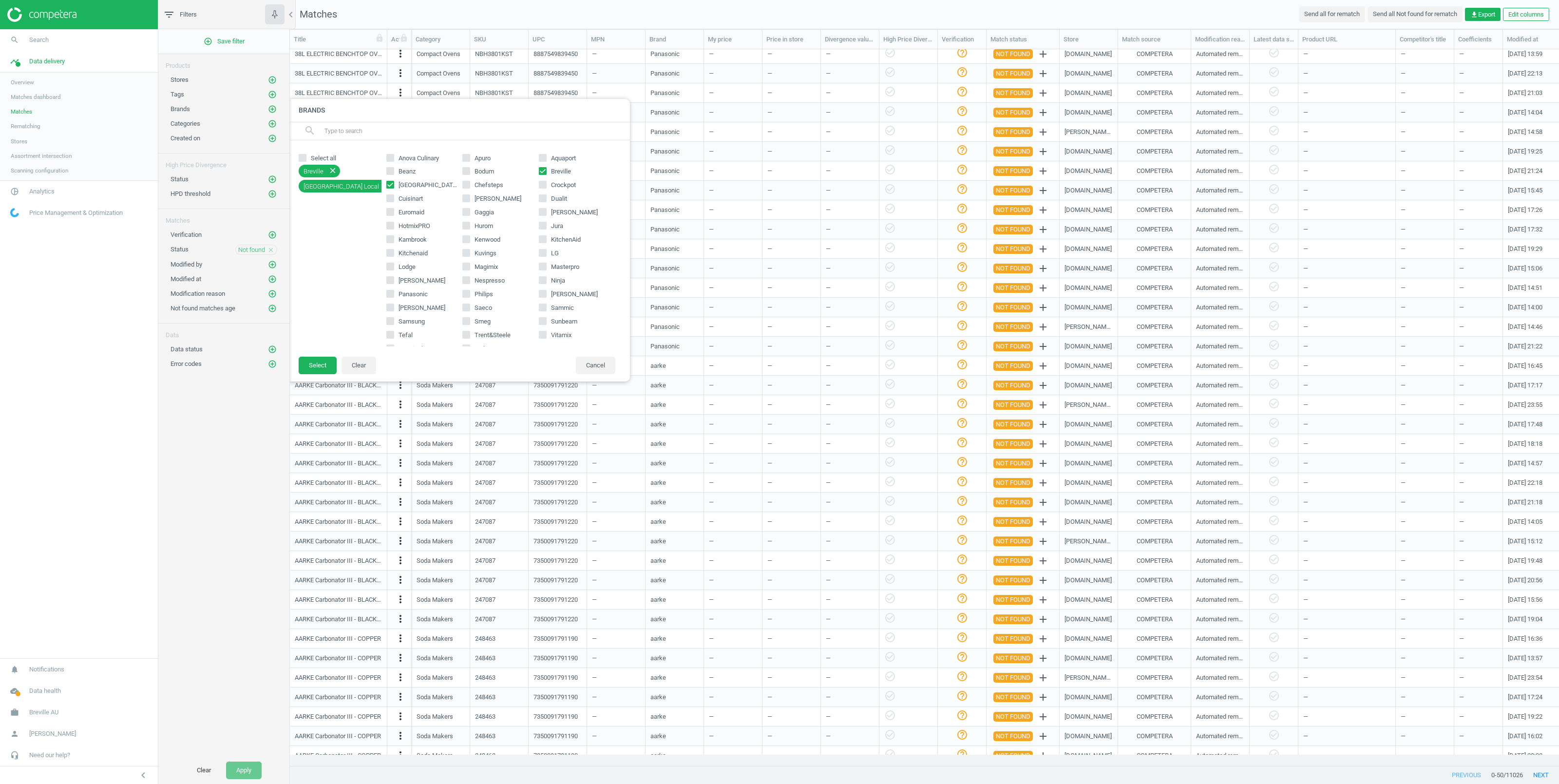
checkbox input "true"
click at [311, 365] on button "Select" at bounding box center [317, 365] width 38 height 17
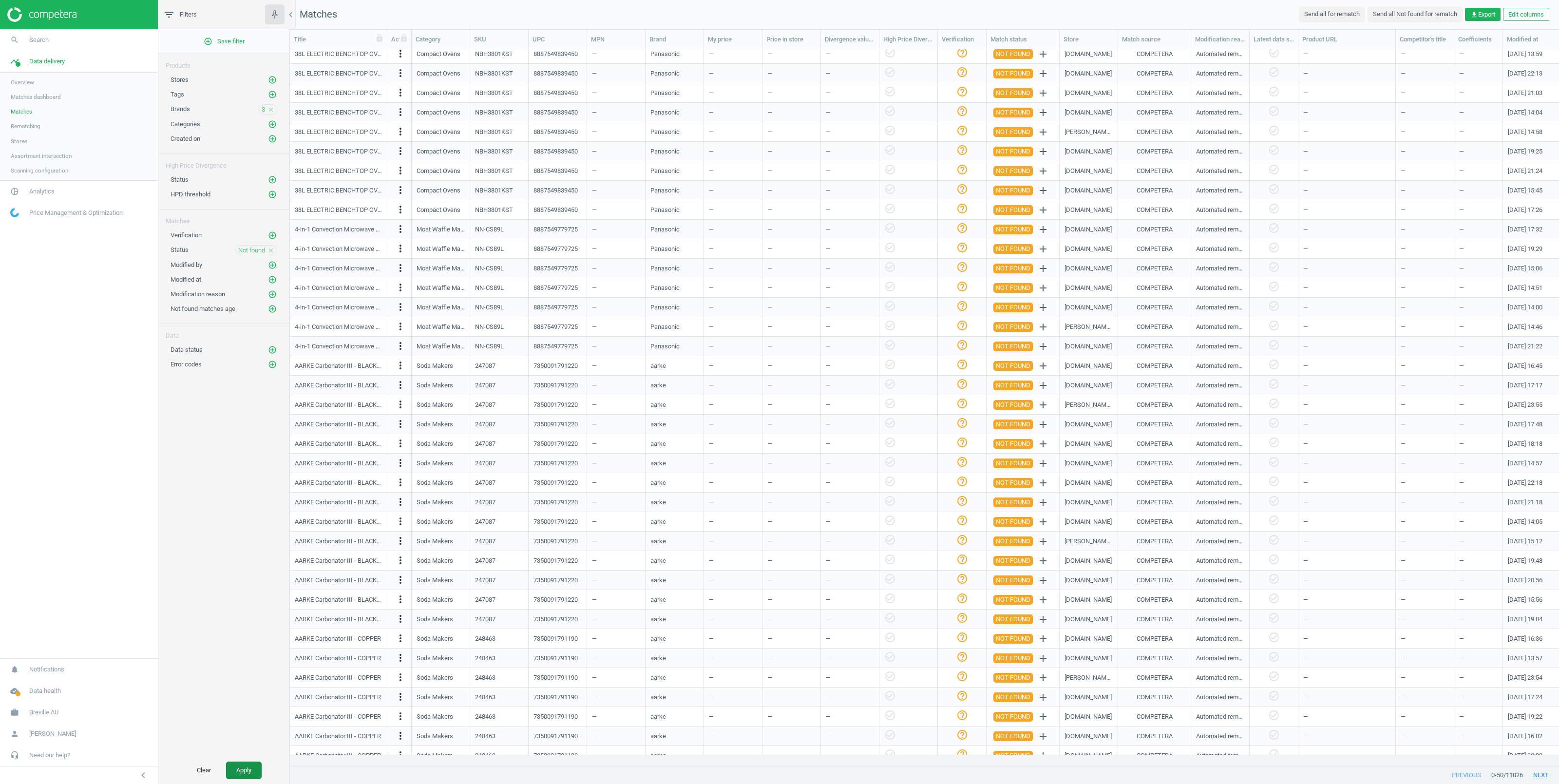
drag, startPoint x: 246, startPoint y: 769, endPoint x: 254, endPoint y: 770, distance: 8.1
click at [248, 769] on button "Apply" at bounding box center [243, 770] width 35 height 17
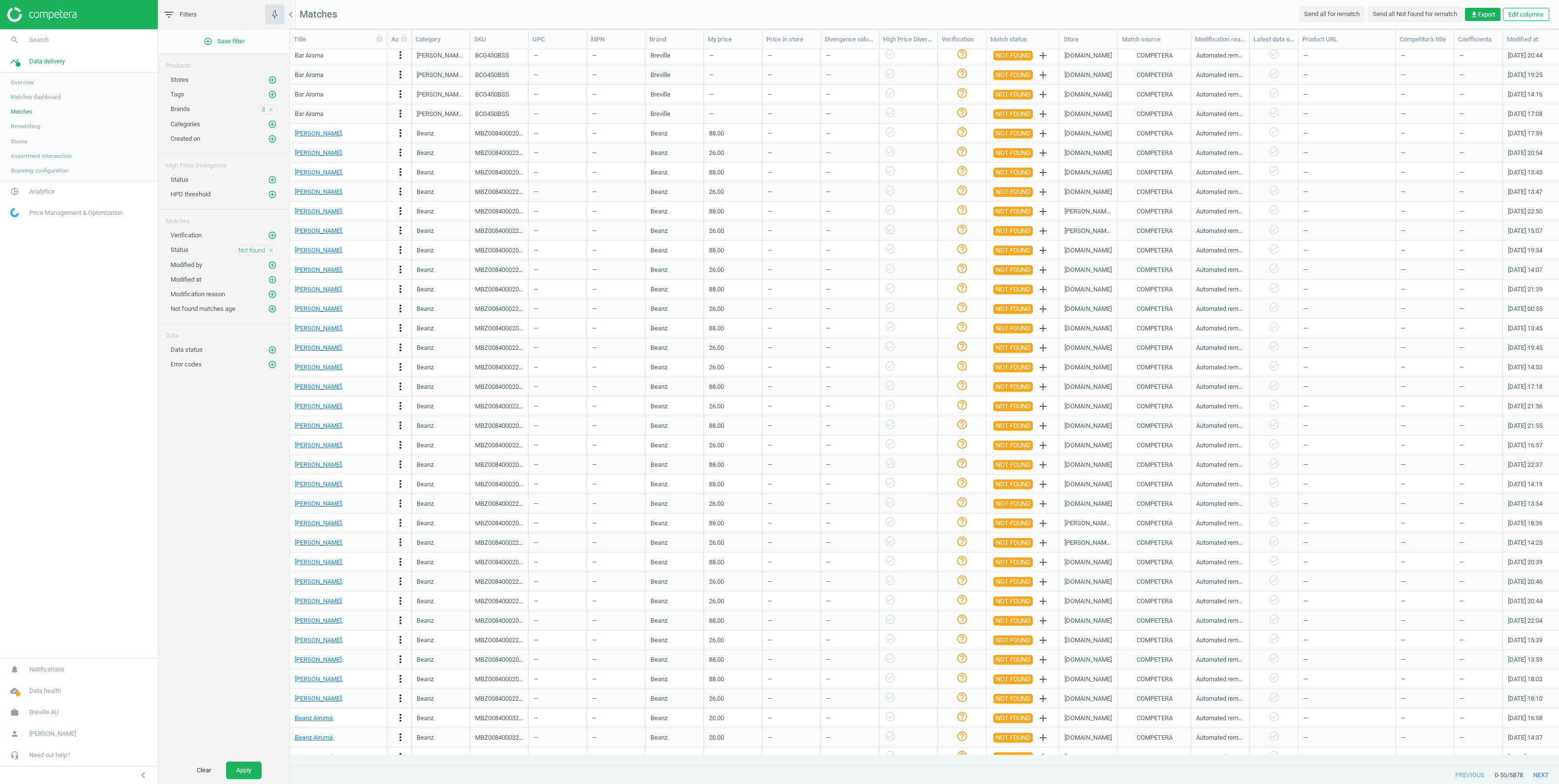
scroll to position [269, 0]
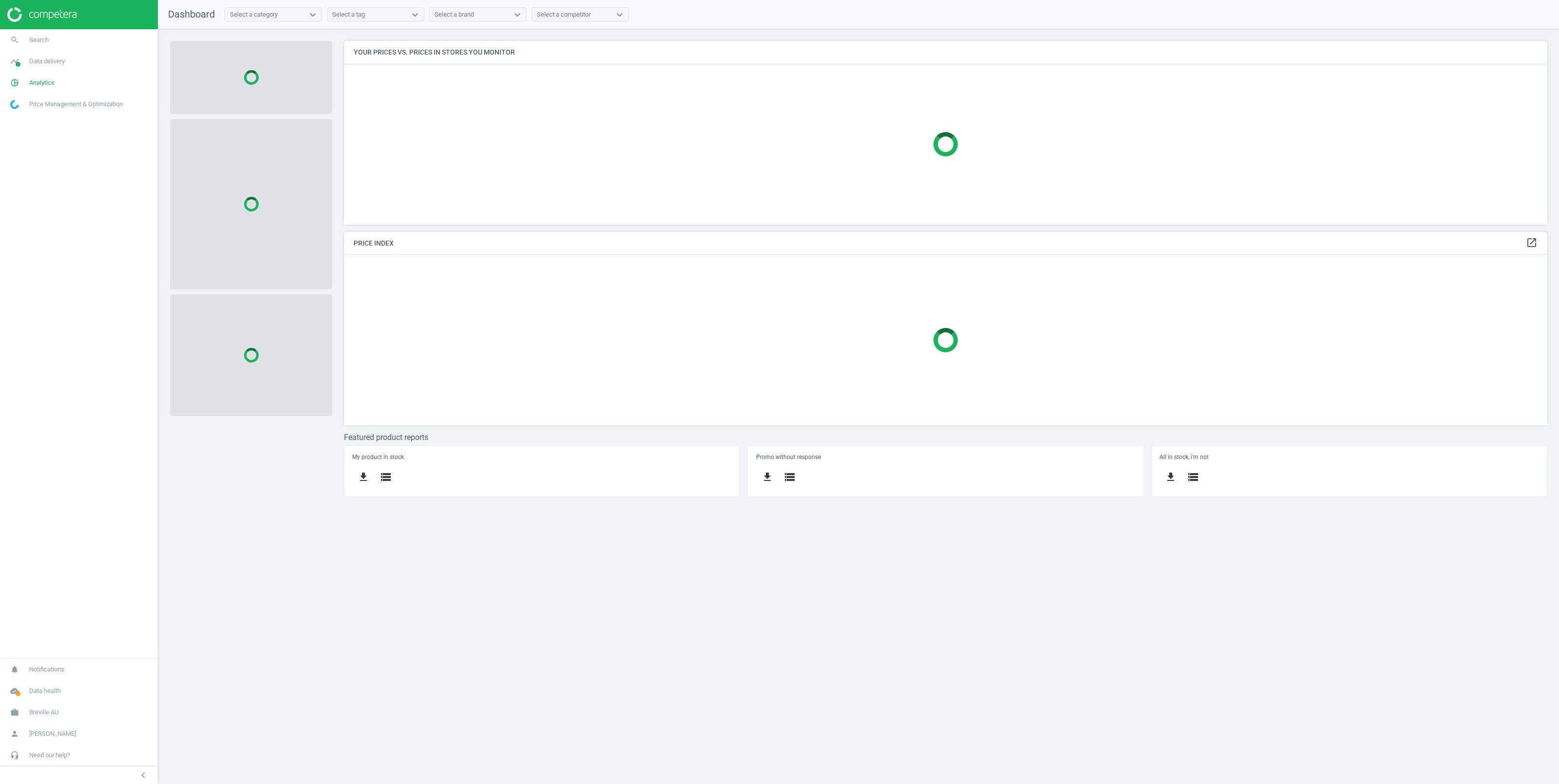
scroll to position [194, 1214]
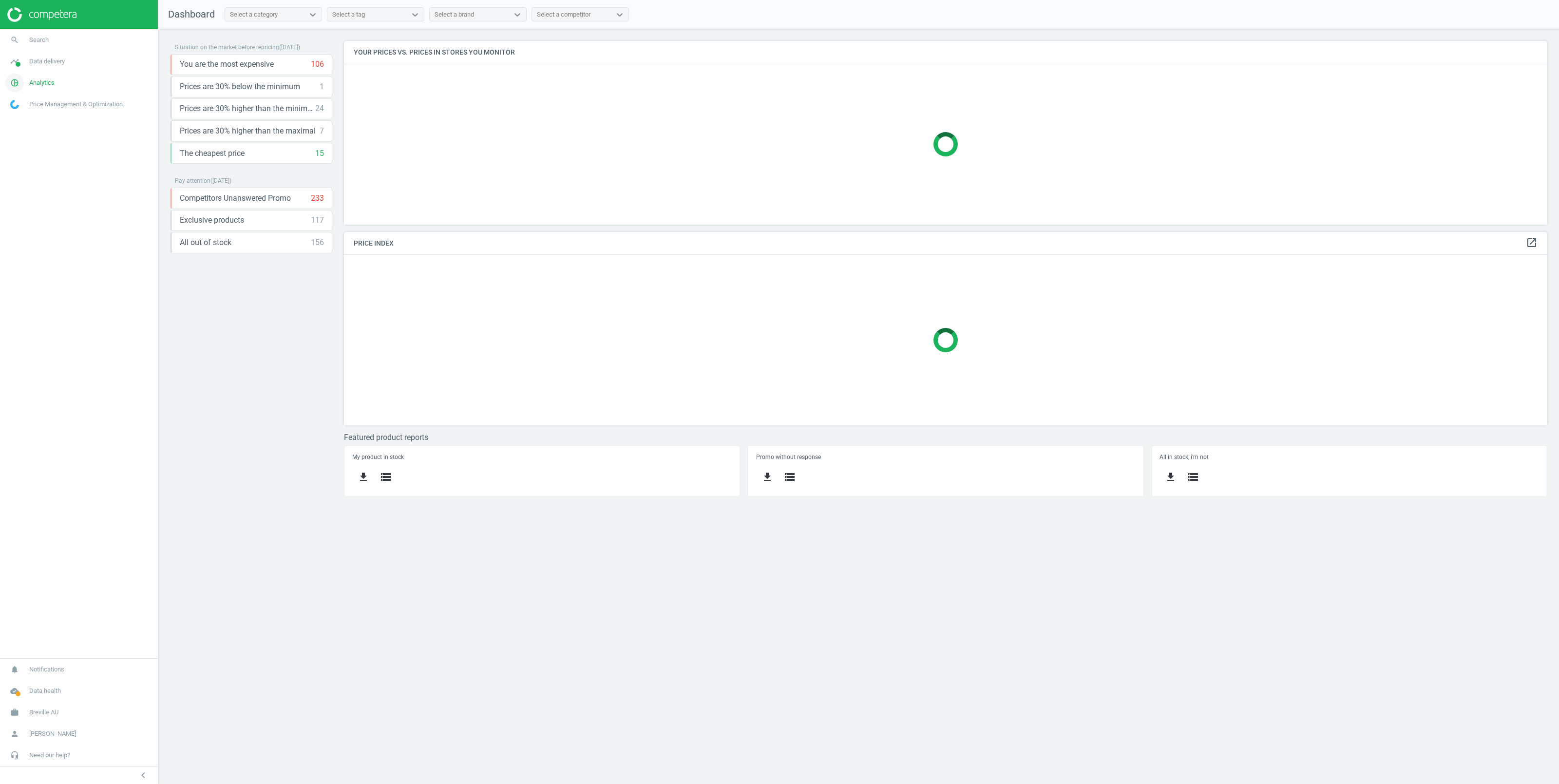
click at [44, 80] on span "Analytics" at bounding box center [41, 83] width 25 height 9
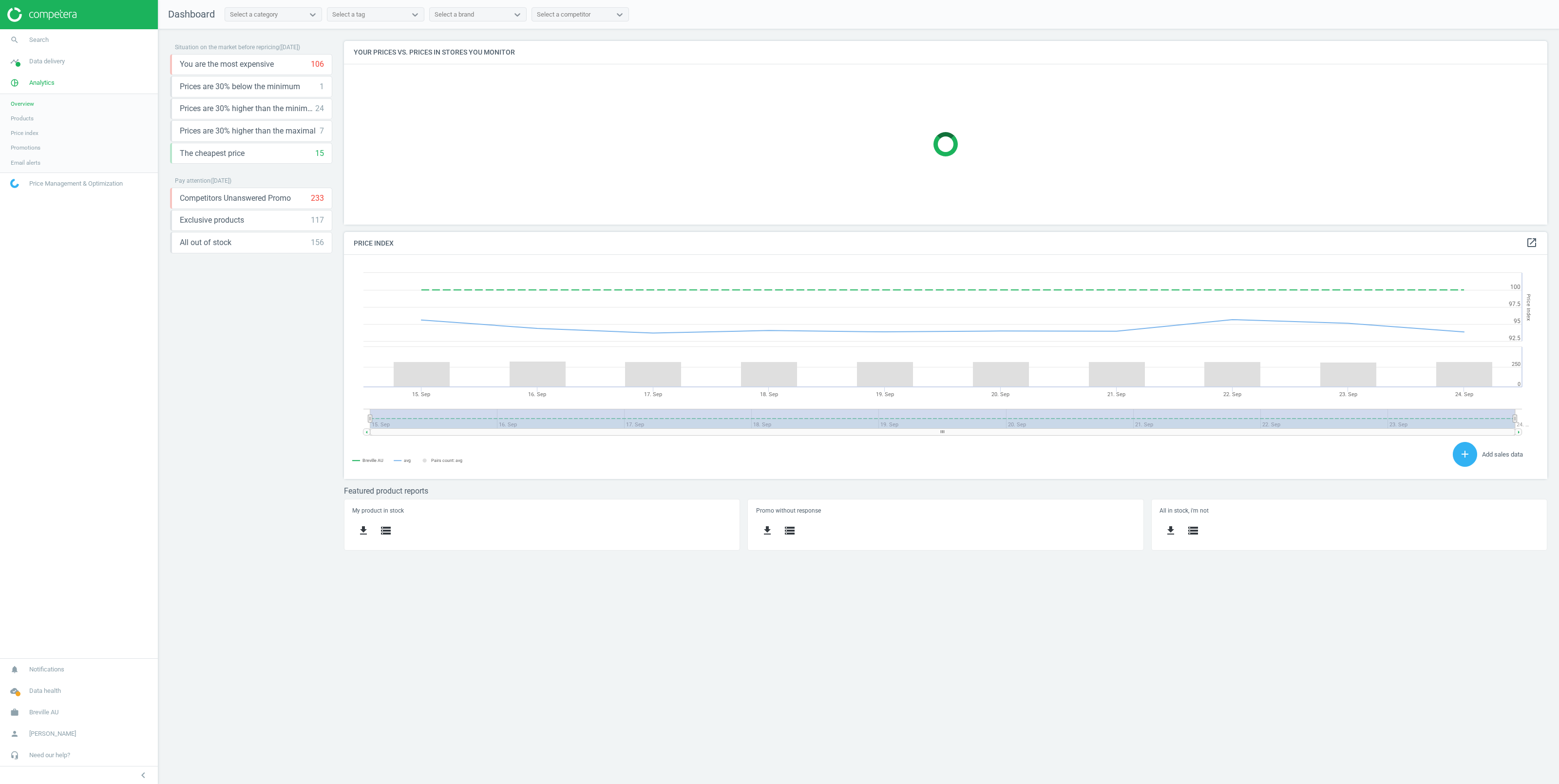
scroll to position [204, 1214]
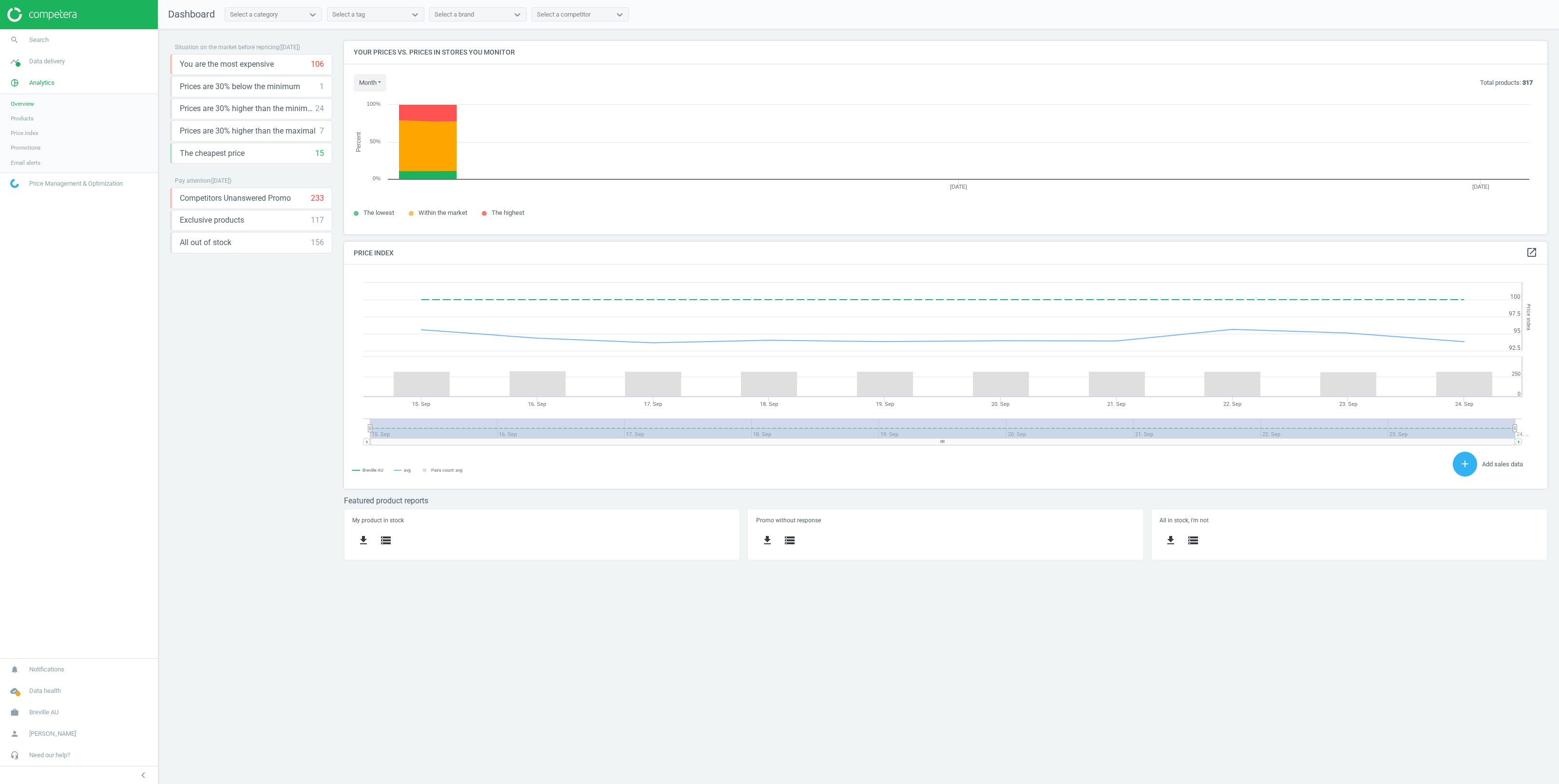
click at [20, 118] on span "Products" at bounding box center [23, 118] width 23 height 8
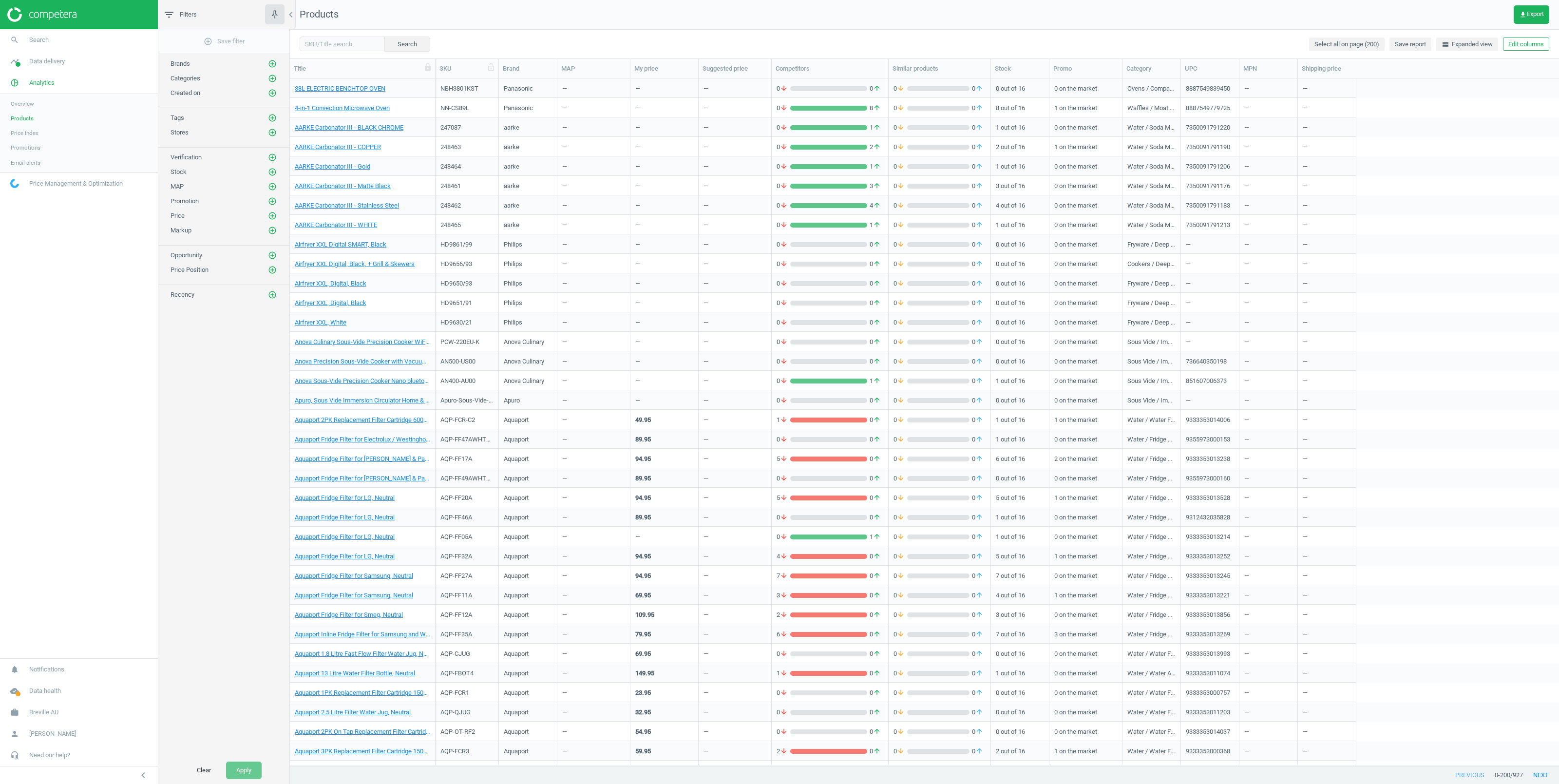
scroll to position [11, 11]
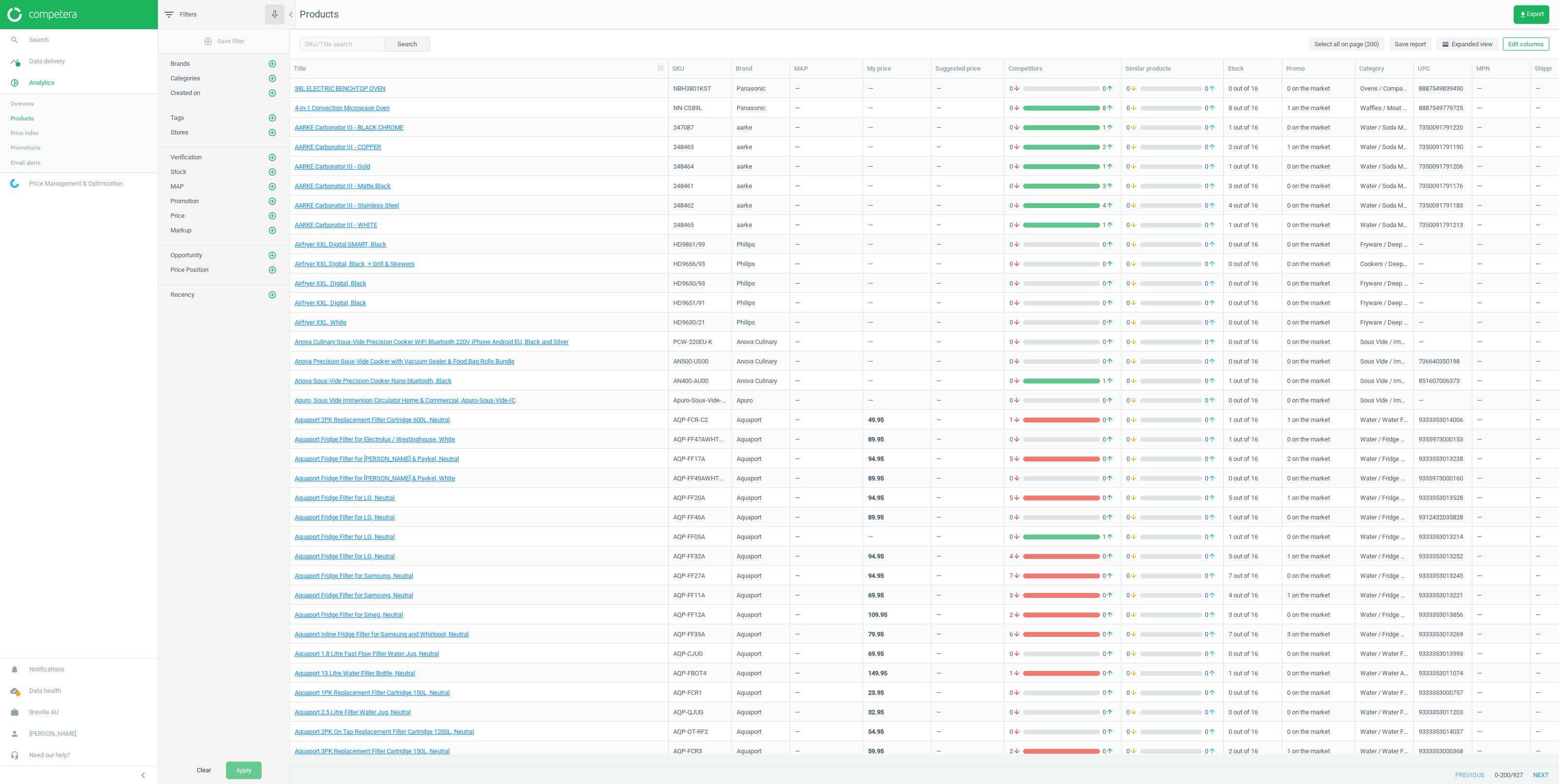
drag, startPoint x: 416, startPoint y: 69, endPoint x: 668, endPoint y: 72, distance: 252.0
click at [668, 72] on div at bounding box center [668, 69] width 10 height 19
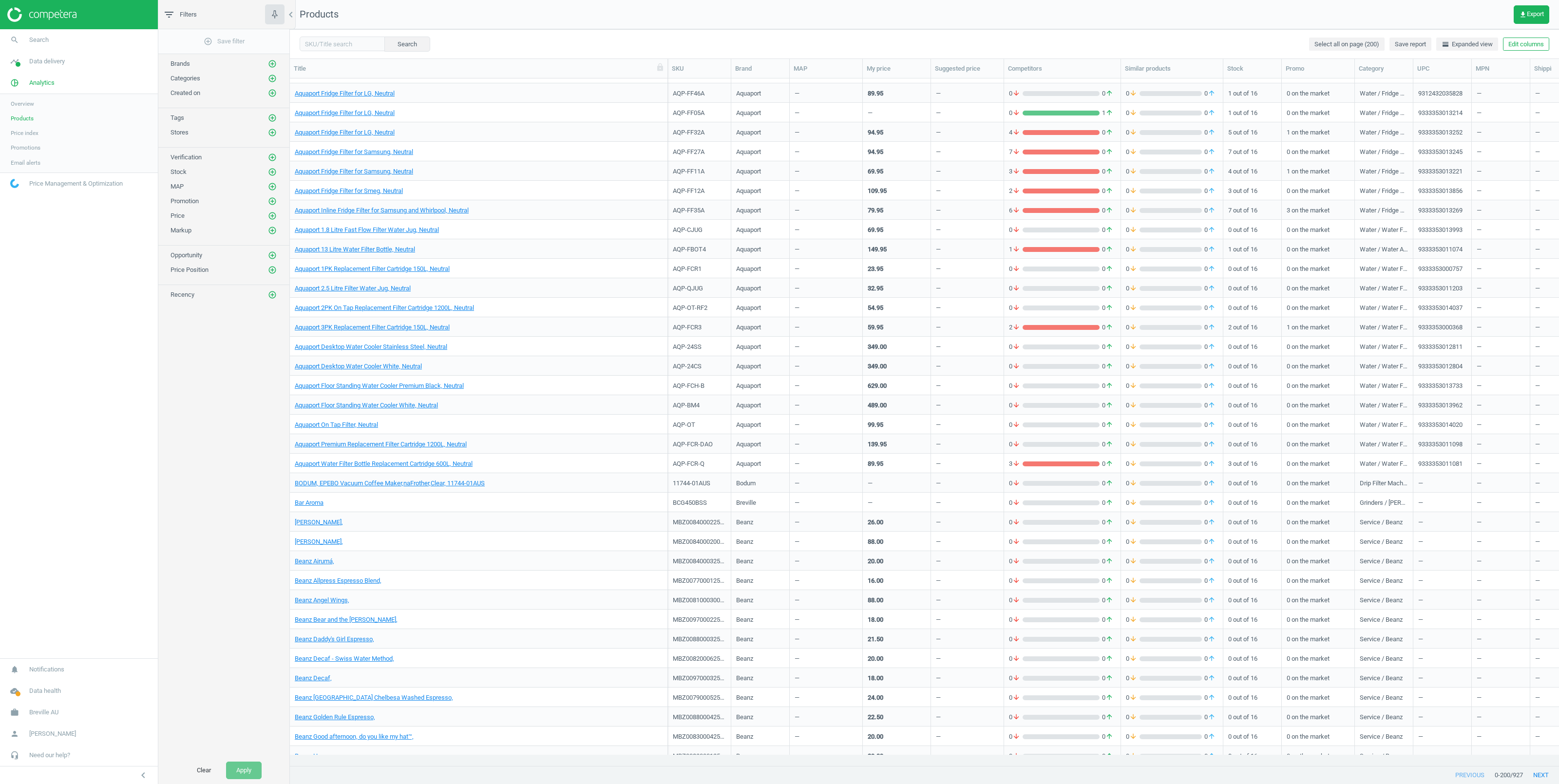
scroll to position [460, 0]
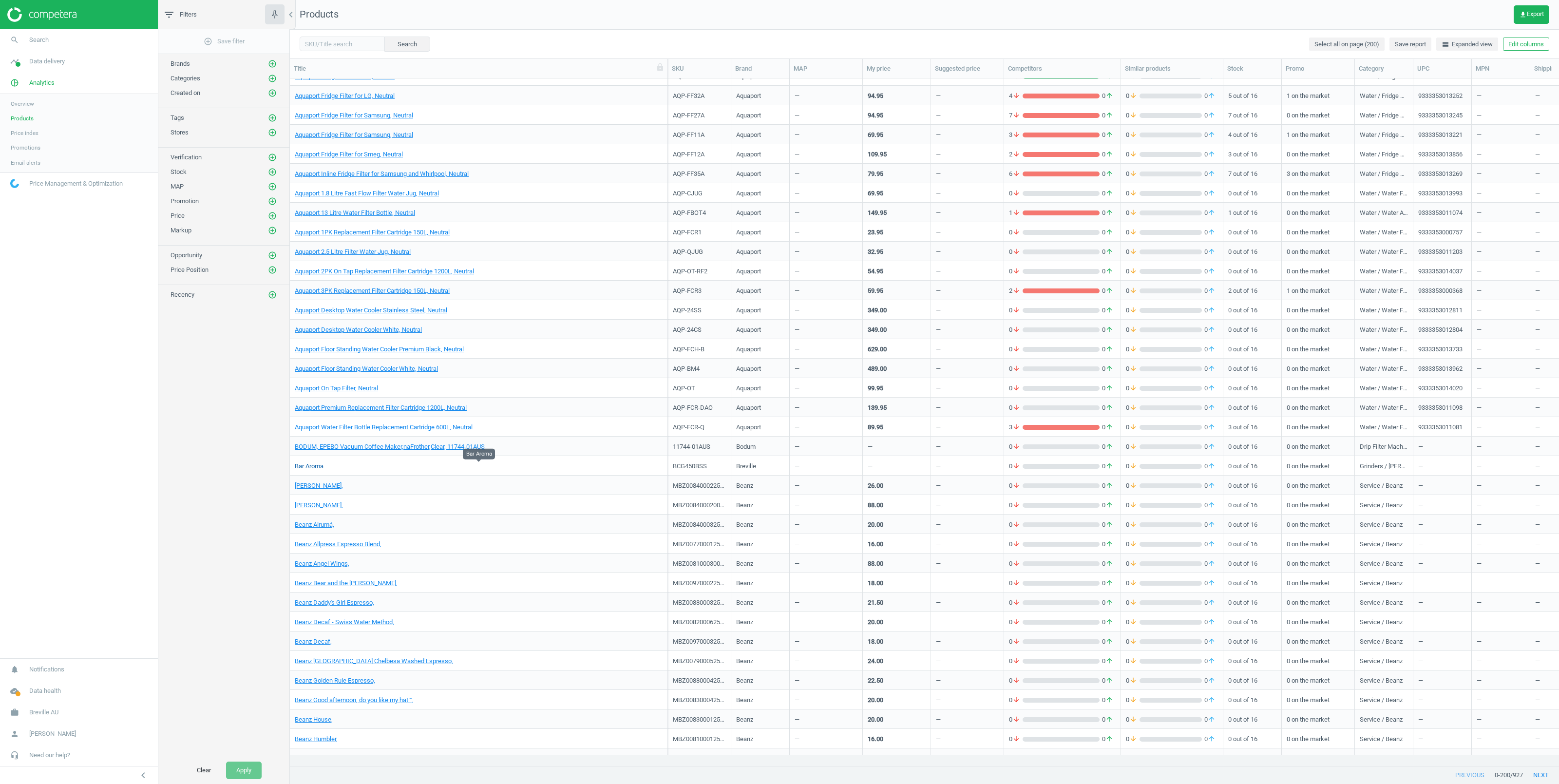
click at [306, 465] on link "Bar Aroma" at bounding box center [309, 466] width 29 height 9
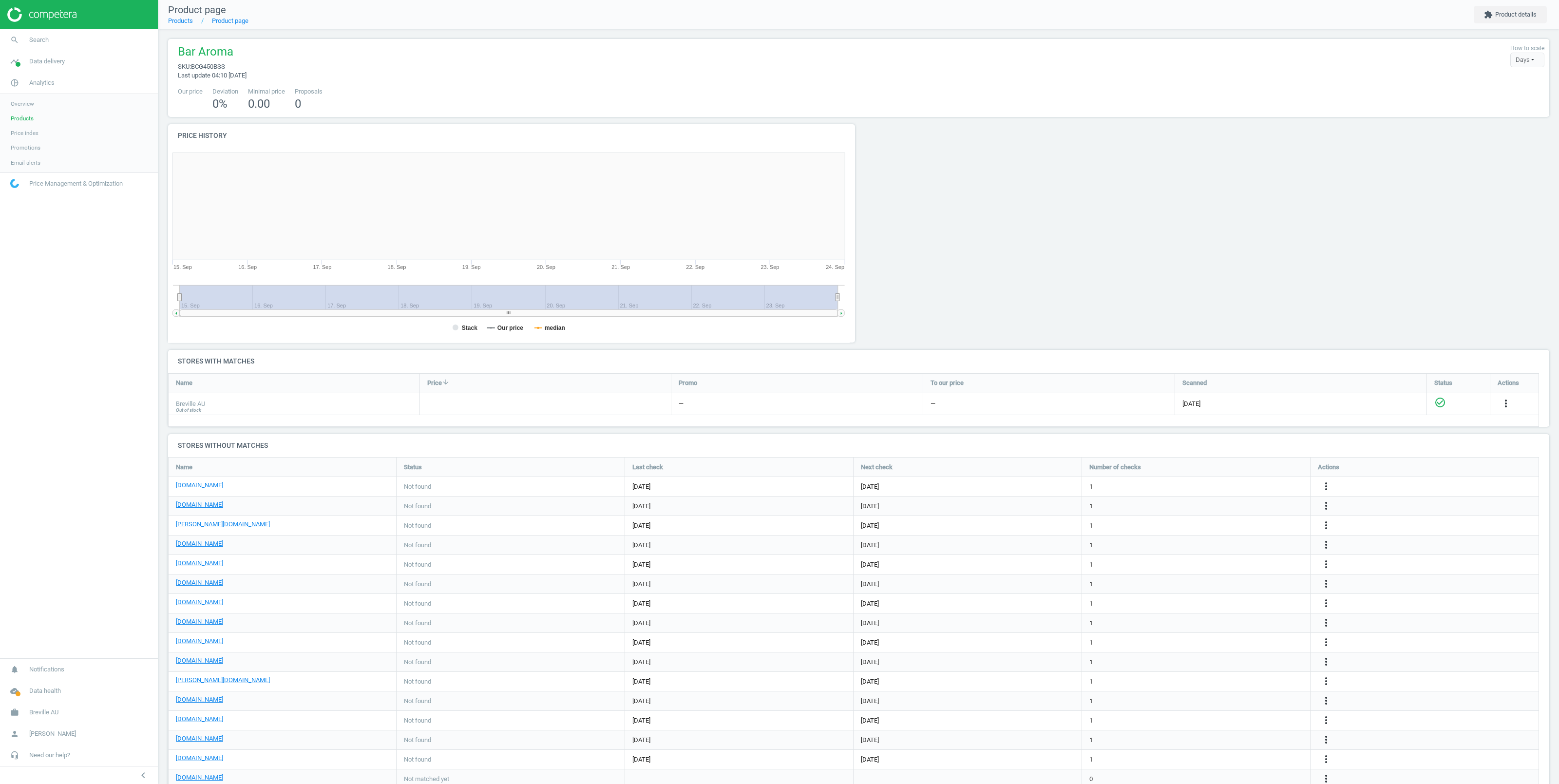
drag, startPoint x: 192, startPoint y: 66, endPoint x: 226, endPoint y: 63, distance: 34.1
click at [226, 63] on span "sku : BCG450BSS" at bounding box center [212, 67] width 69 height 9
copy span "BCG450BSS"
click at [197, 525] on link "[PERSON_NAME][DOMAIN_NAME]" at bounding box center [223, 524] width 94 height 9
